Goal: Task Accomplishment & Management: Use online tool/utility

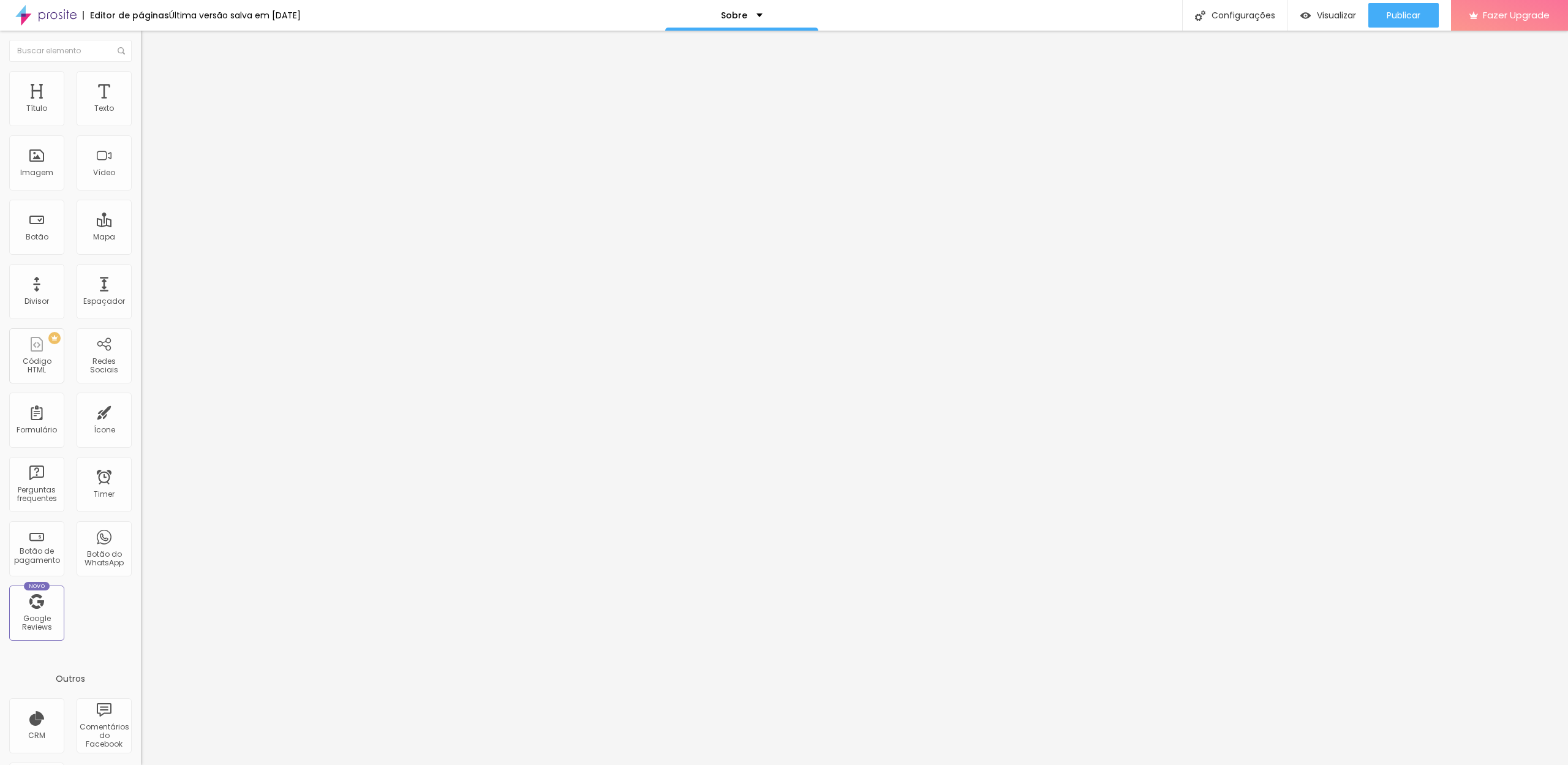
click at [141, 79] on img at bounding box center [146, 77] width 11 height 11
click at [141, 83] on img at bounding box center [146, 89] width 11 height 11
click at [141, 70] on img at bounding box center [146, 65] width 11 height 11
click at [141, 105] on span "Trocar imagem" at bounding box center [174, 100] width 67 height 10
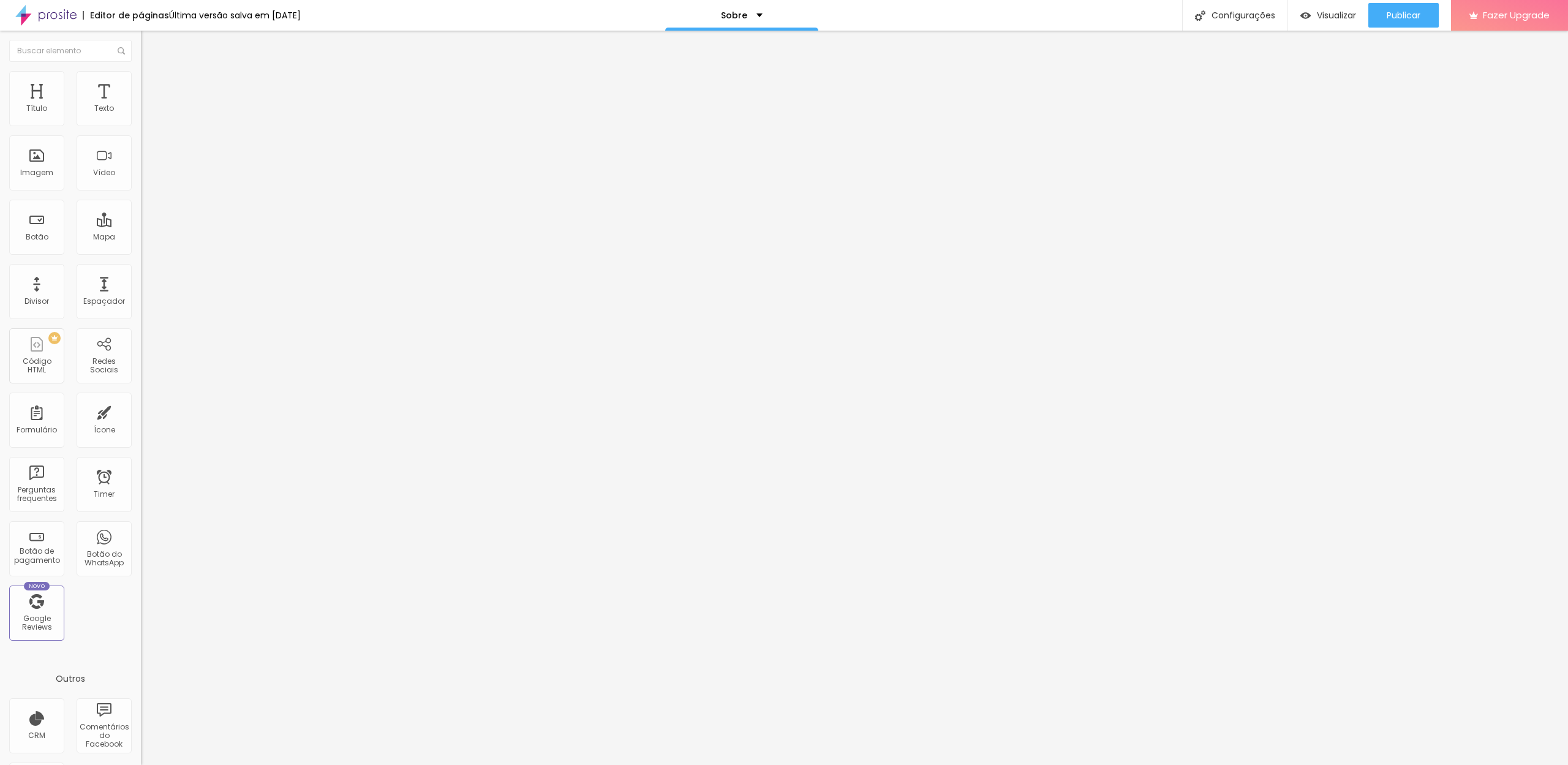
click at [141, 83] on img at bounding box center [146, 89] width 11 height 11
click at [141, 74] on img at bounding box center [146, 77] width 11 height 11
click at [141, 269] on input "range" at bounding box center [180, 274] width 79 height 10
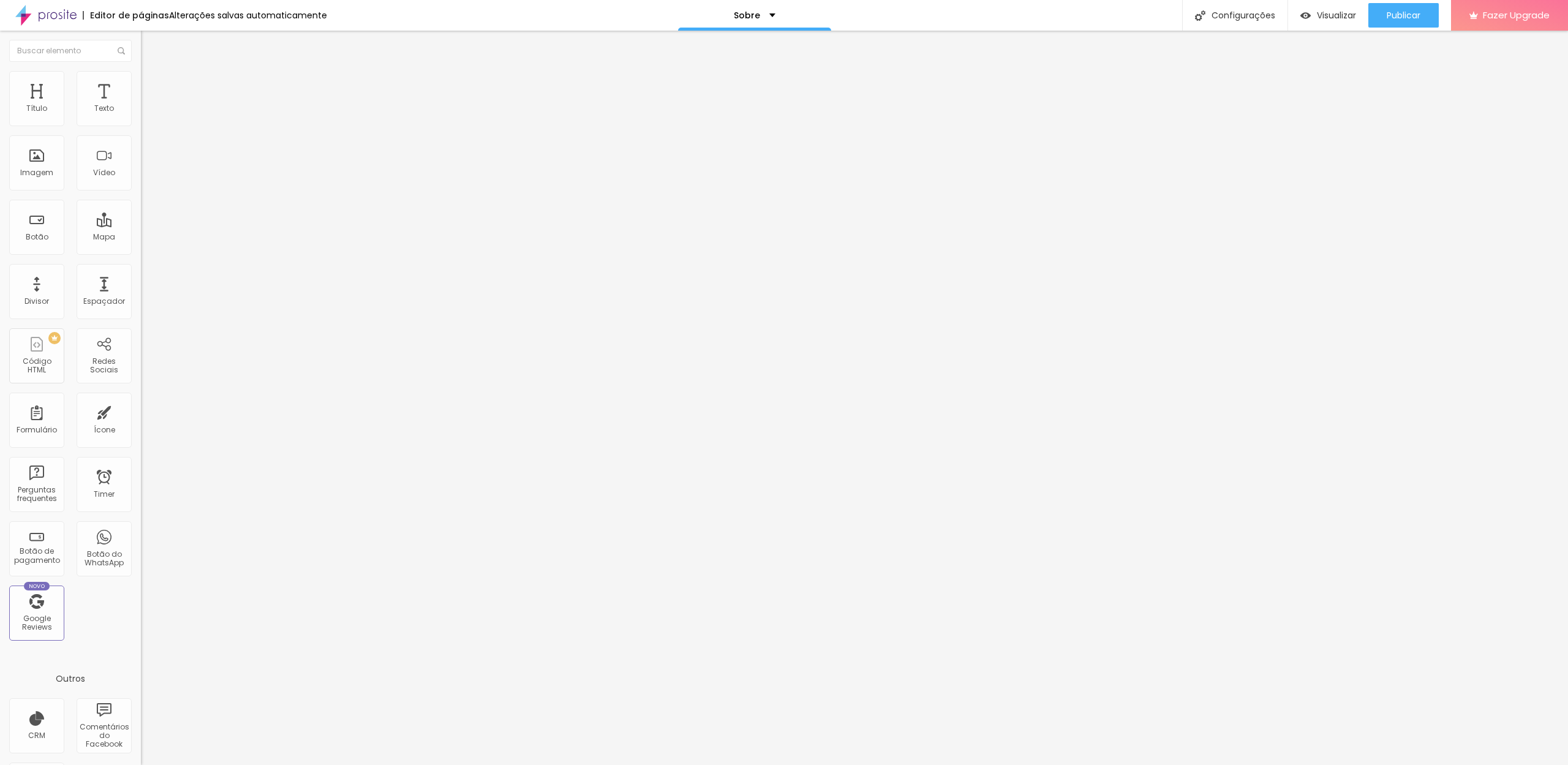
type input "3"
type input "18"
type input "82"
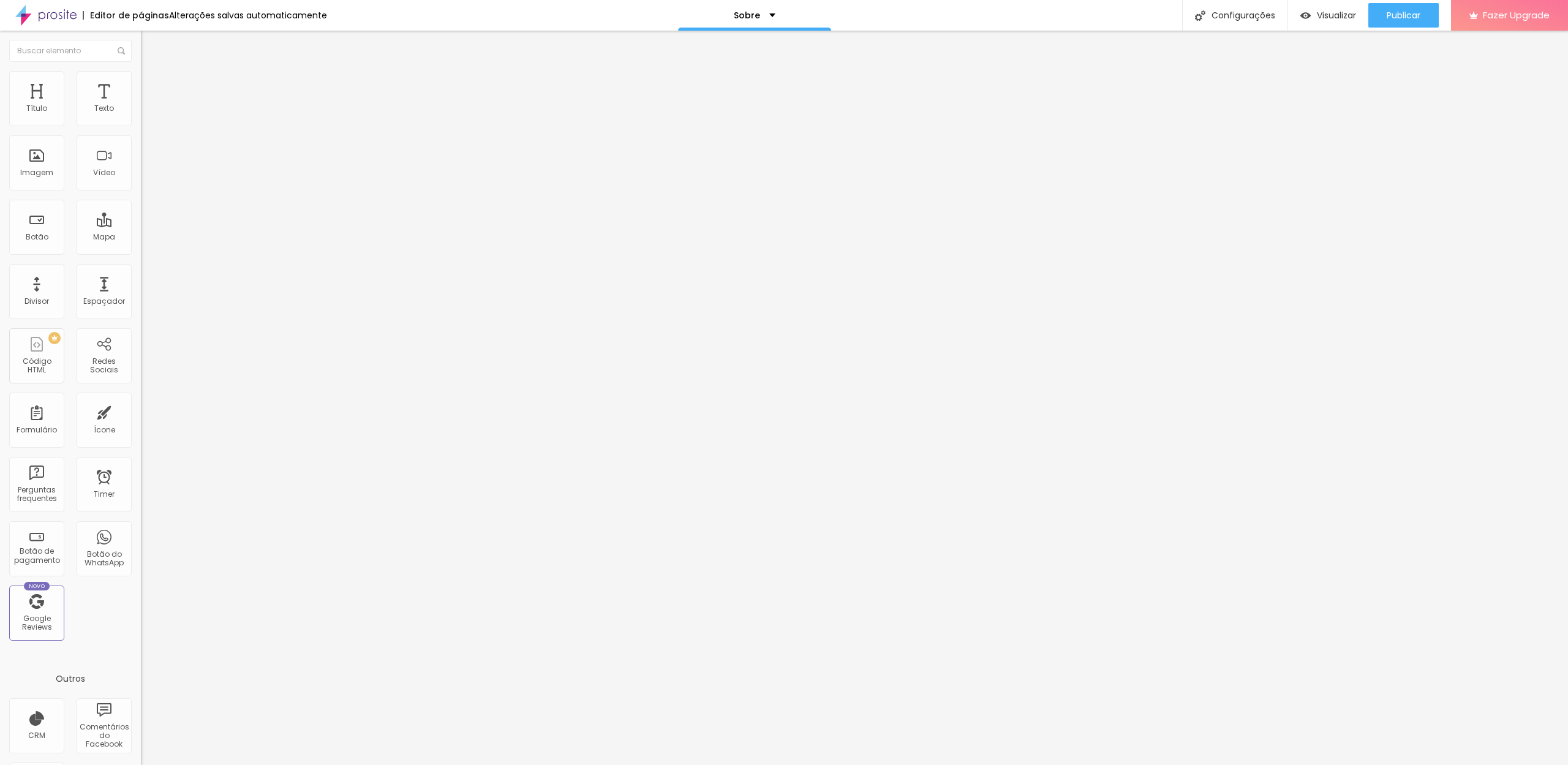
type input "82"
type input "151"
type input "199"
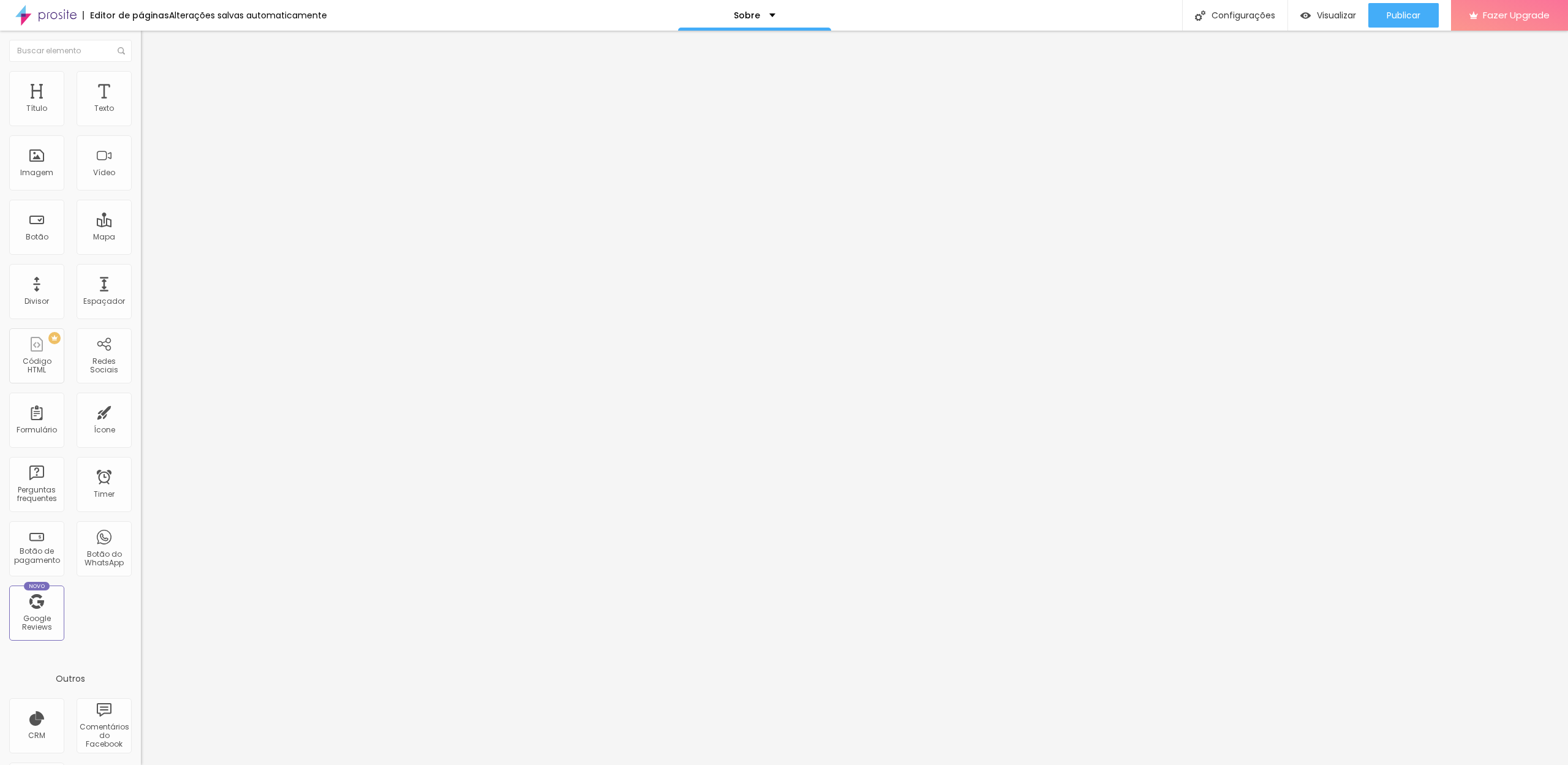
type input "200"
type input "182"
type input "31"
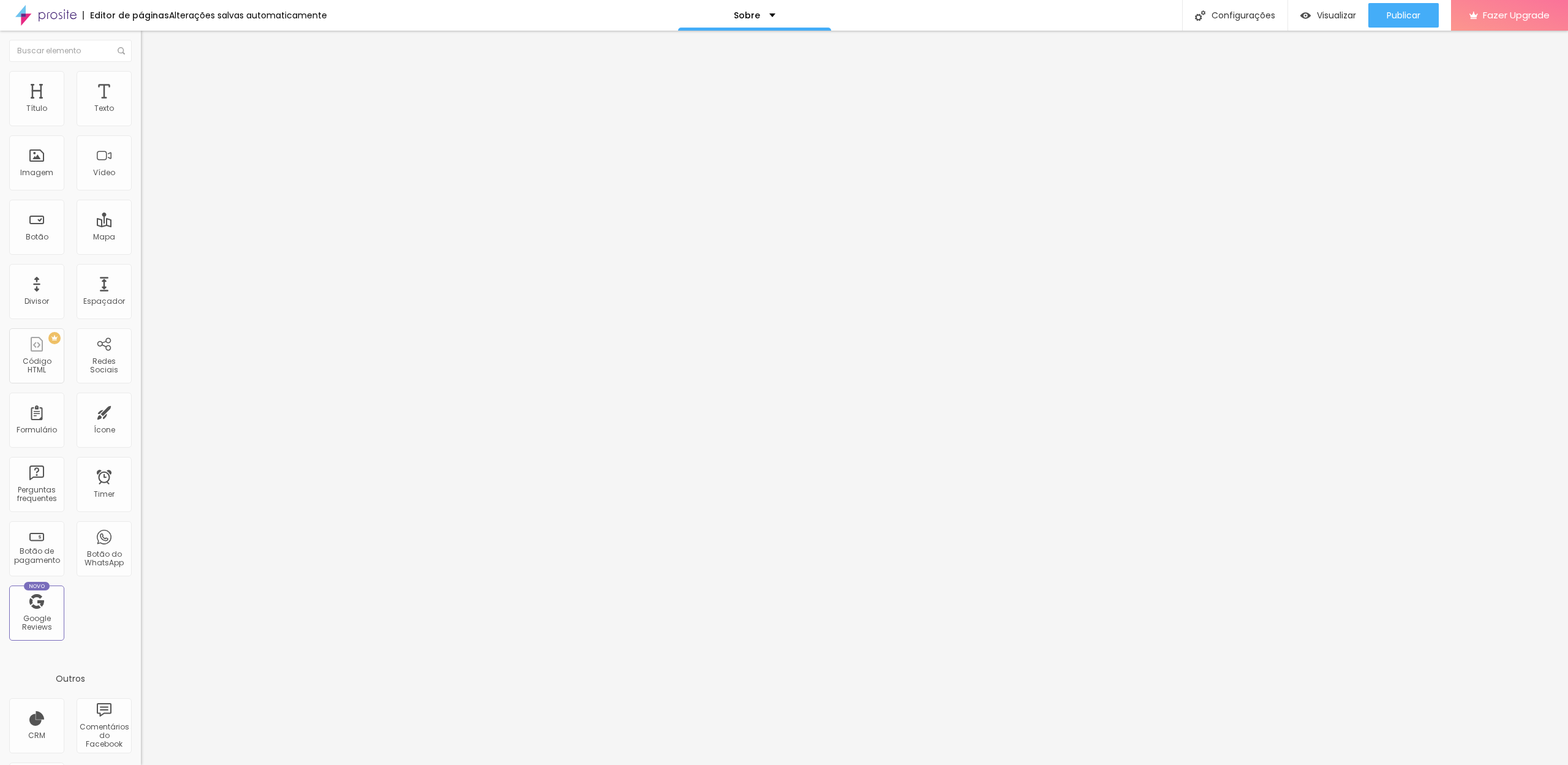
type input "31"
type input "0"
drag, startPoint x: 25, startPoint y: 159, endPoint x: 0, endPoint y: 160, distance: 25.0
click at [141, 160] on div "Tamanho 100 px % 0 Borda arredondada Sombra DESATIVADO Voltar ao padrão" at bounding box center [211, 218] width 141 height 245
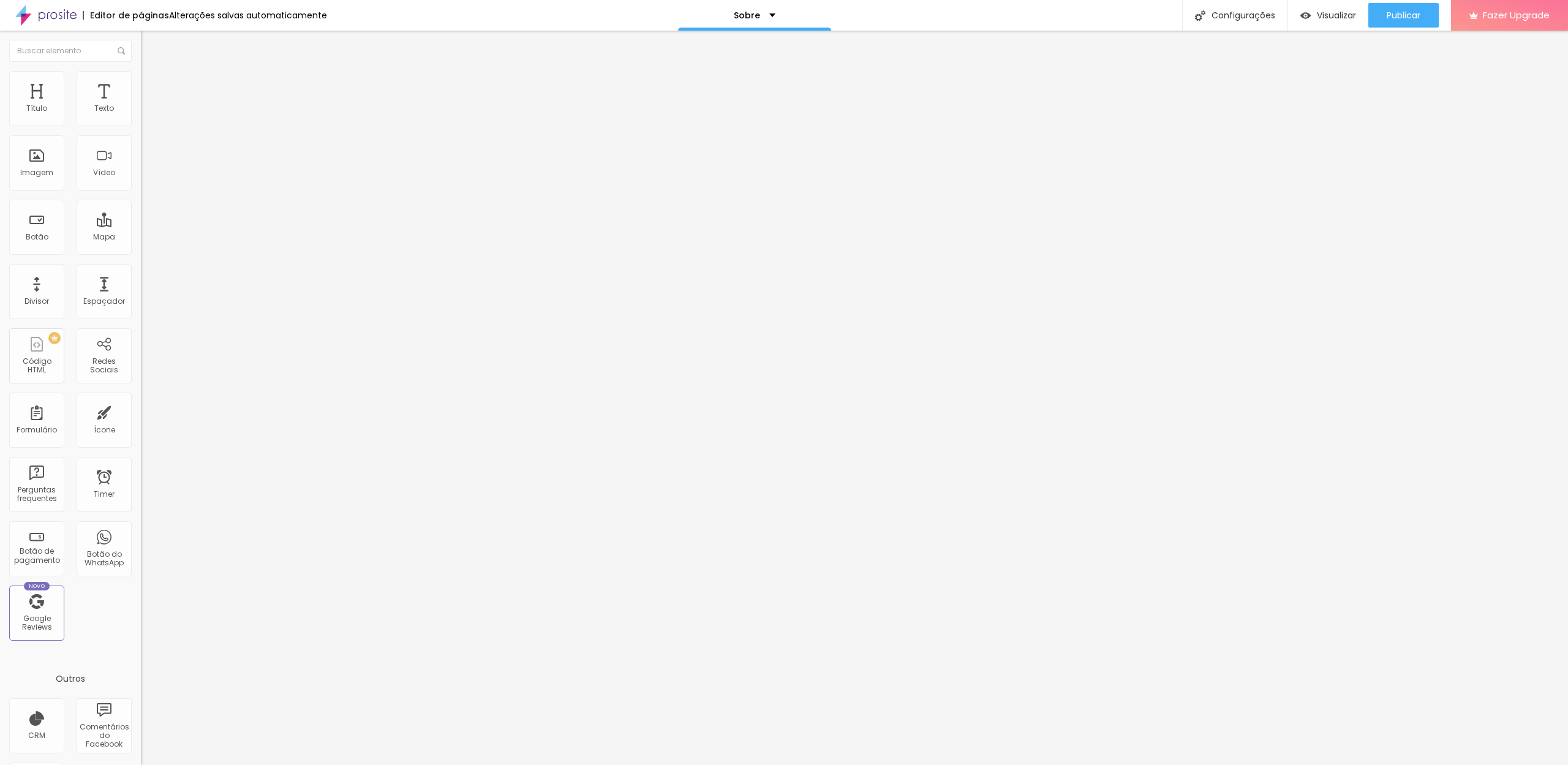
click at [141, 71] on li "Conteúdo" at bounding box center [211, 65] width 141 height 12
click at [141, 105] on span "Titulo 1" at bounding box center [160, 97] width 40 height 17
click at [150, 41] on img "button" at bounding box center [155, 45] width 10 height 10
click at [152, 86] on span "Avançado" at bounding box center [172, 91] width 41 height 10
click at [141, 79] on li "Estilo" at bounding box center [211, 77] width 141 height 12
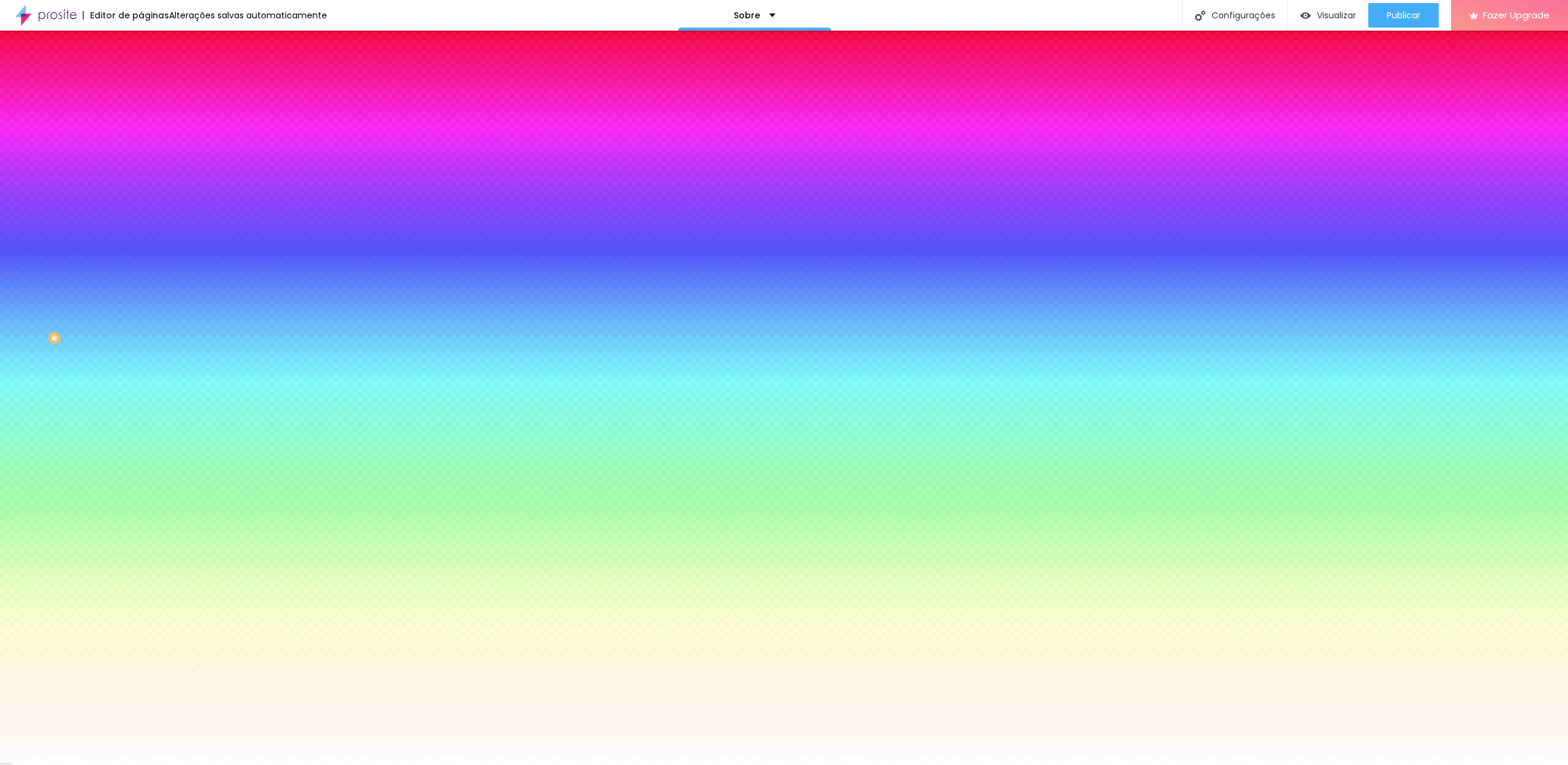
click at [141, 70] on img at bounding box center [146, 65] width 11 height 11
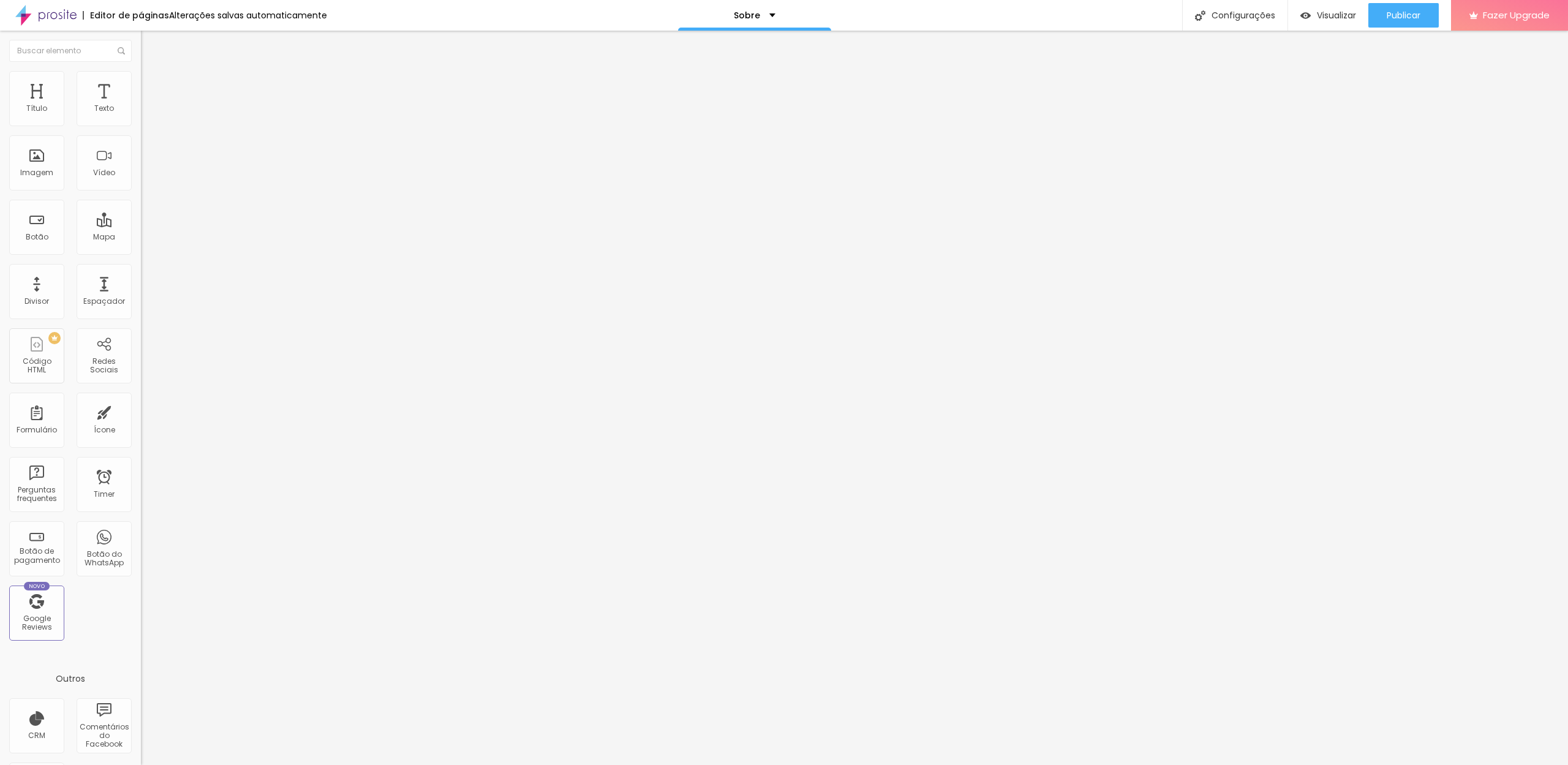
click at [141, 111] on span "Encaixotado" at bounding box center [165, 106] width 48 height 10
click at [141, 130] on span "Completo" at bounding box center [159, 125] width 38 height 10
click at [141, 119] on span "Encaixotado" at bounding box center [165, 113] width 48 height 10
click at [141, 81] on li "Estilo" at bounding box center [211, 77] width 141 height 12
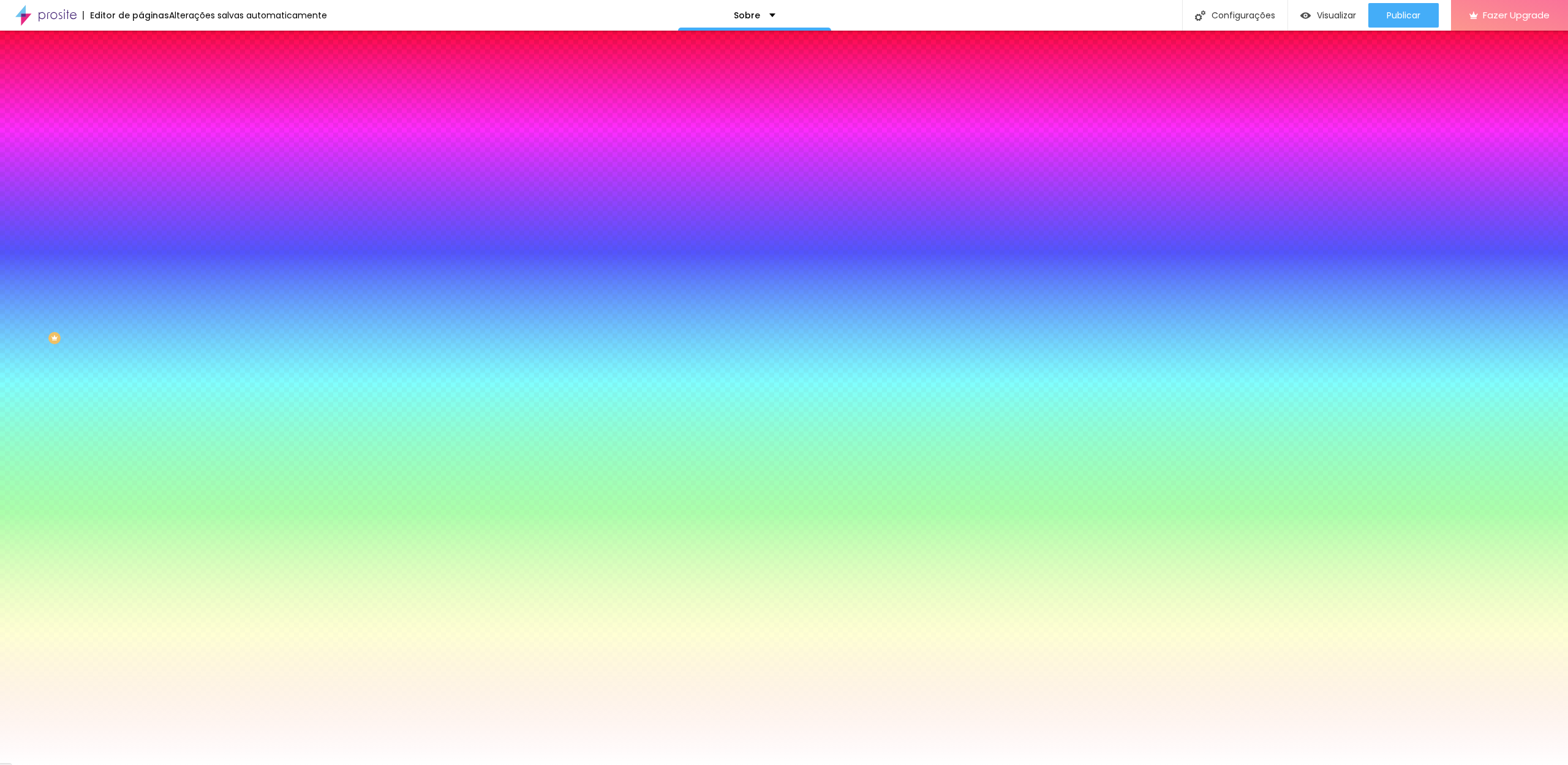
click at [141, 83] on img at bounding box center [146, 89] width 11 height 11
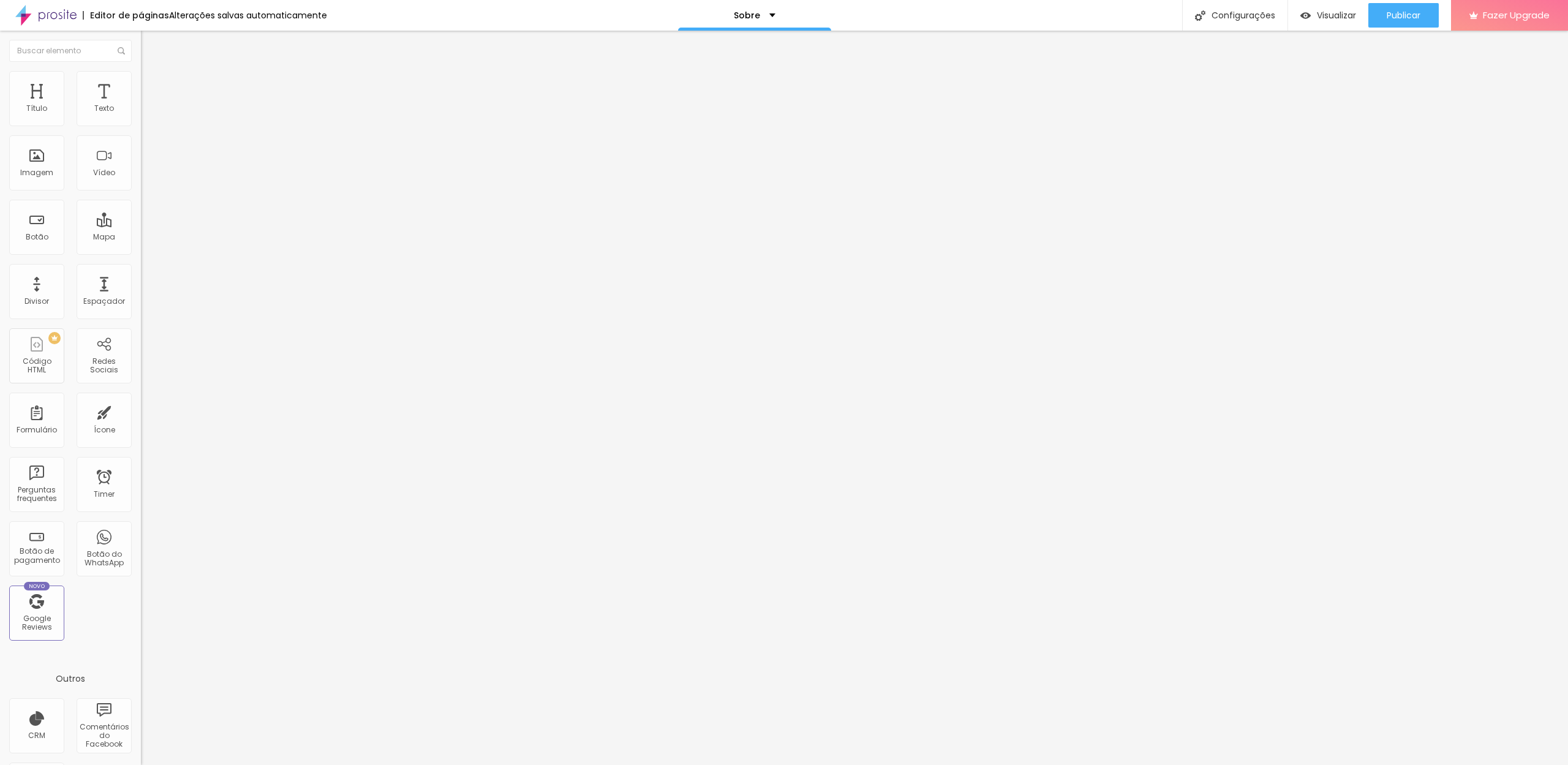
type input "163"
type input "158"
type input "143"
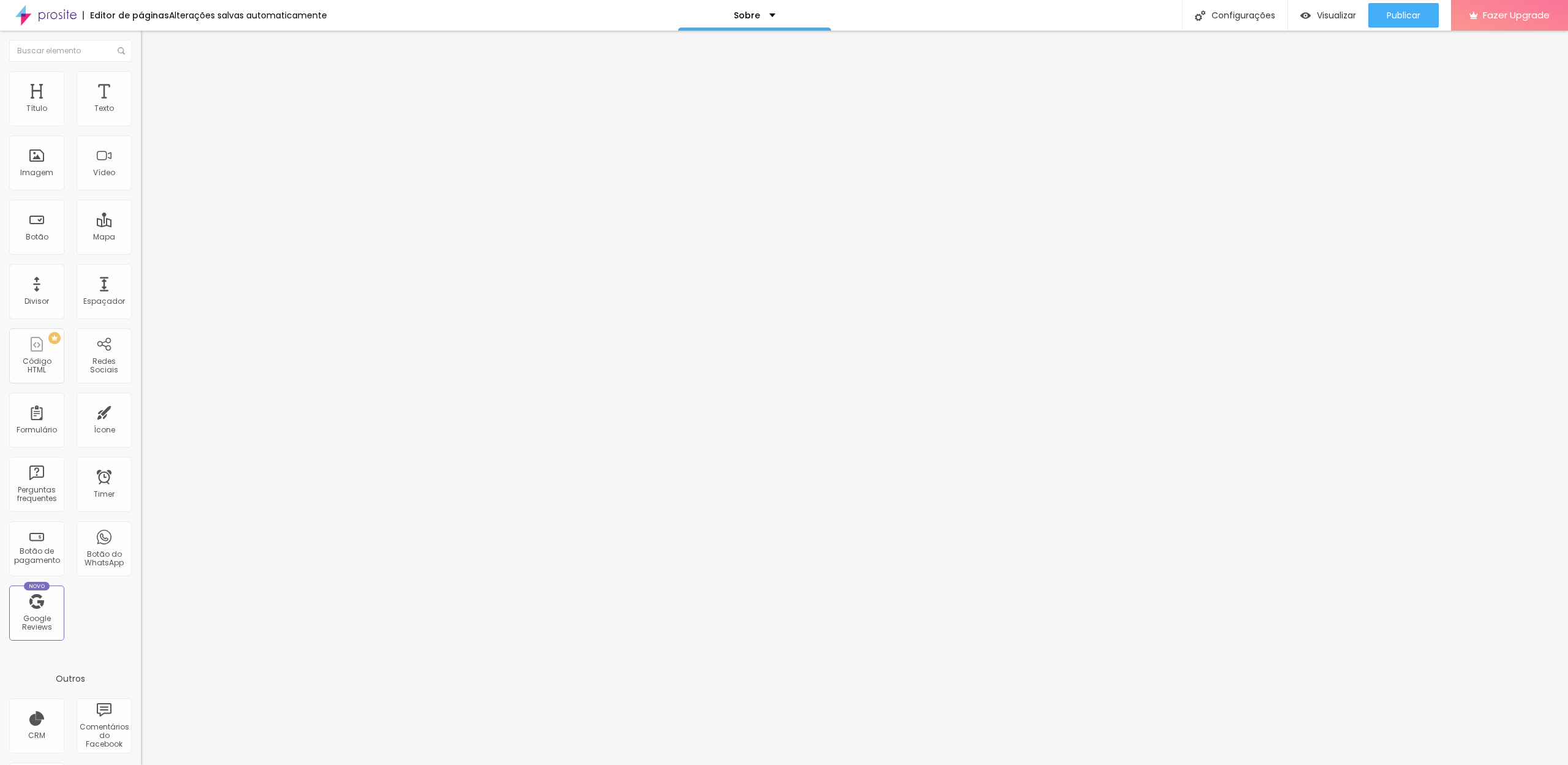
type input "143"
type input "97"
type input "45"
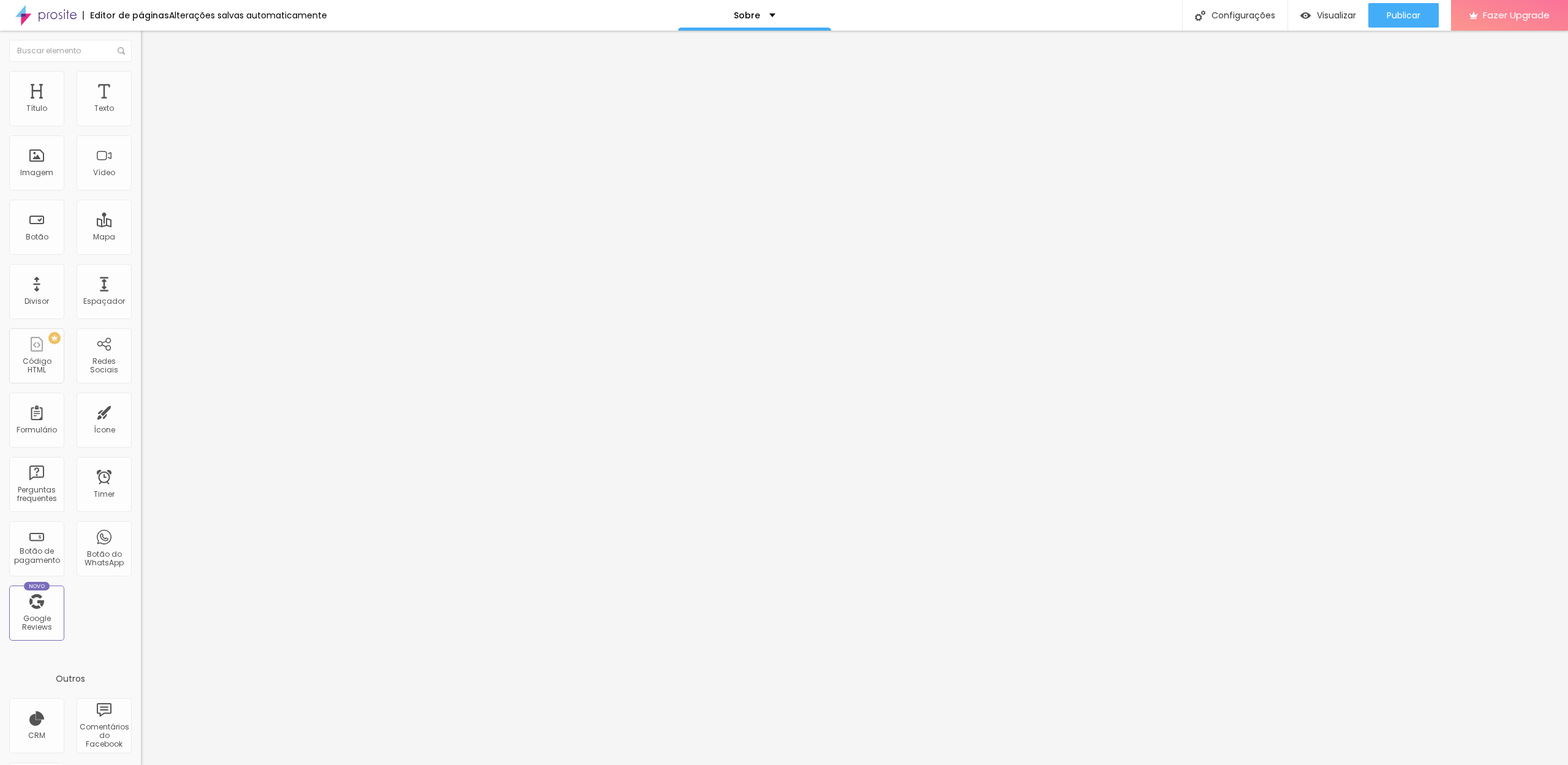
type input "0"
drag, startPoint x: 46, startPoint y: 147, endPoint x: 0, endPoint y: 146, distance: 46.0
type input "0"
click at [141, 146] on div "0 Espaçamento entre colunas 0 px Espaçamento vertical ID Html Classes Html Visí…" at bounding box center [211, 353] width 141 height 515
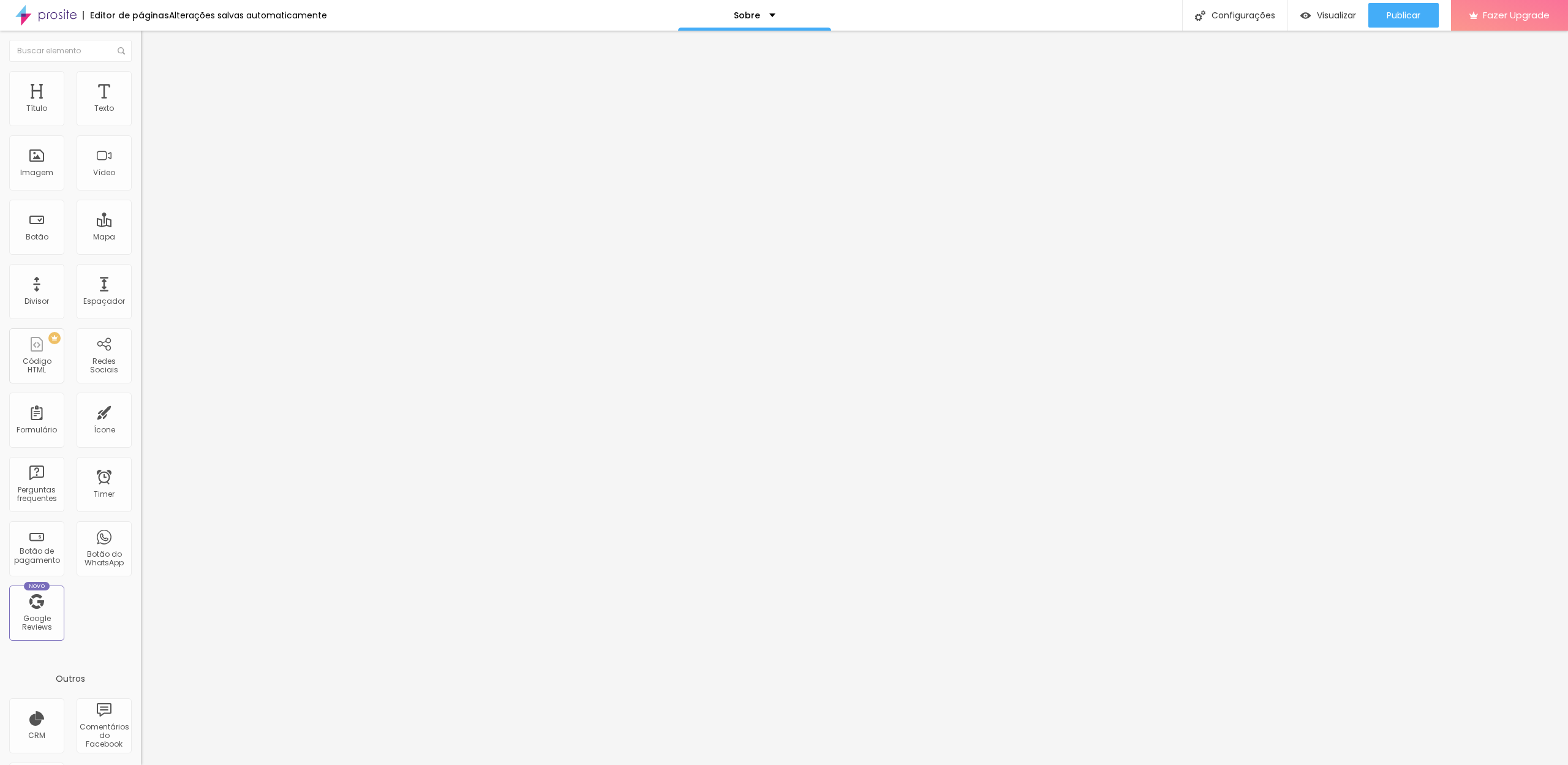
click at [141, 83] on img at bounding box center [146, 89] width 11 height 11
type input "197"
type input "187"
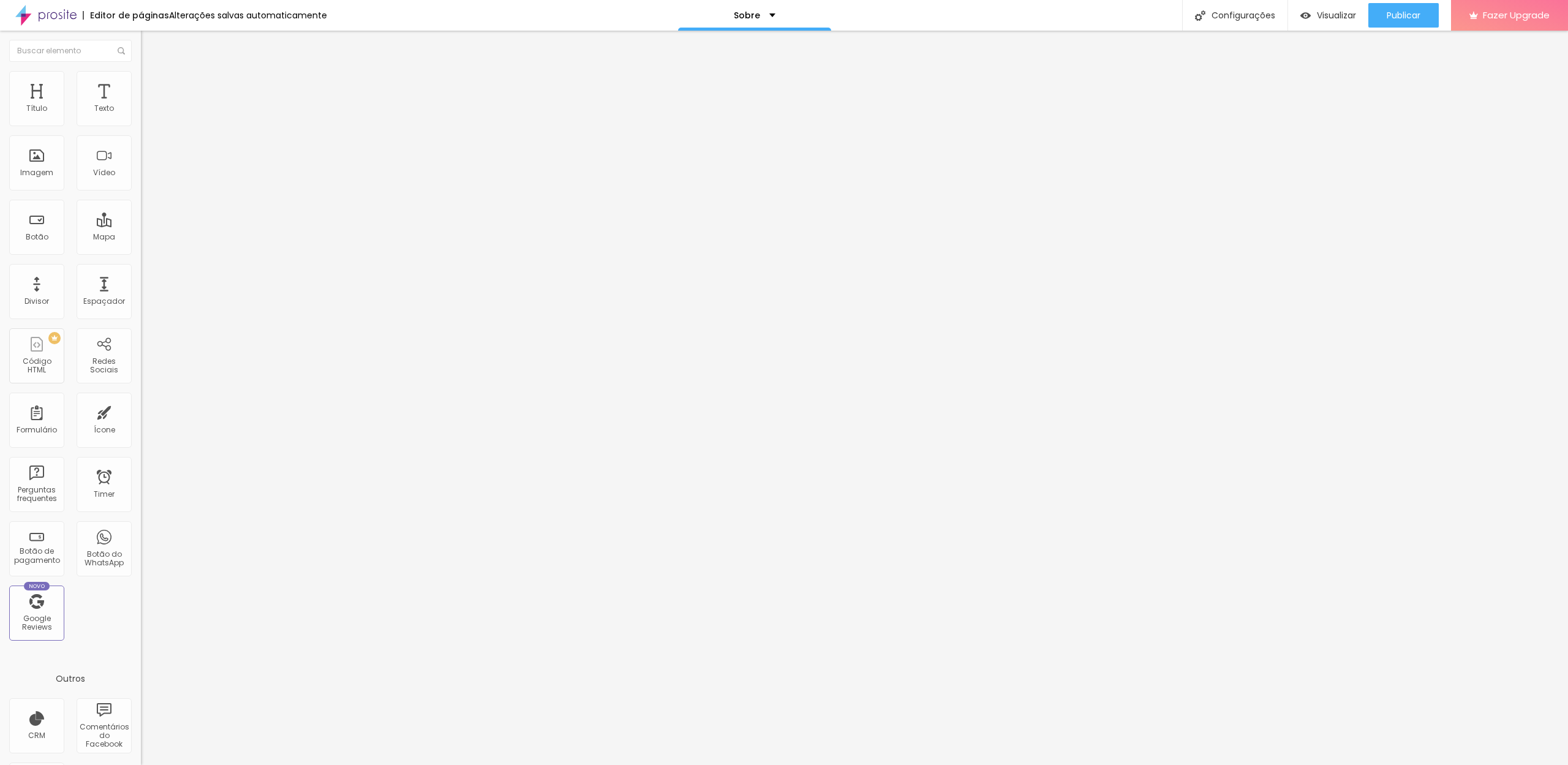
type input "129"
type input "0"
drag, startPoint x: 14, startPoint y: 149, endPoint x: 0, endPoint y: 150, distance: 14.0
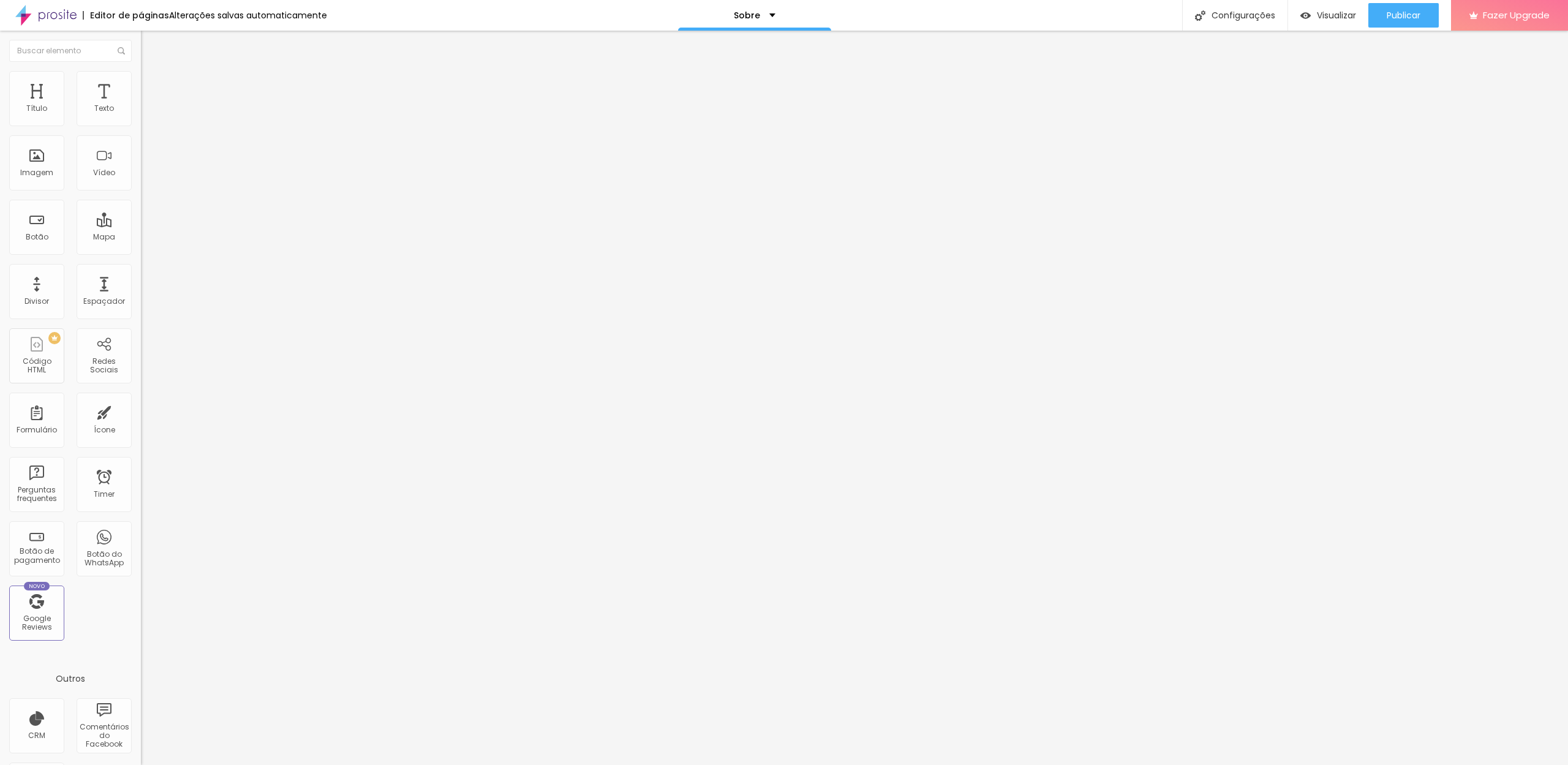
type input "0"
click at [141, 150] on div "0 Espaçamento entre colunas 0 px Espaçamento vertical ID Html Classes Html Visí…" at bounding box center [211, 353] width 141 height 515
click at [151, 105] on span "Titulo 1" at bounding box center [171, 97] width 40 height 17
type input "1"
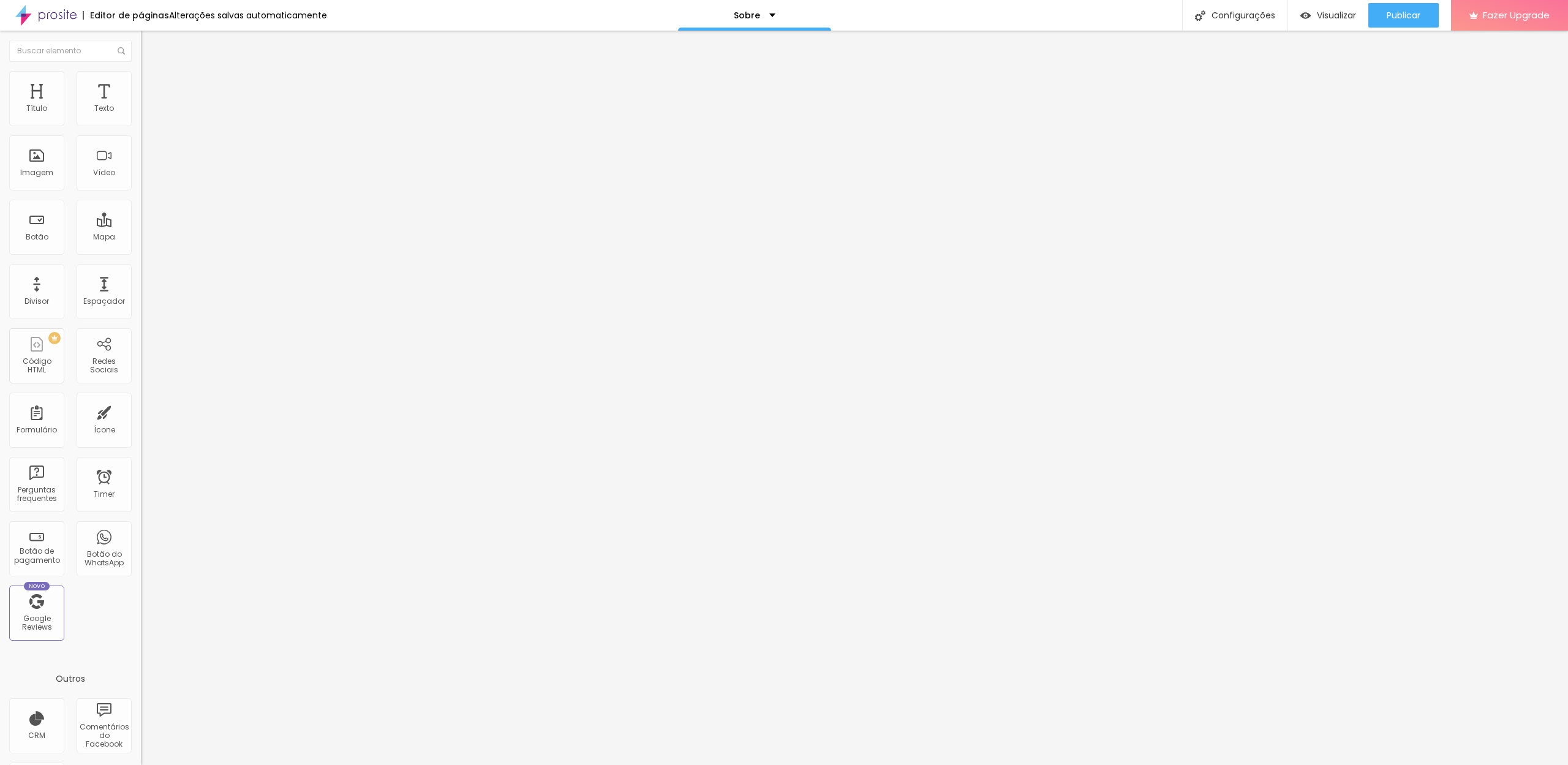
type input "2"
type input "3"
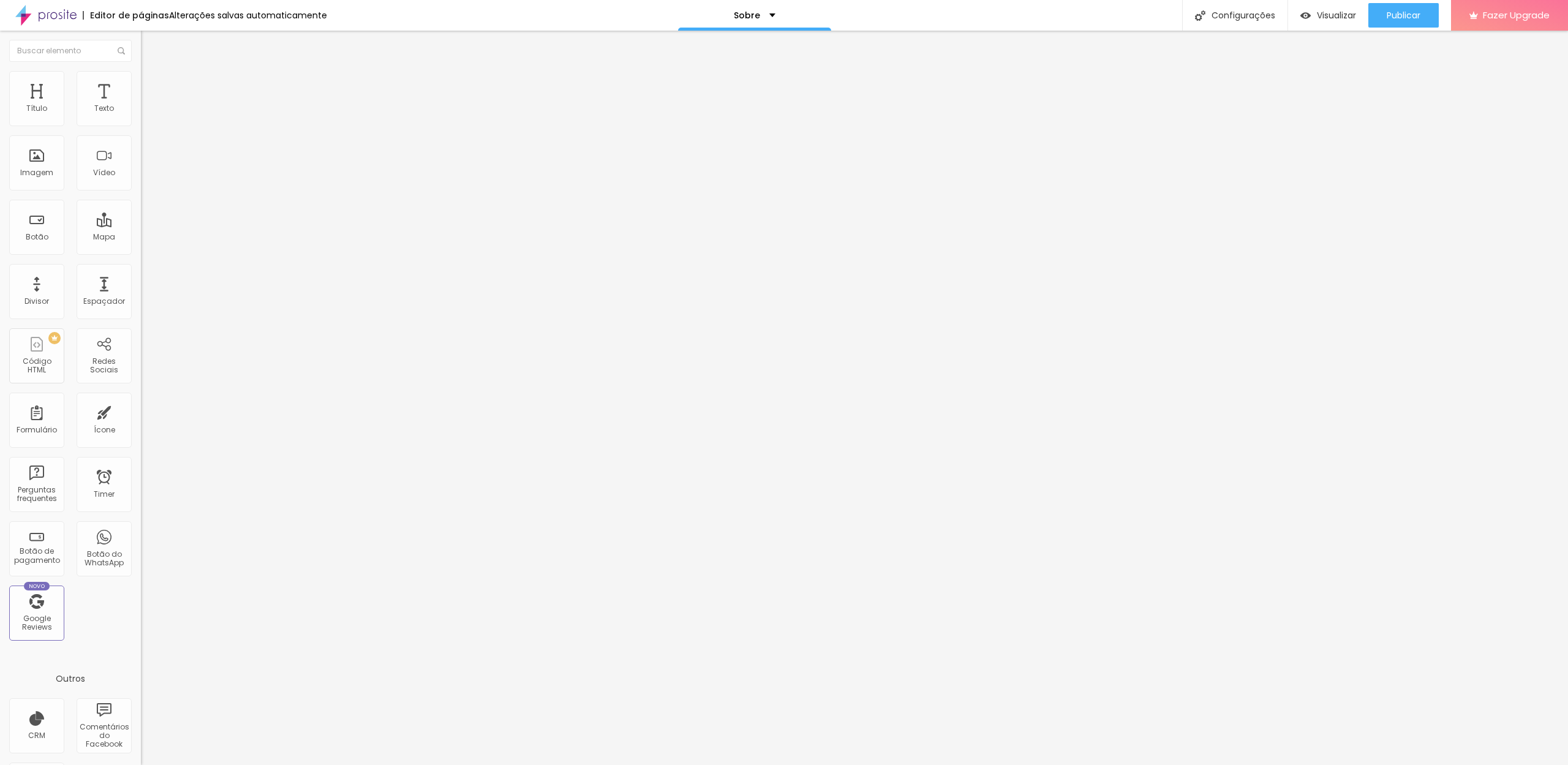
type input "2"
type input "1"
type input "0"
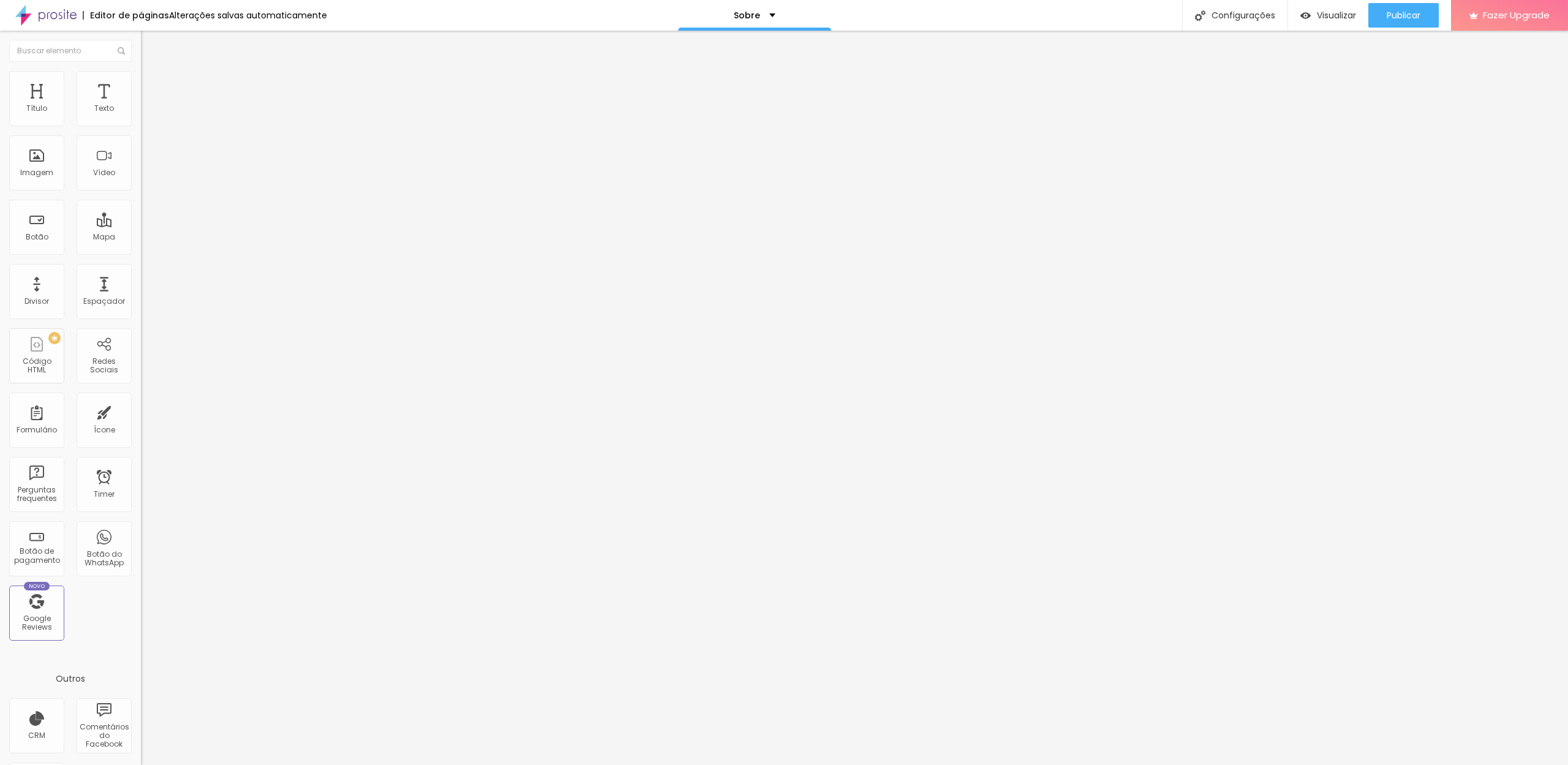
type input "0"
drag, startPoint x: 38, startPoint y: 341, endPoint x: 24, endPoint y: 341, distance: 14.0
type input "0"
click at [141, 77] on ul "Conteúdo Estilo Avançado" at bounding box center [211, 77] width 141 height 37
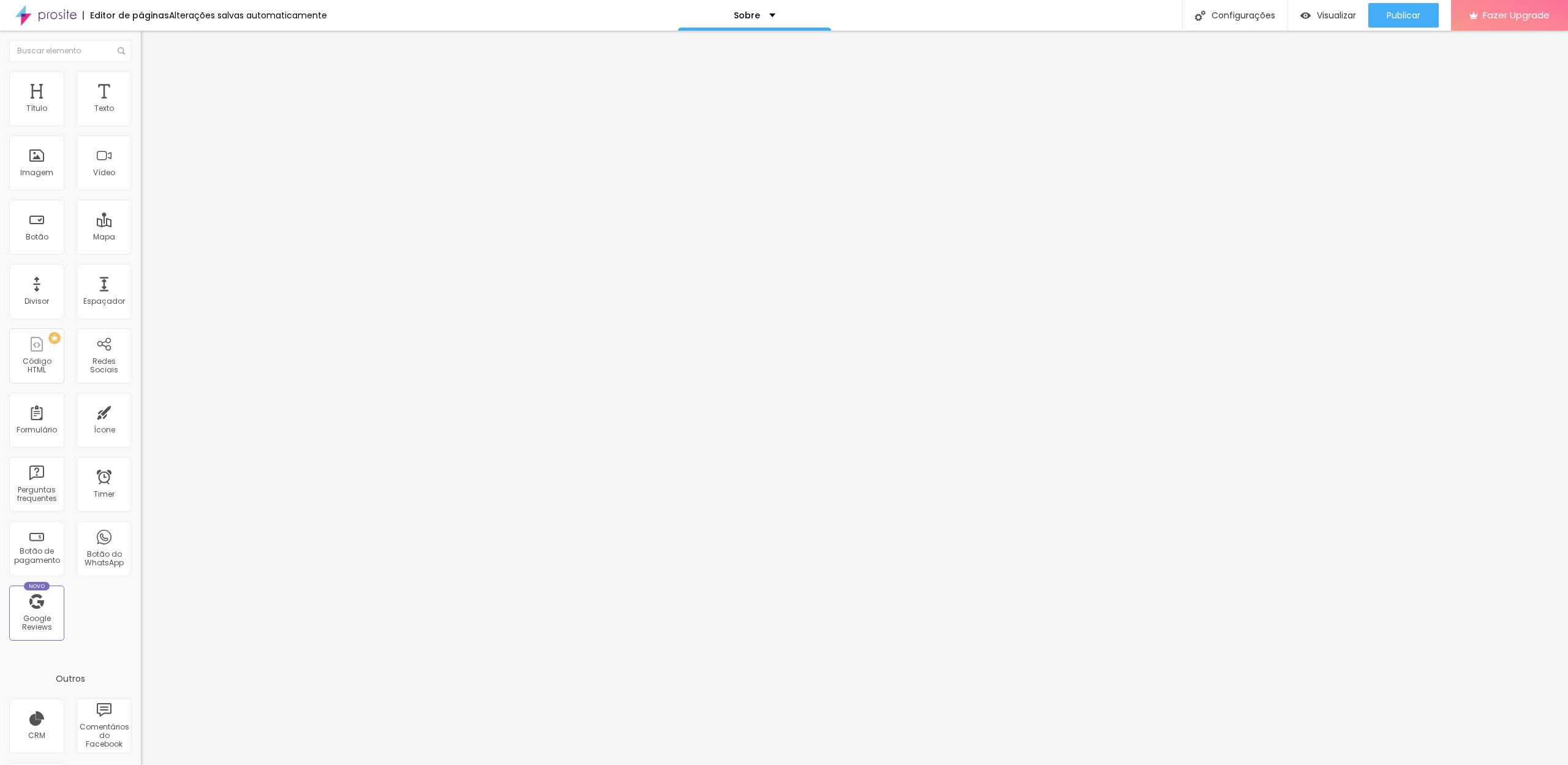
click at [141, 79] on li "Estilo" at bounding box center [211, 77] width 141 height 12
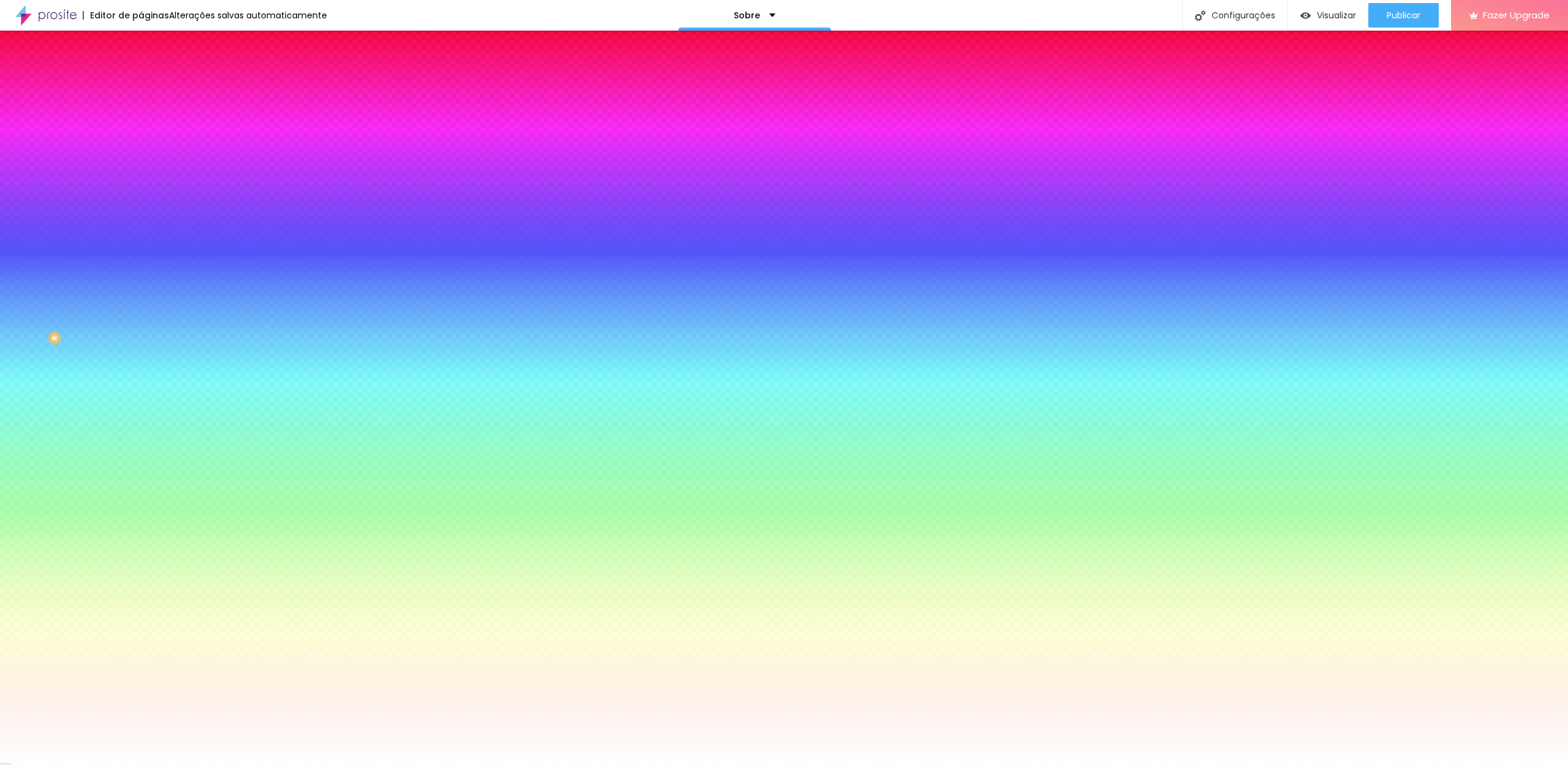
click at [141, 83] on img at bounding box center [146, 89] width 11 height 11
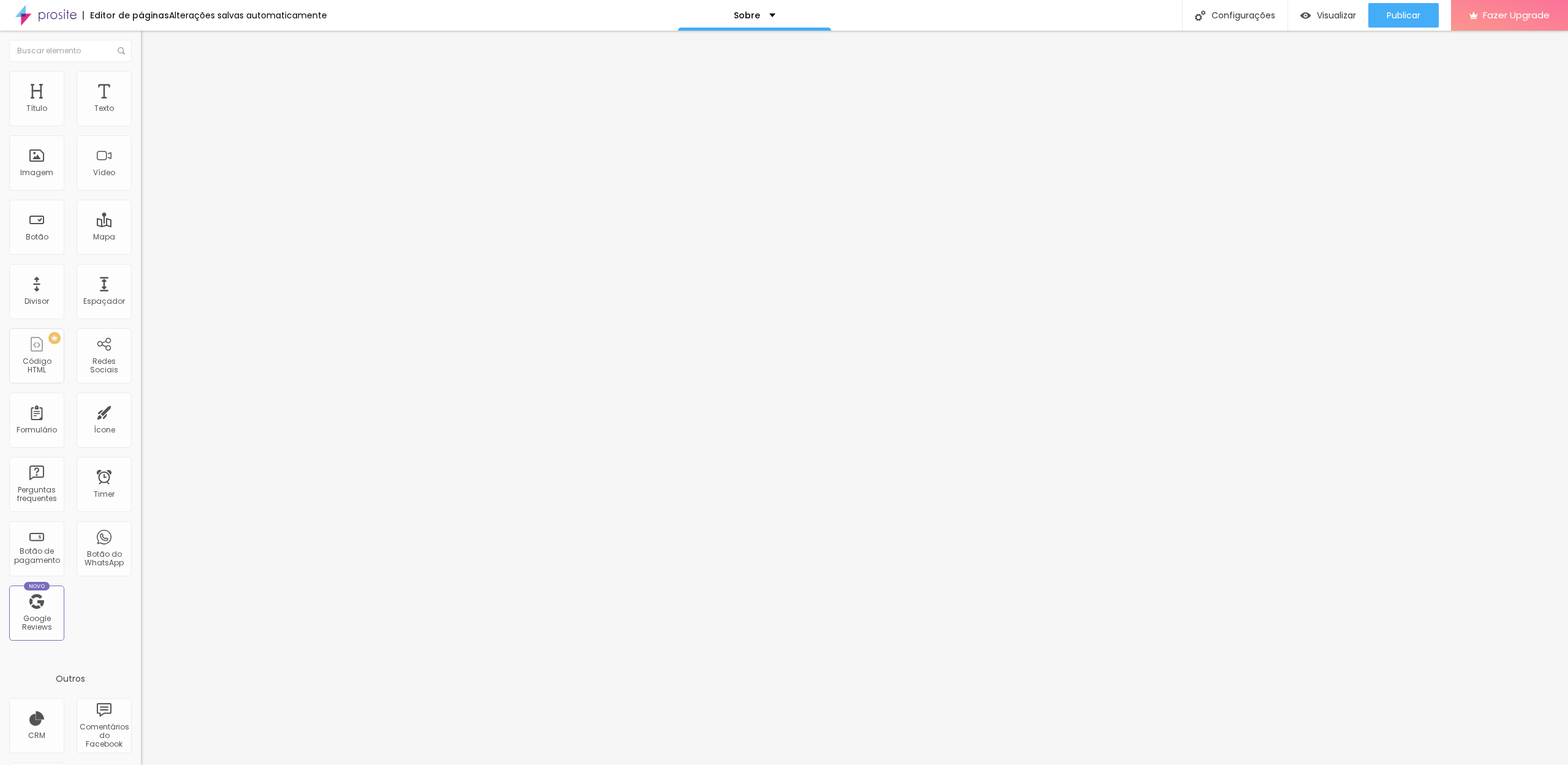
type input "5"
type input "10"
type input "15"
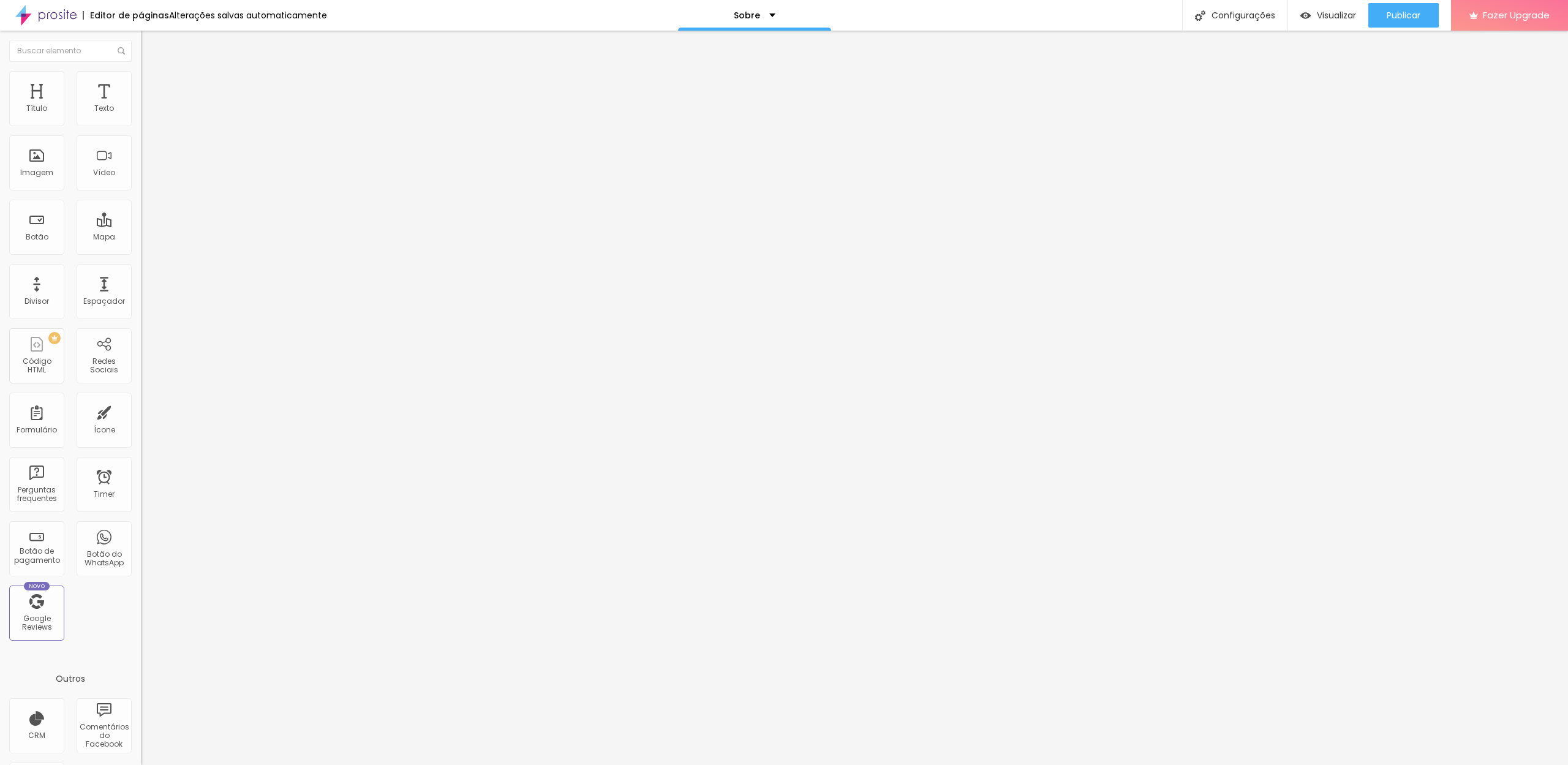
type input "15"
type input "20"
type input "25"
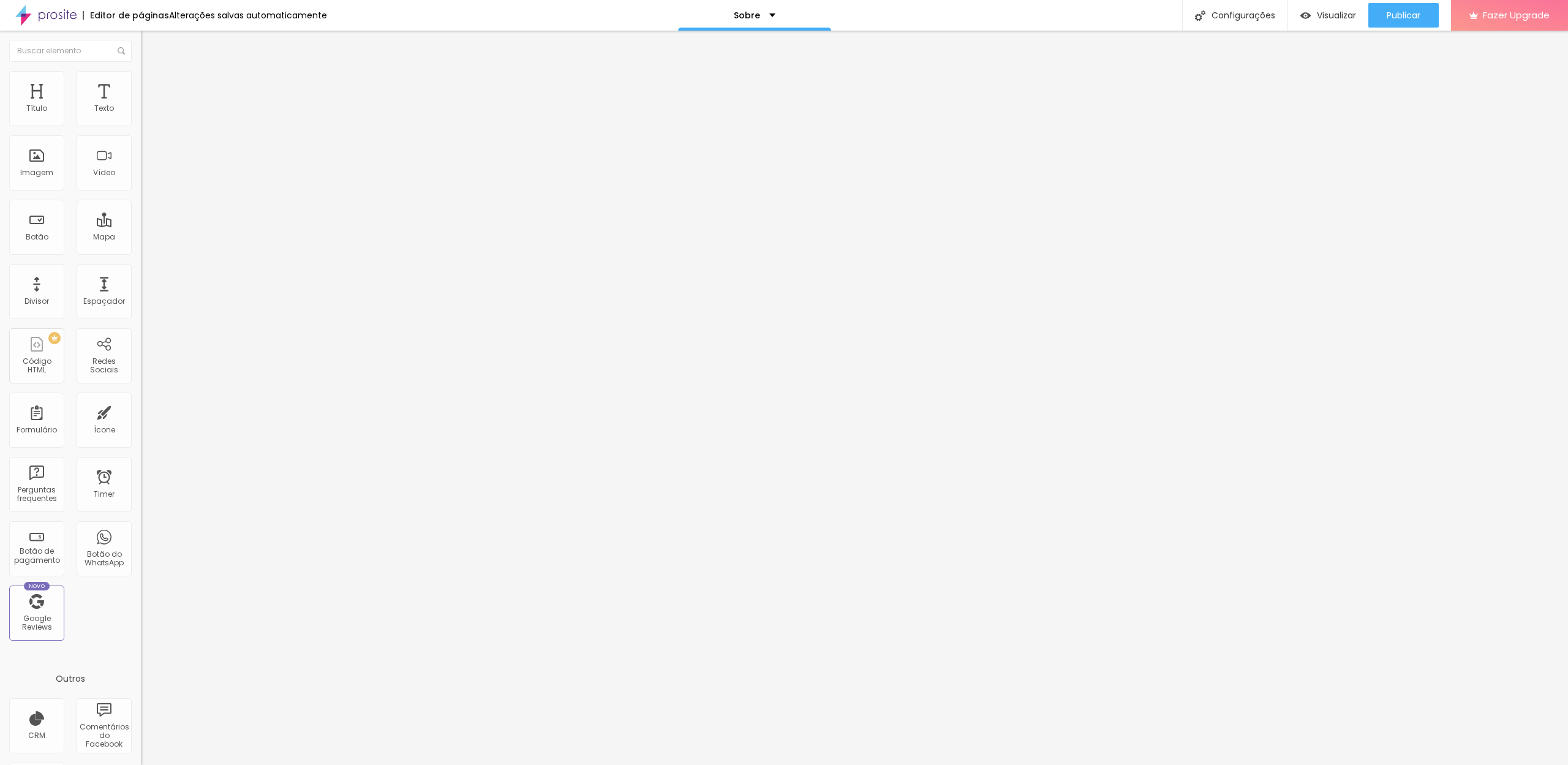
type input "30"
drag, startPoint x: 31, startPoint y: 122, endPoint x: 138, endPoint y: 124, distance: 107.0
click at [157, 124] on div "Título Texto Imagem Vídeo Botão Mapa Divisor Espaçador PREMIUM Código HTML Rede…" at bounding box center [784, 398] width 1568 height 734
type input "25"
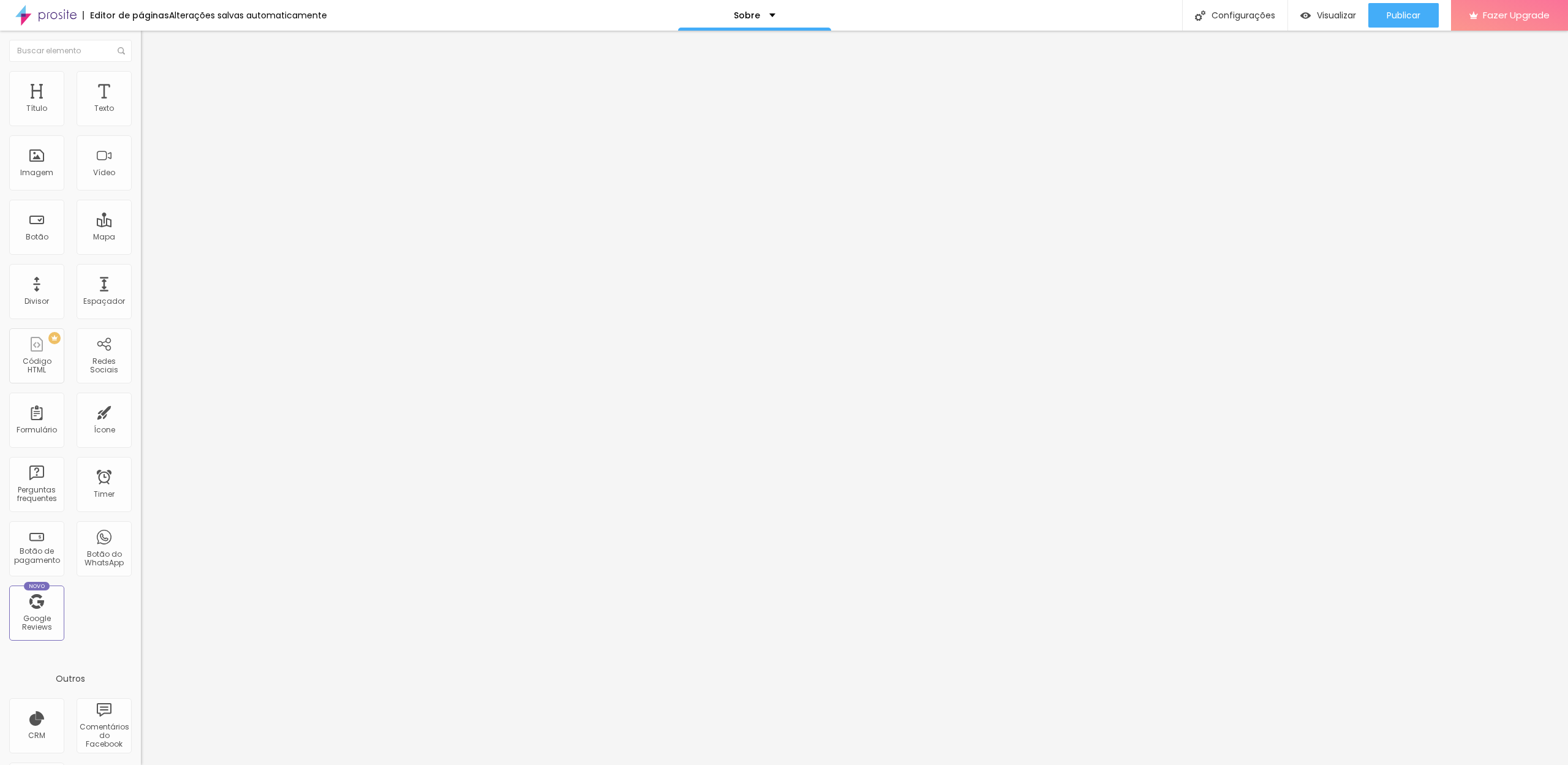
type input "25"
type input "20"
type input "15"
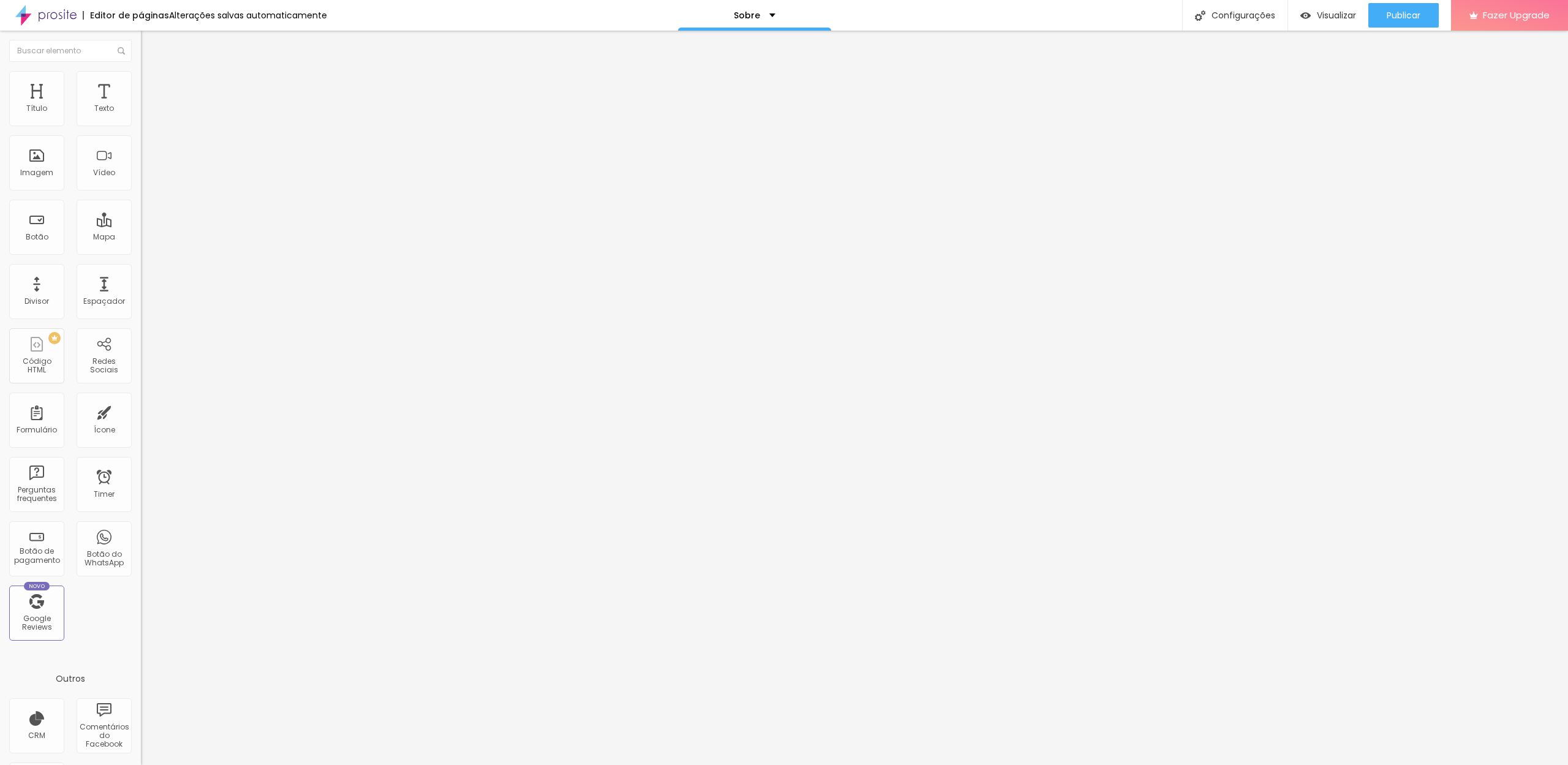
type input "10"
type input "5"
type input "0"
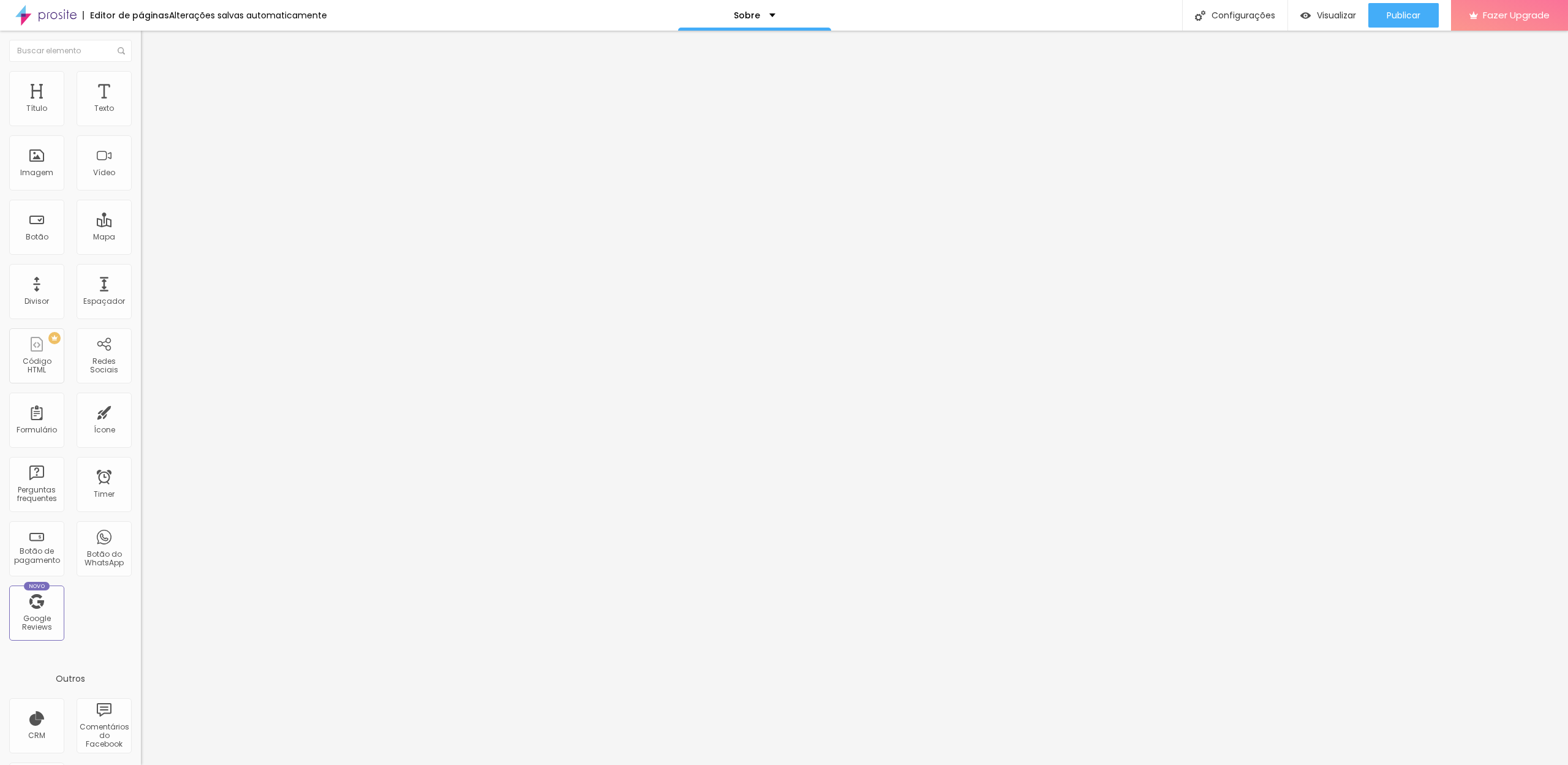
type input "0"
drag, startPoint x: 98, startPoint y: 120, endPoint x: 0, endPoint y: 127, distance: 98.2
type input "0"
click at [141, 127] on div "0 Espaçamento entre colunas 0 px Espaçamento vertical ID Html Classes Html Visí…" at bounding box center [211, 353] width 141 height 515
click at [141, 77] on img at bounding box center [146, 77] width 11 height 11
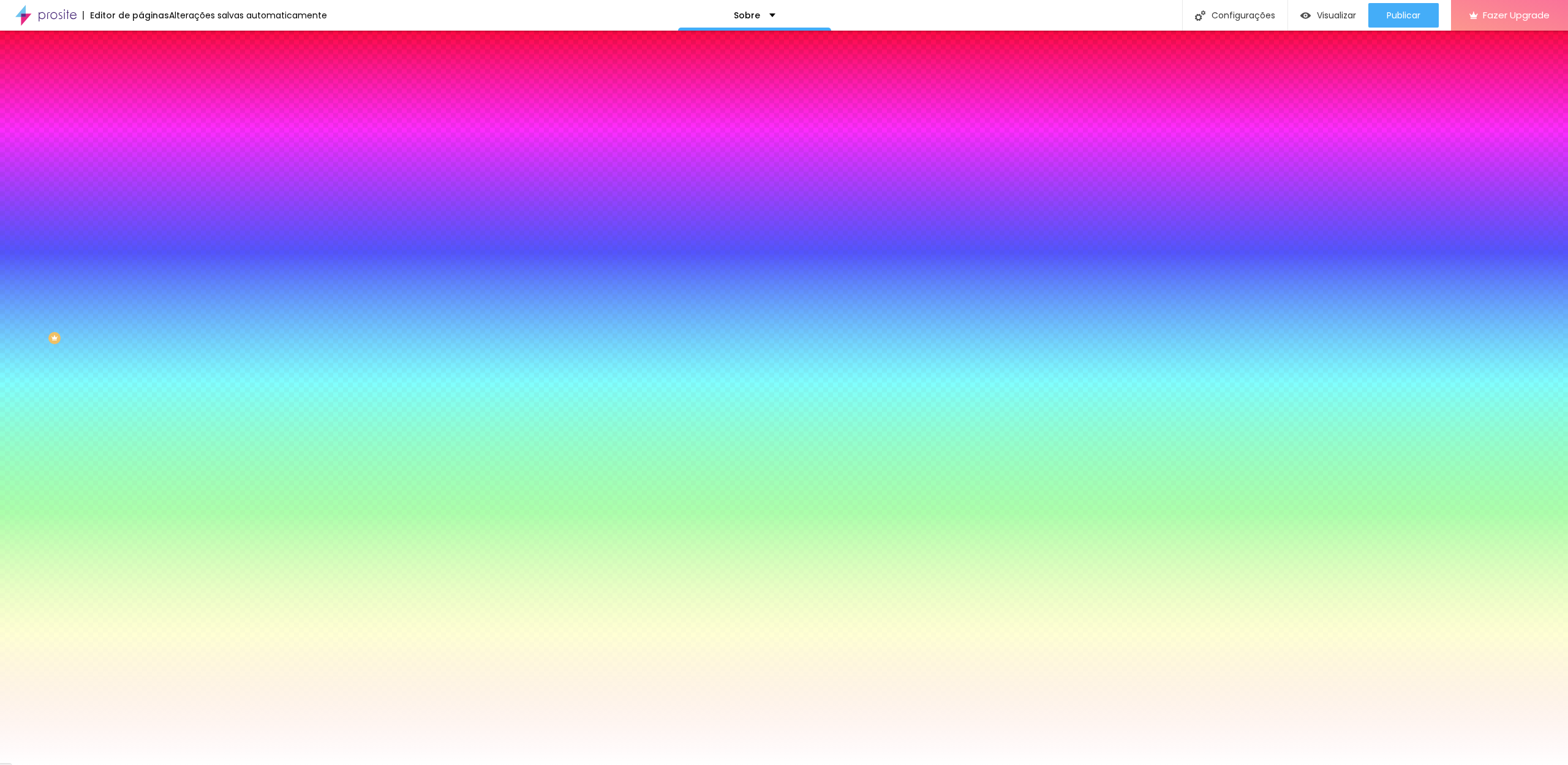
click at [141, 71] on li "Conteúdo" at bounding box center [211, 65] width 141 height 12
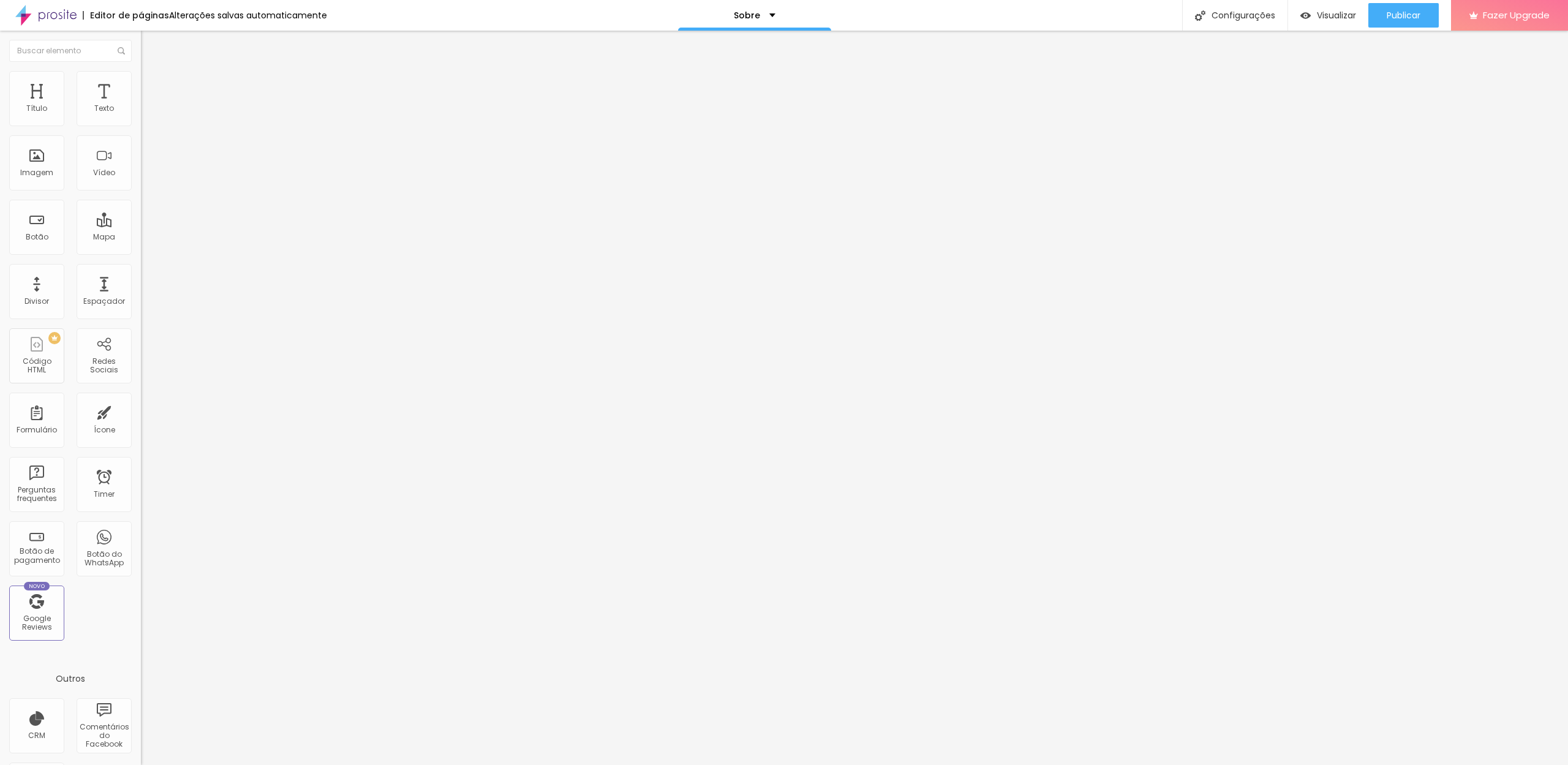
click at [141, 113] on div "Modo Encaixotado Encaixotado Completo" at bounding box center [211, 112] width 141 height 34
click at [141, 111] on span "Encaixotado" at bounding box center [165, 106] width 48 height 10
click at [141, 130] on span "Completo" at bounding box center [159, 125] width 38 height 10
click at [141, 117] on div "Encaixotado" at bounding box center [211, 114] width 141 height 7
click at [141, 74] on img at bounding box center [146, 77] width 11 height 11
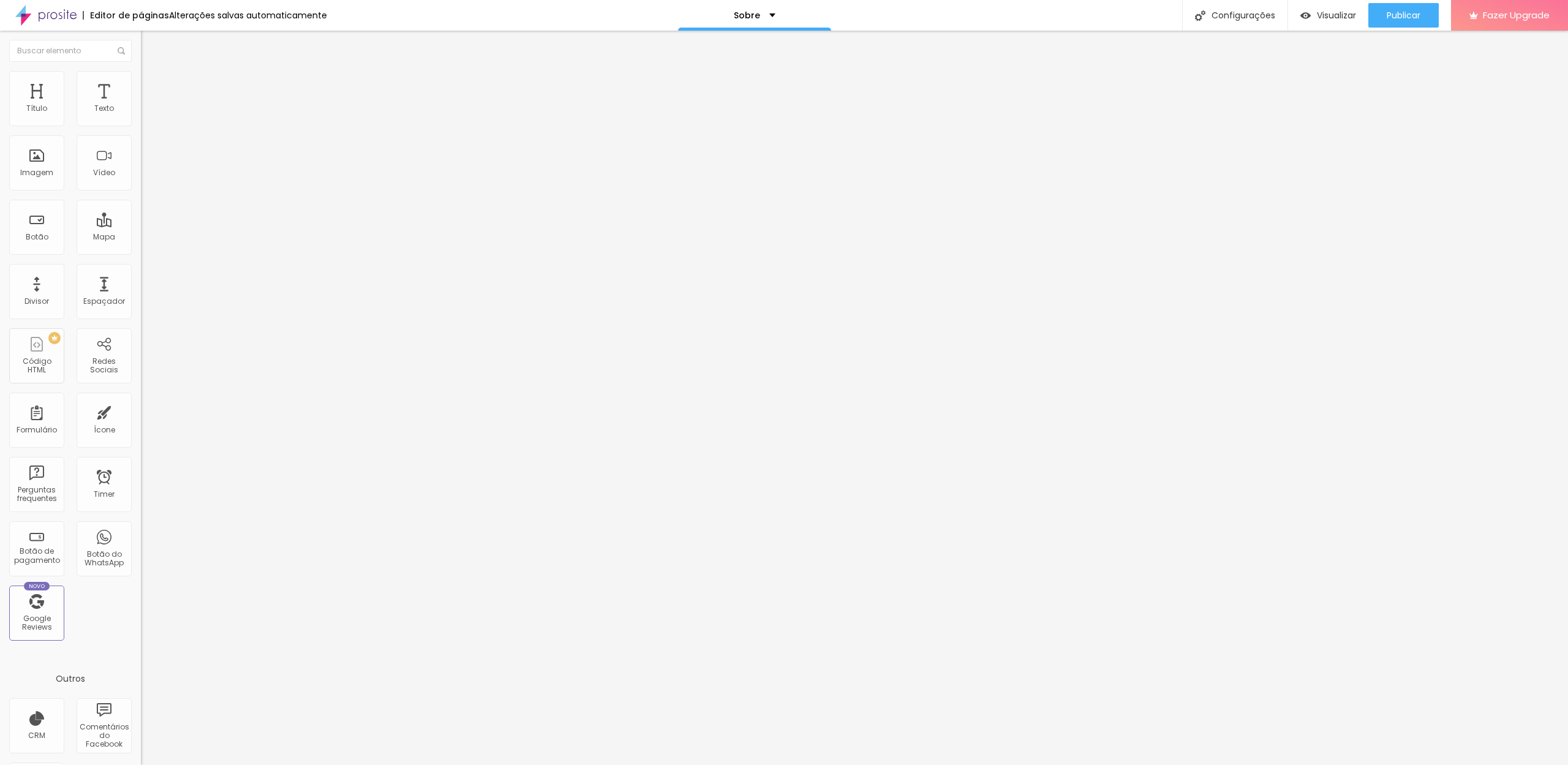
click at [150, 48] on img "button" at bounding box center [155, 45] width 10 height 10
type input "1.2"
type input "1.1"
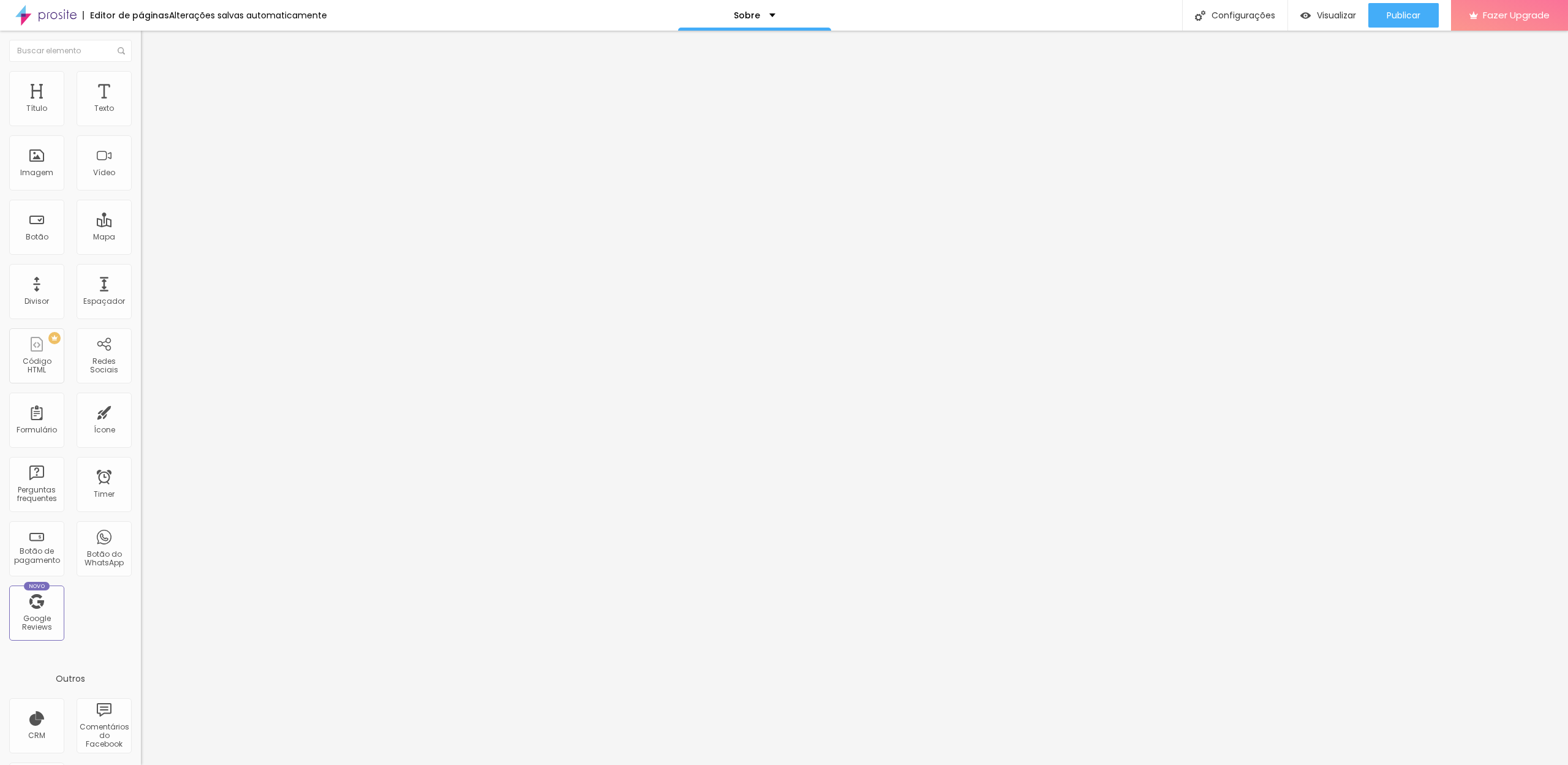
type input "1"
type input "0.9"
type input "1"
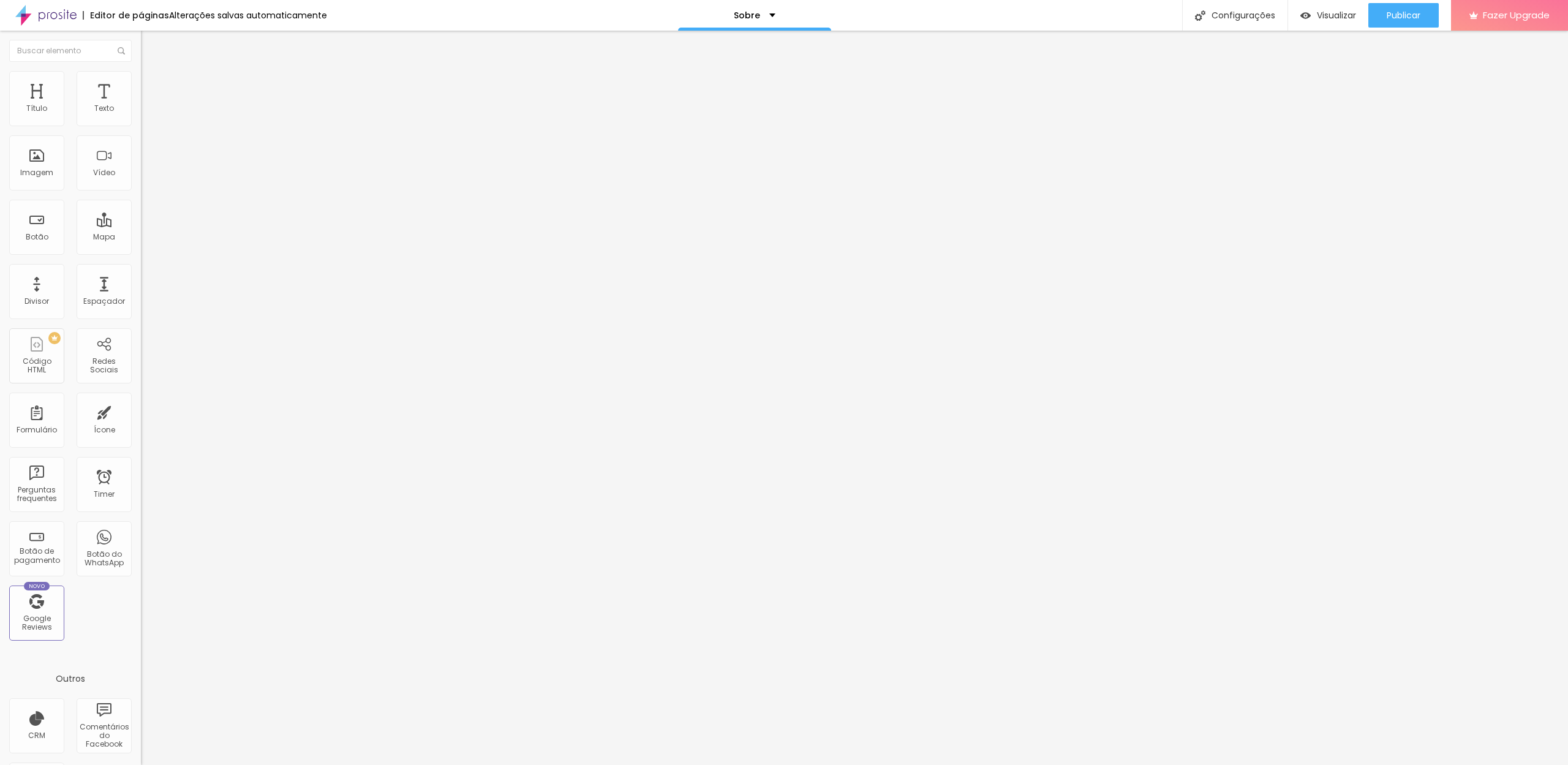
type input "1"
type input "1.1"
type input "1.2"
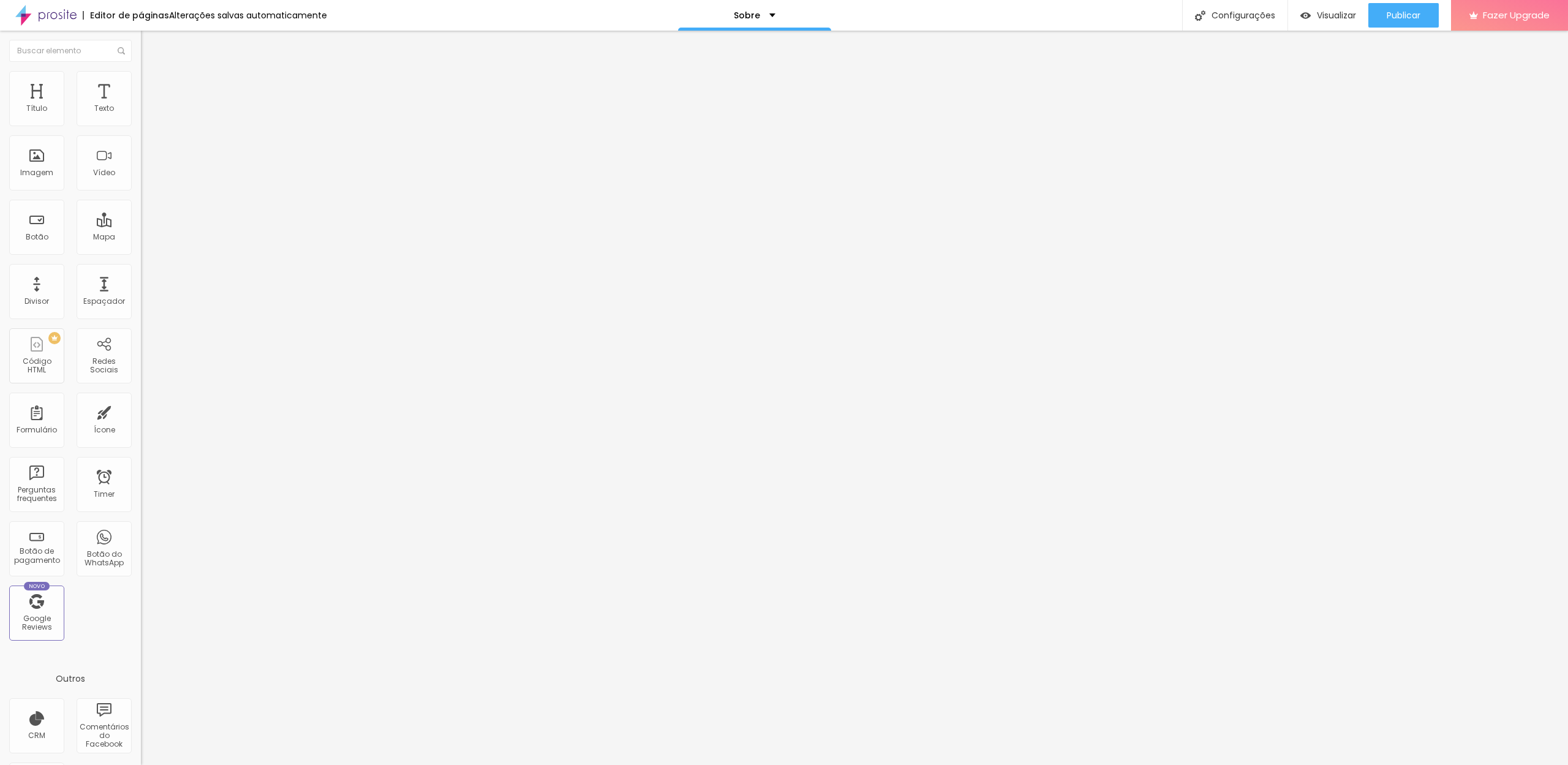
type input "1.3"
type input "1.4"
type input "1.5"
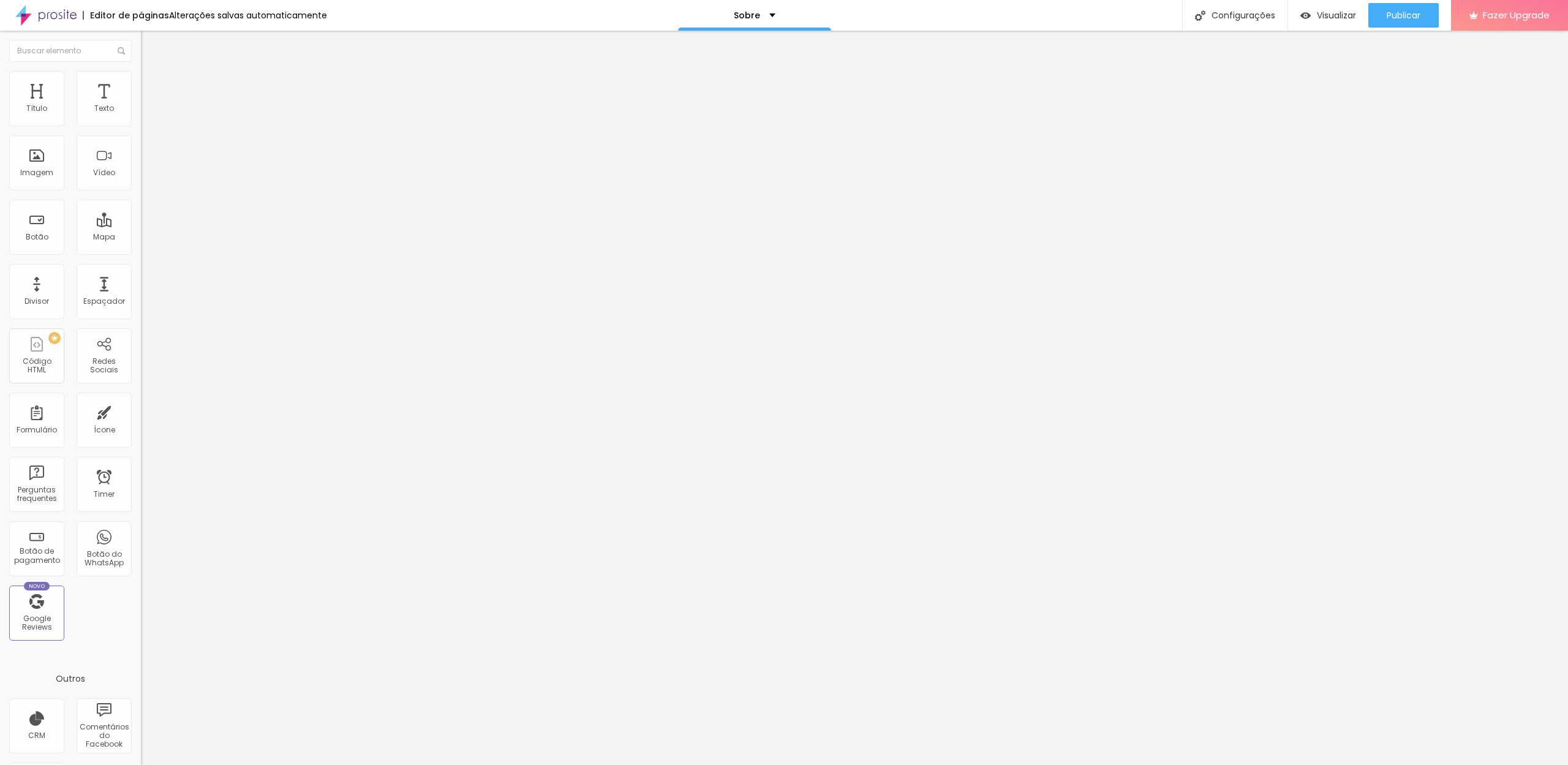
type input "1.5"
type input "1.6"
type input "1.8"
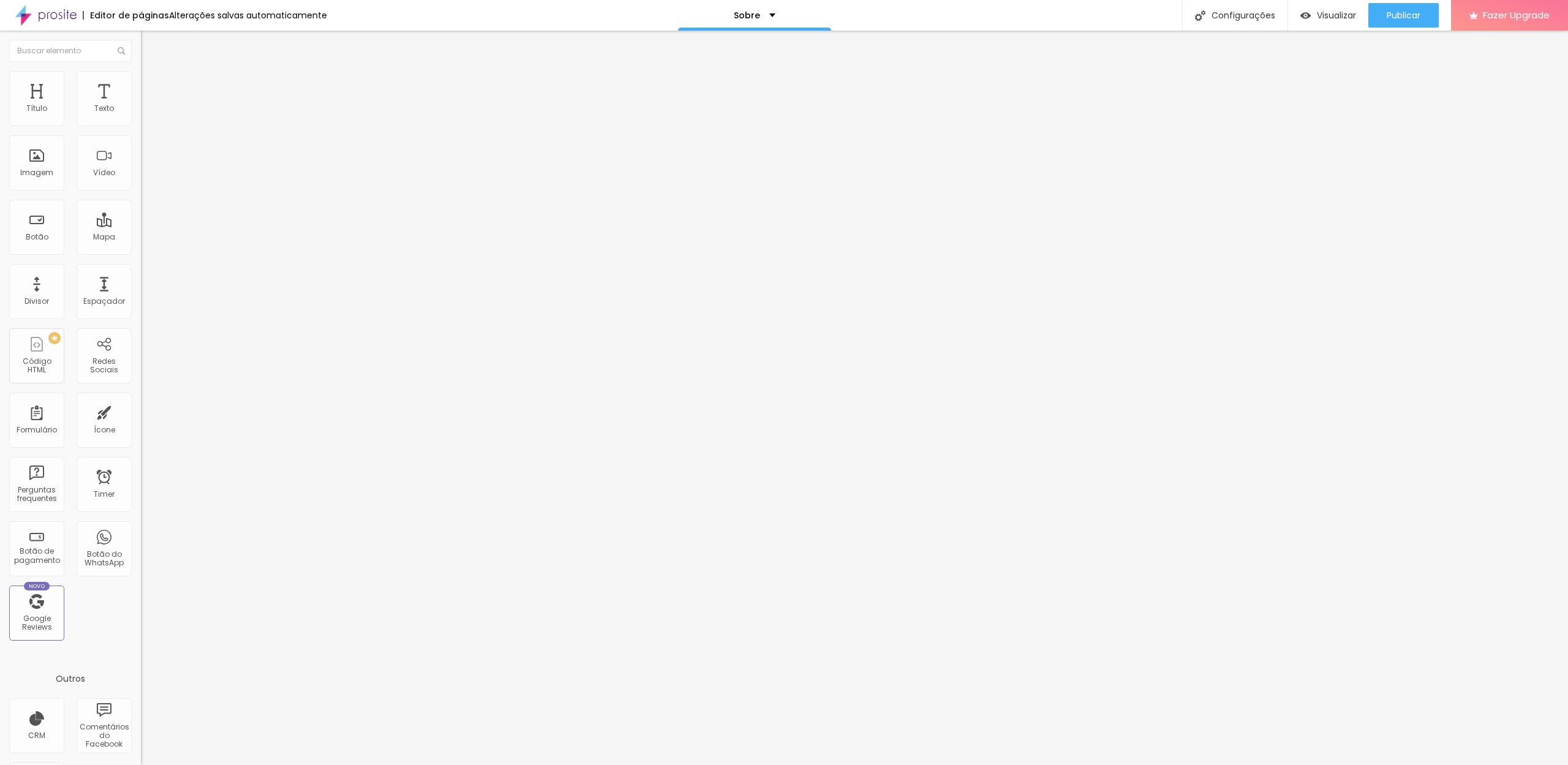
type input "2"
type input "1.9"
type input "1.7"
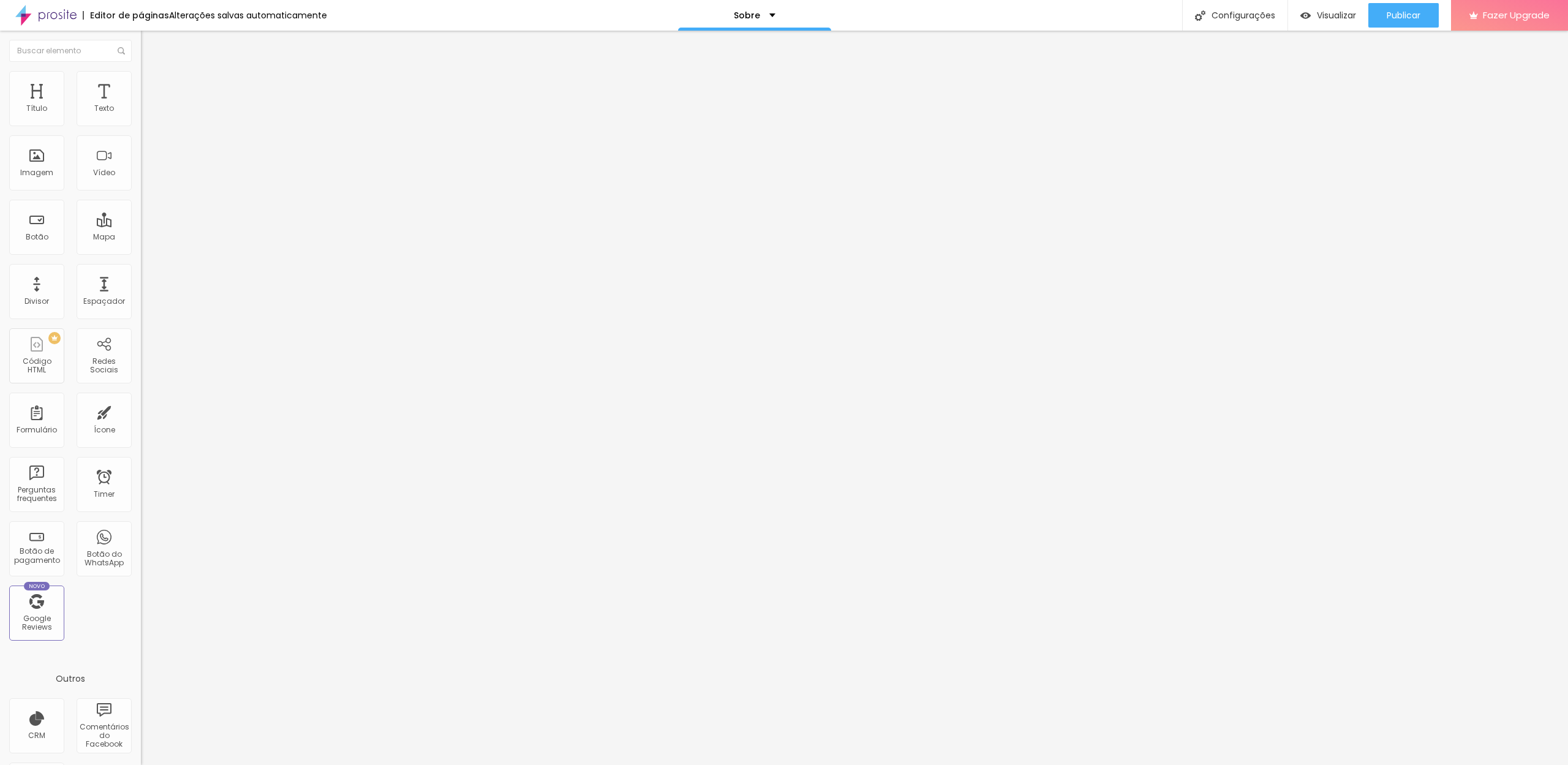
type input "1.7"
type input "1"
type input "0.5"
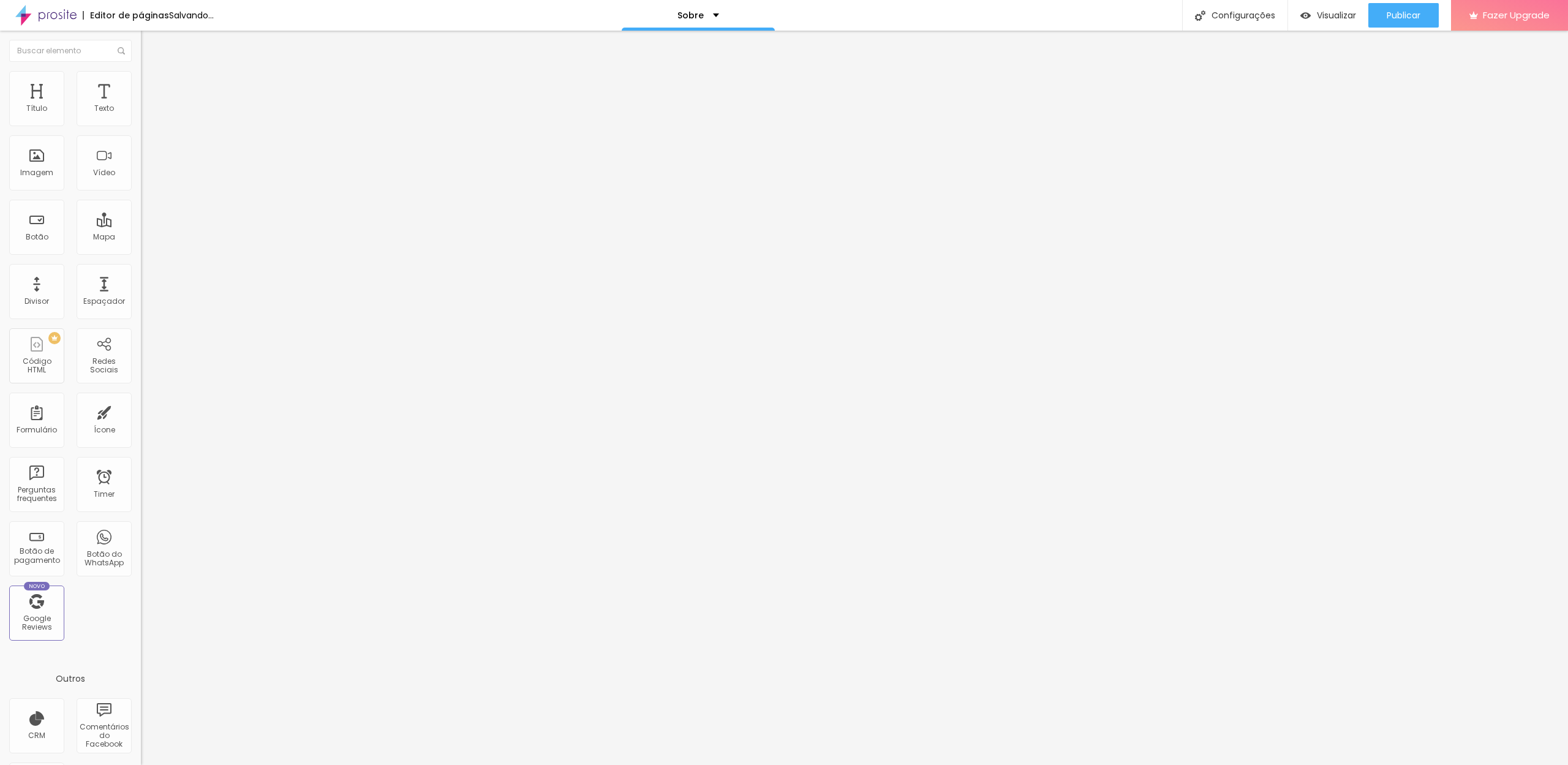
type input "0.6"
type input "0.7"
type input "1.3"
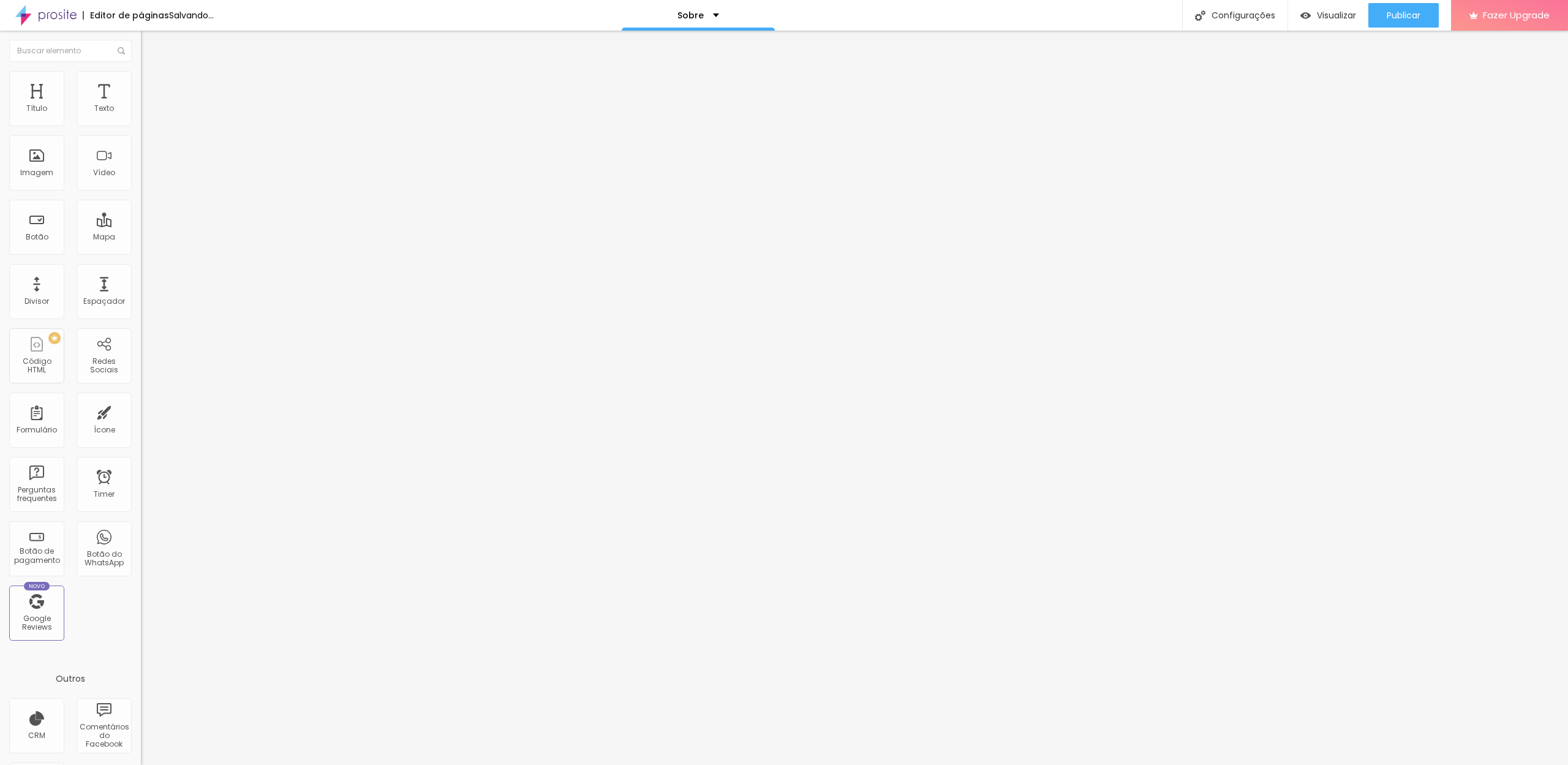
type input "1.3"
type input "1.4"
type input "1.5"
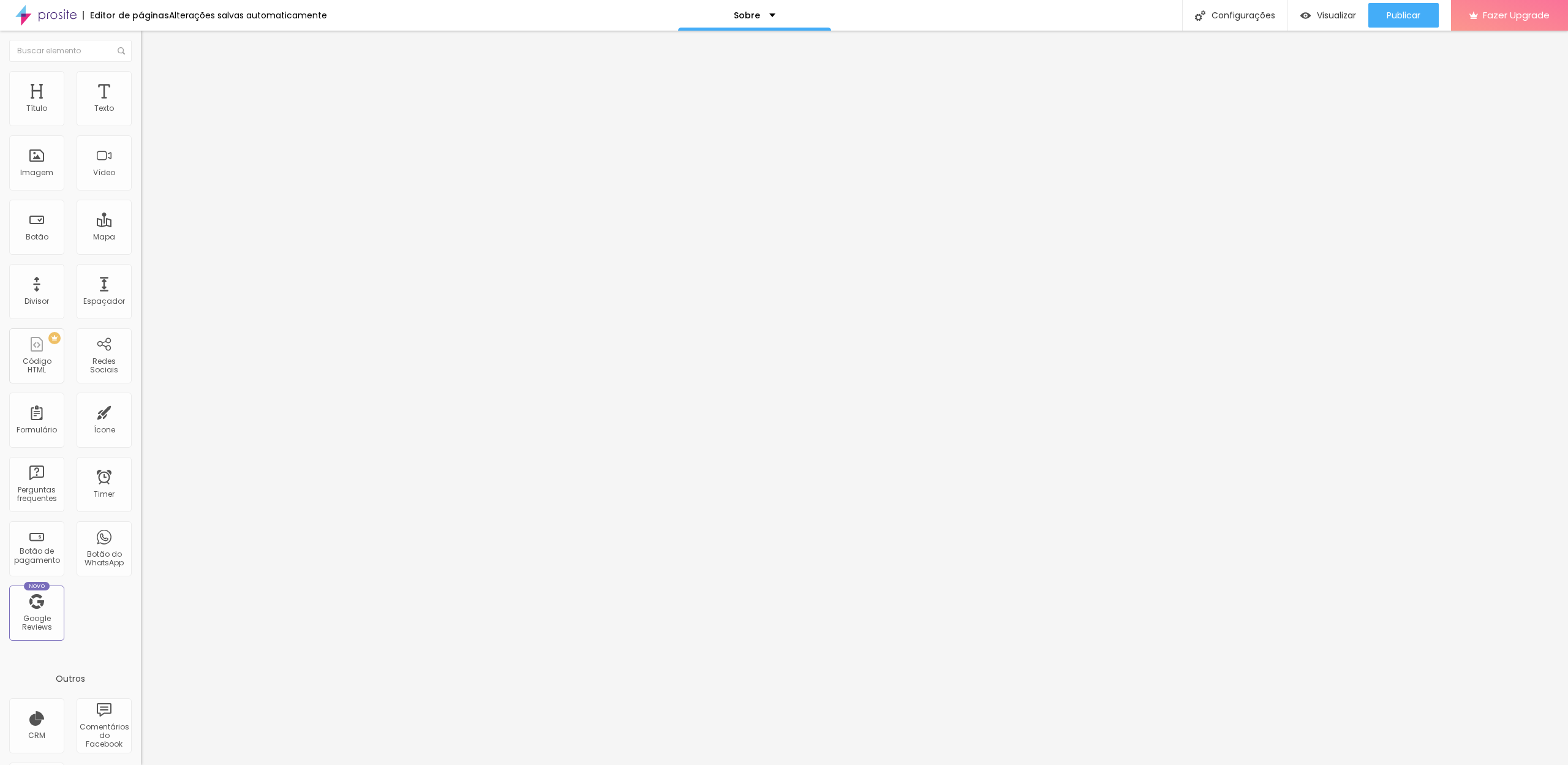
drag, startPoint x: 65, startPoint y: 311, endPoint x: 77, endPoint y: 313, distance: 12.2
click at [141, 636] on input "range" at bounding box center [180, 641] width 79 height 10
type input "1.4"
type input "1.3"
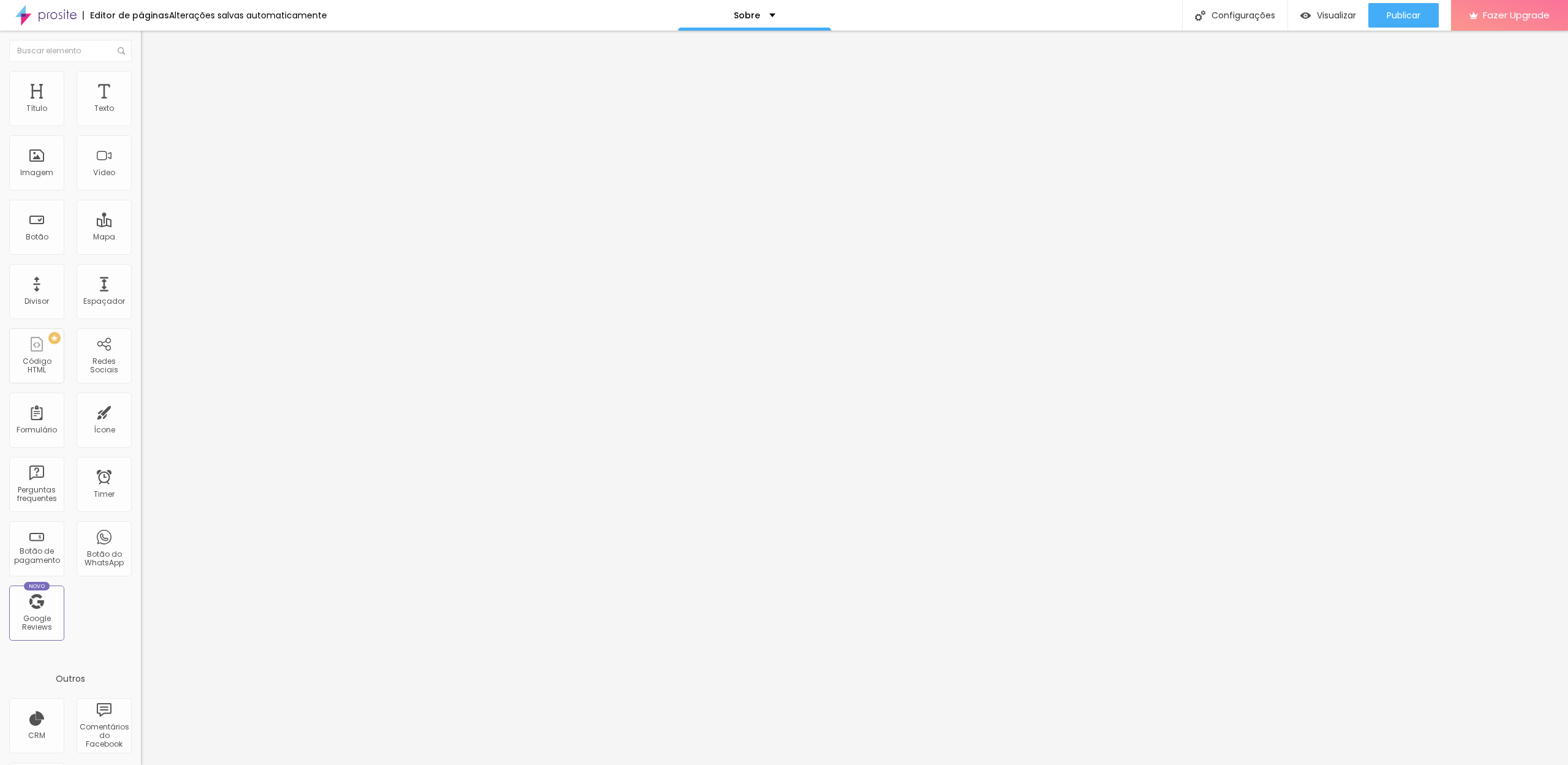
type input "1.3"
drag, startPoint x: 77, startPoint y: 313, endPoint x: 69, endPoint y: 313, distance: 8.0
type input "1.3"
click at [141, 636] on input "range" at bounding box center [180, 641] width 79 height 10
click at [141, 74] on img at bounding box center [146, 77] width 11 height 11
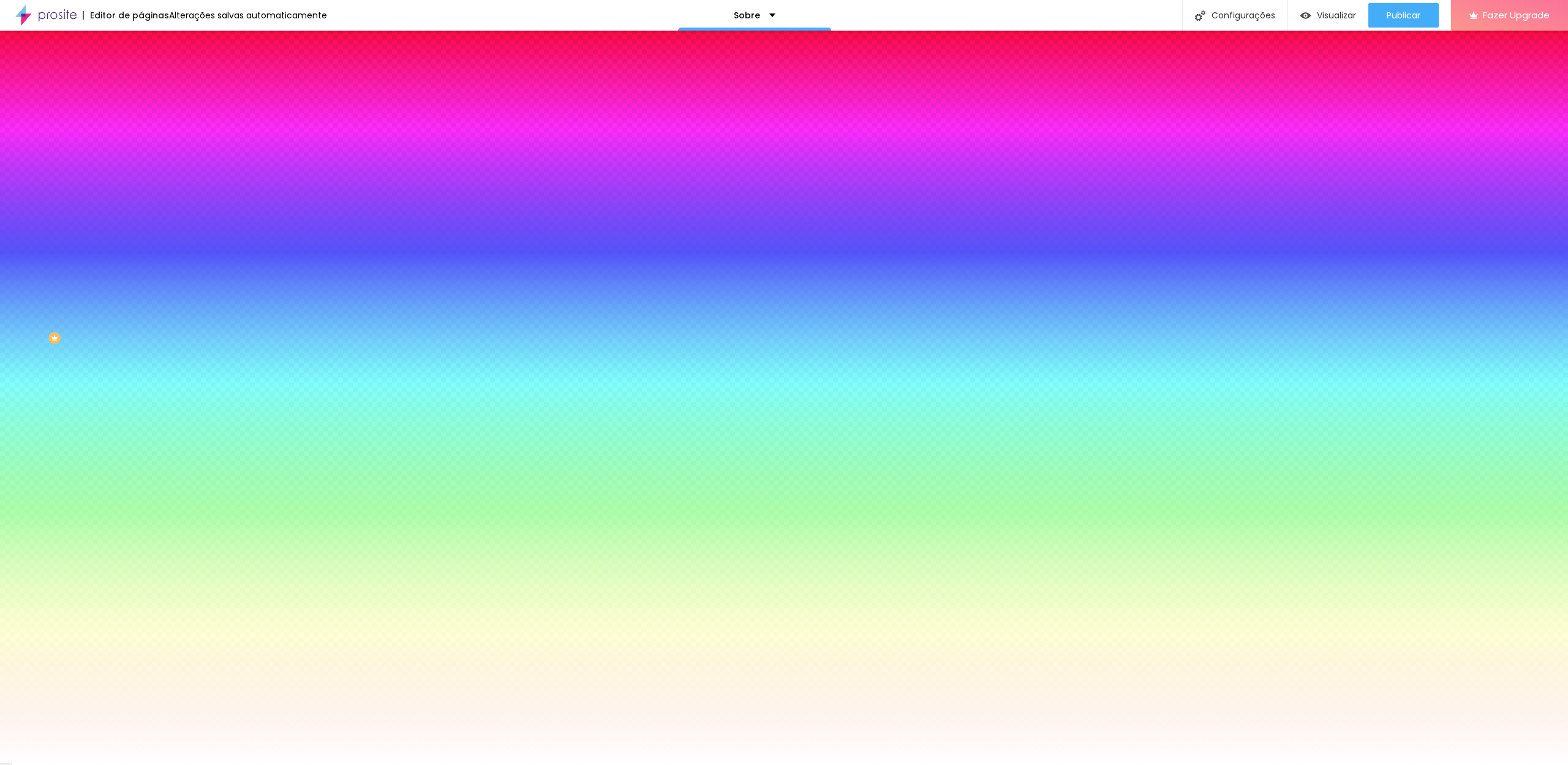
click at [141, 83] on img at bounding box center [146, 89] width 11 height 11
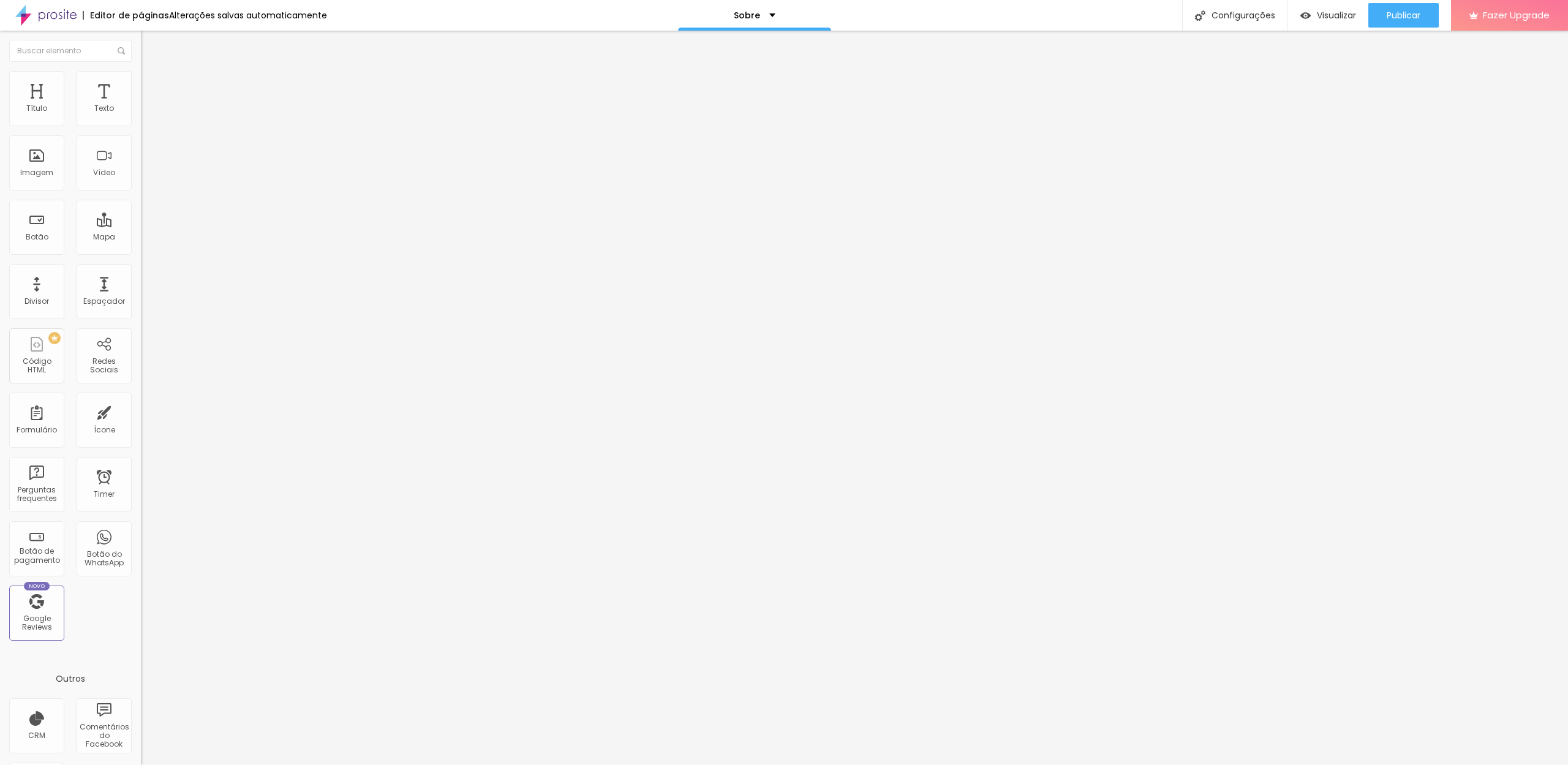
type input "51"
type input "56"
type input "61"
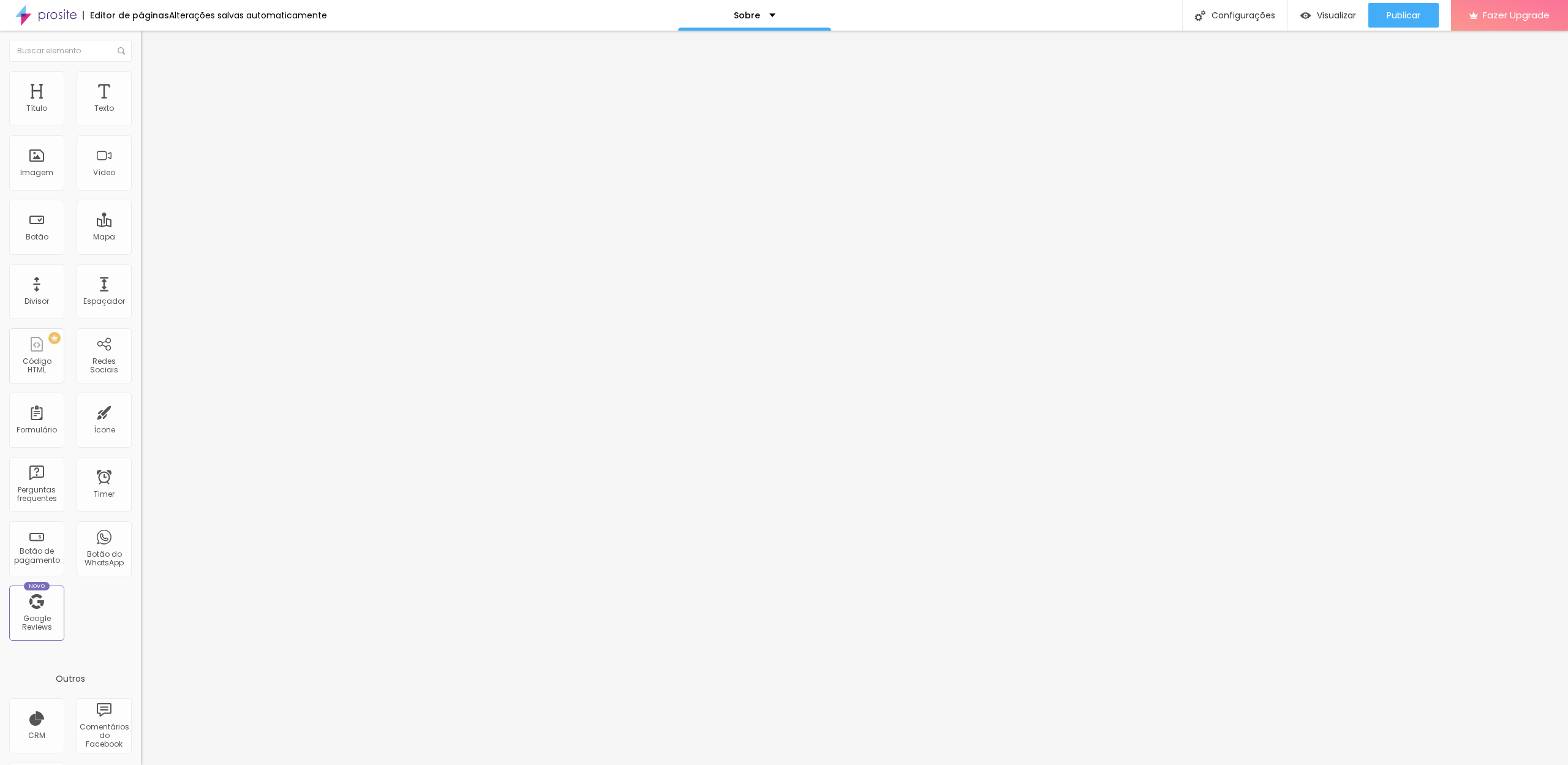
type input "61"
type input "66"
type input "71"
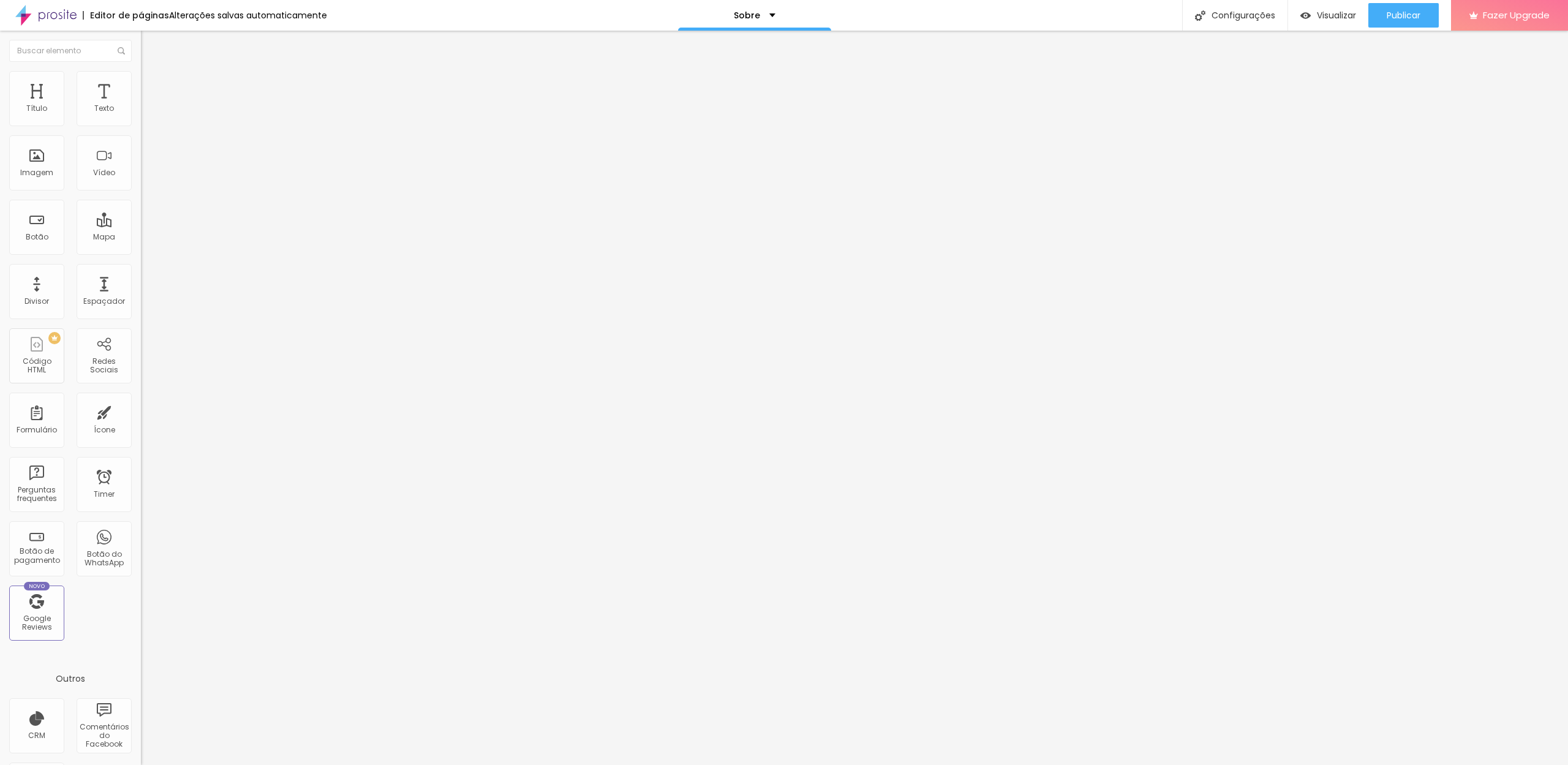
type input "66"
type input "71"
type input "76"
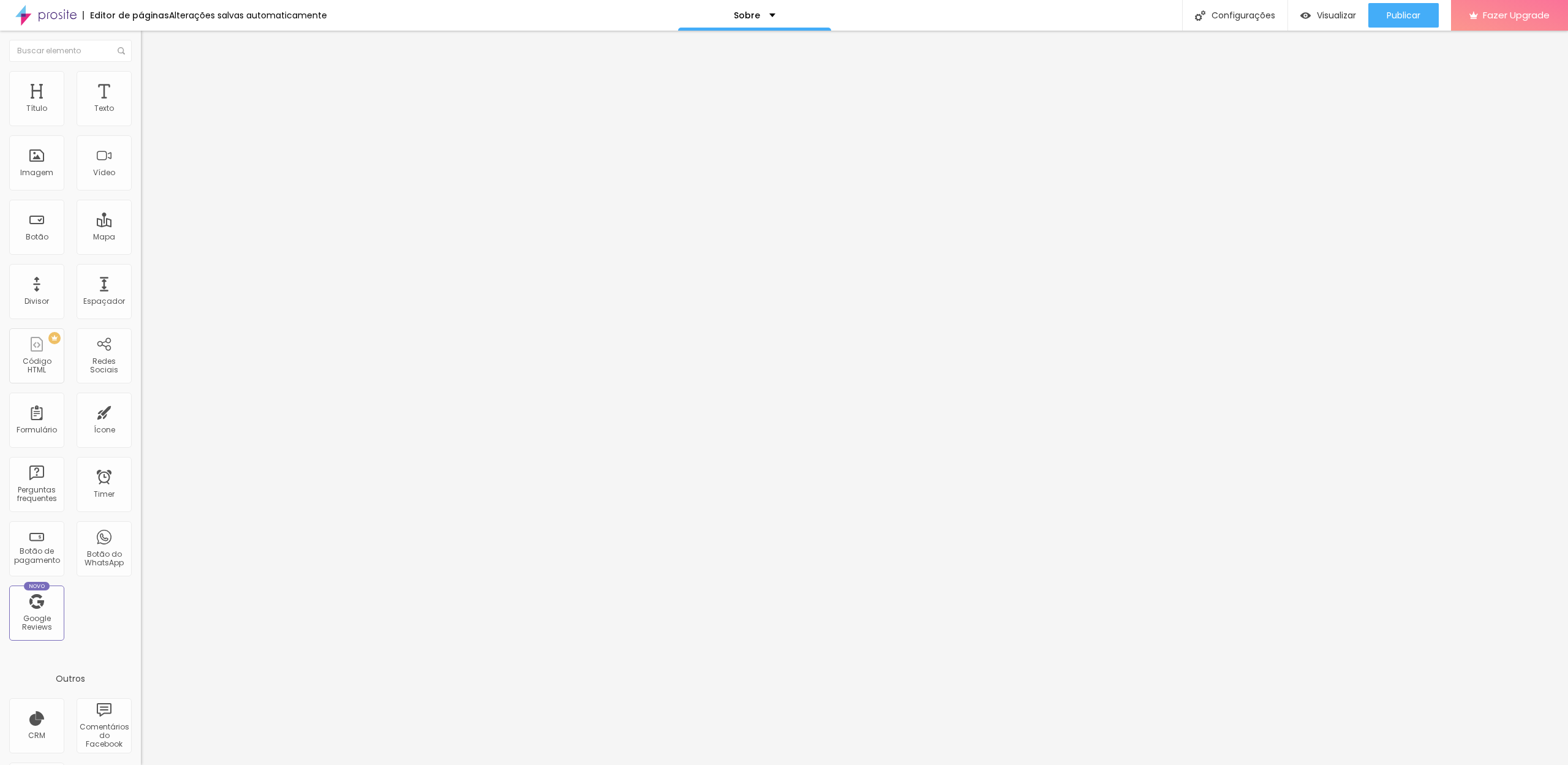
type input "76"
type input "81"
click at [141, 411] on input "range" at bounding box center [180, 416] width 79 height 10
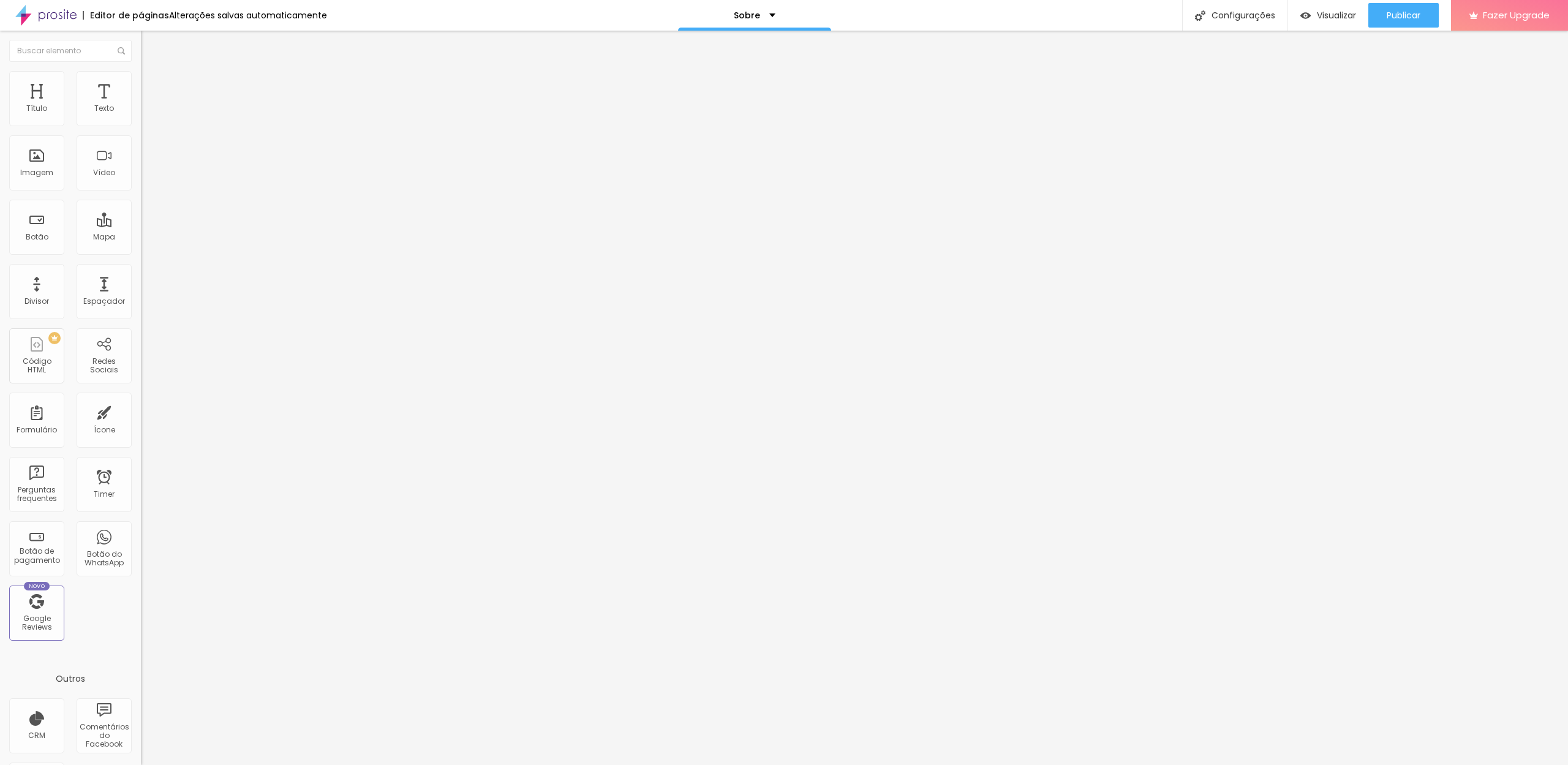
type input "5"
type input "10"
type input "15"
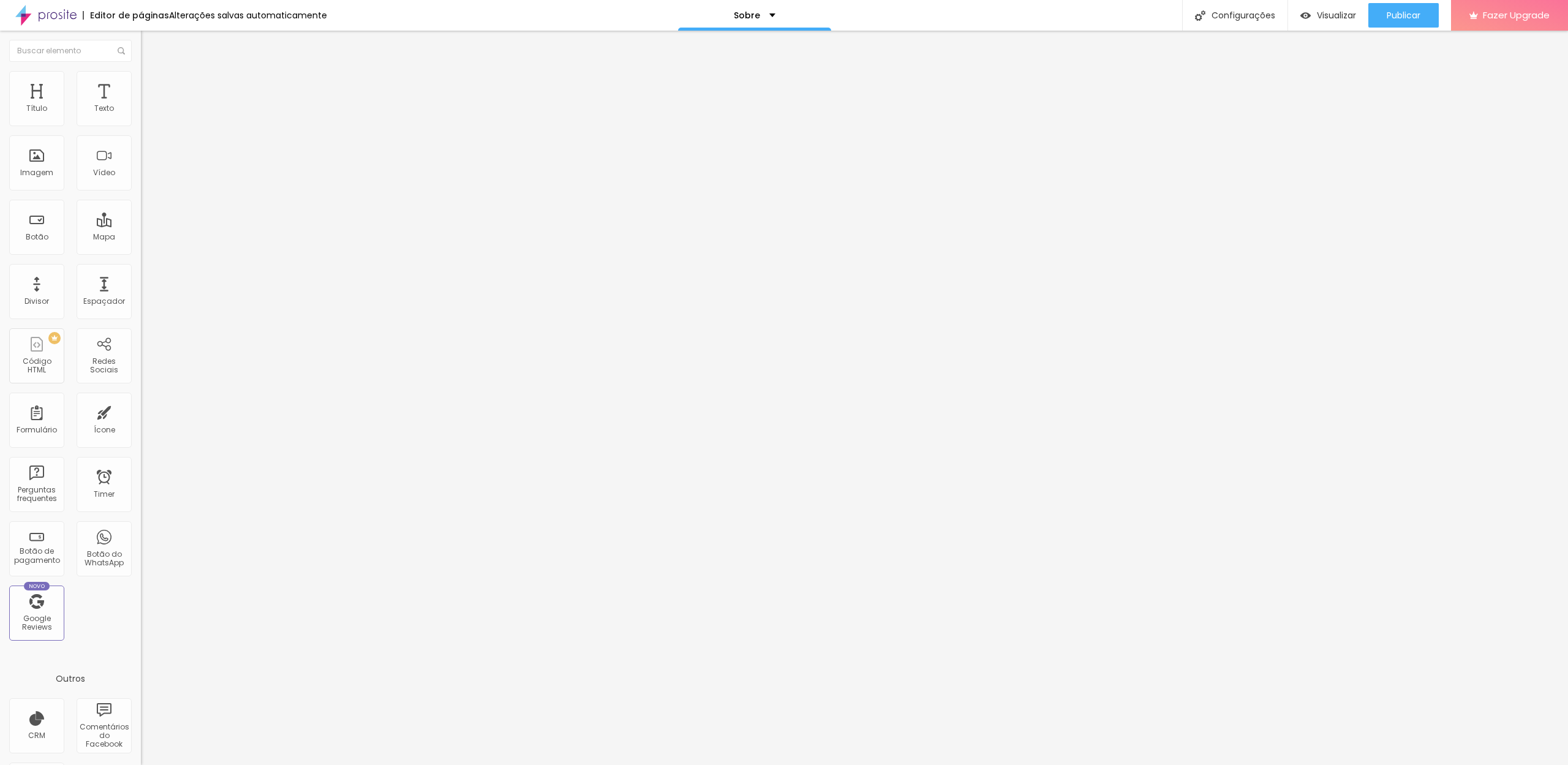
type input "15"
type input "20"
type input "25"
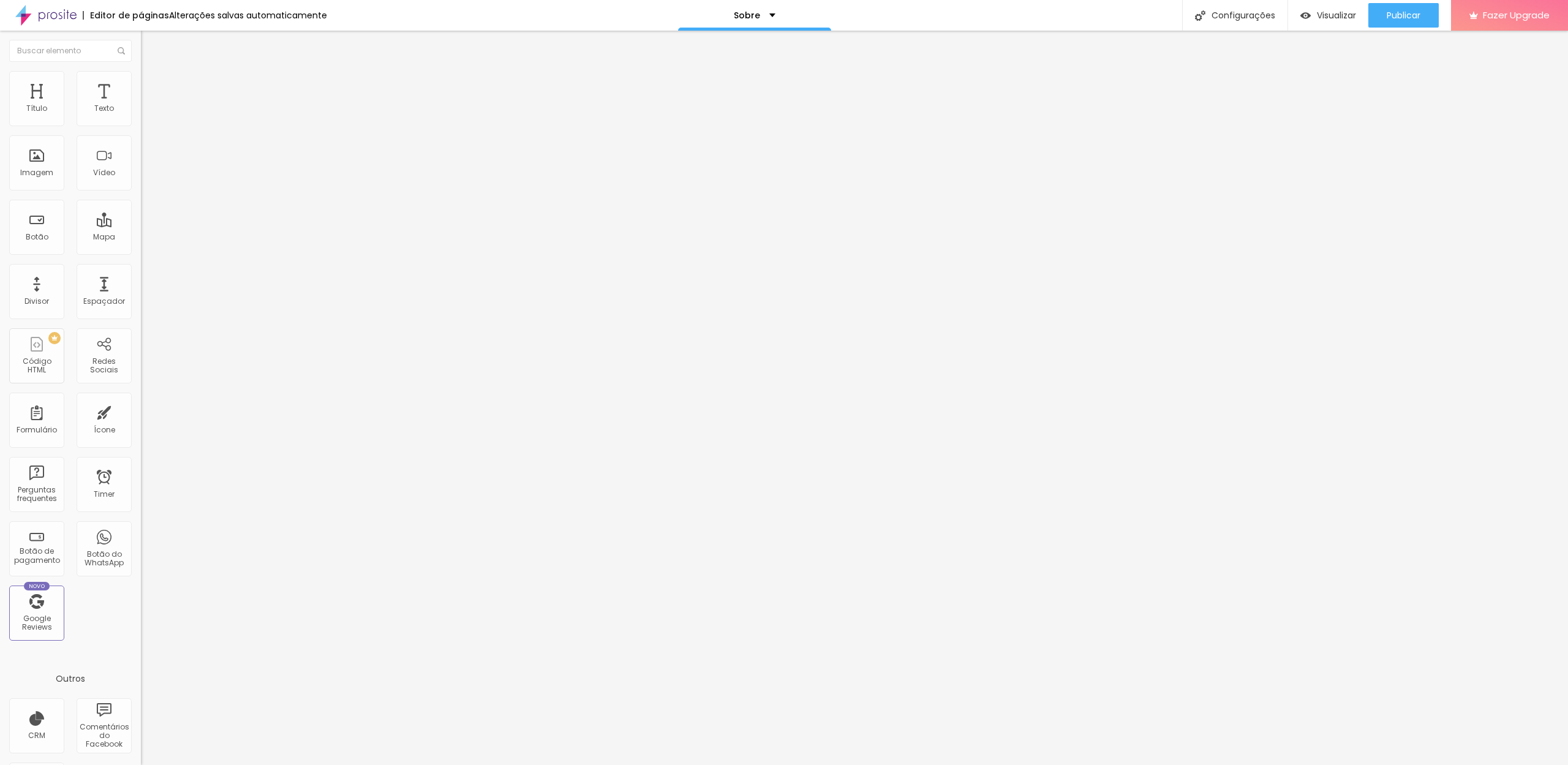
type input "30"
type input "25"
type input "20"
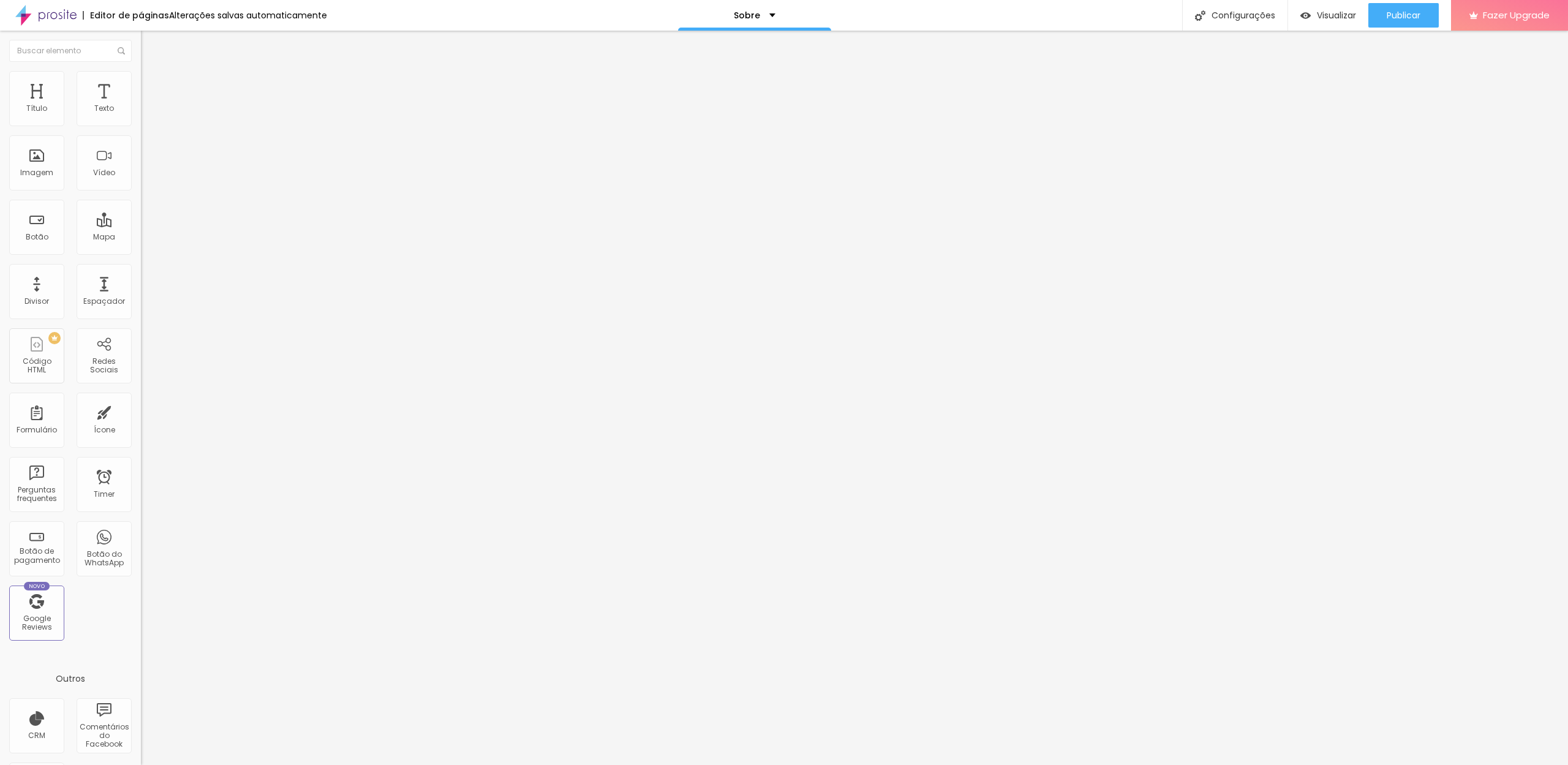
type input "20"
type input "15"
type input "10"
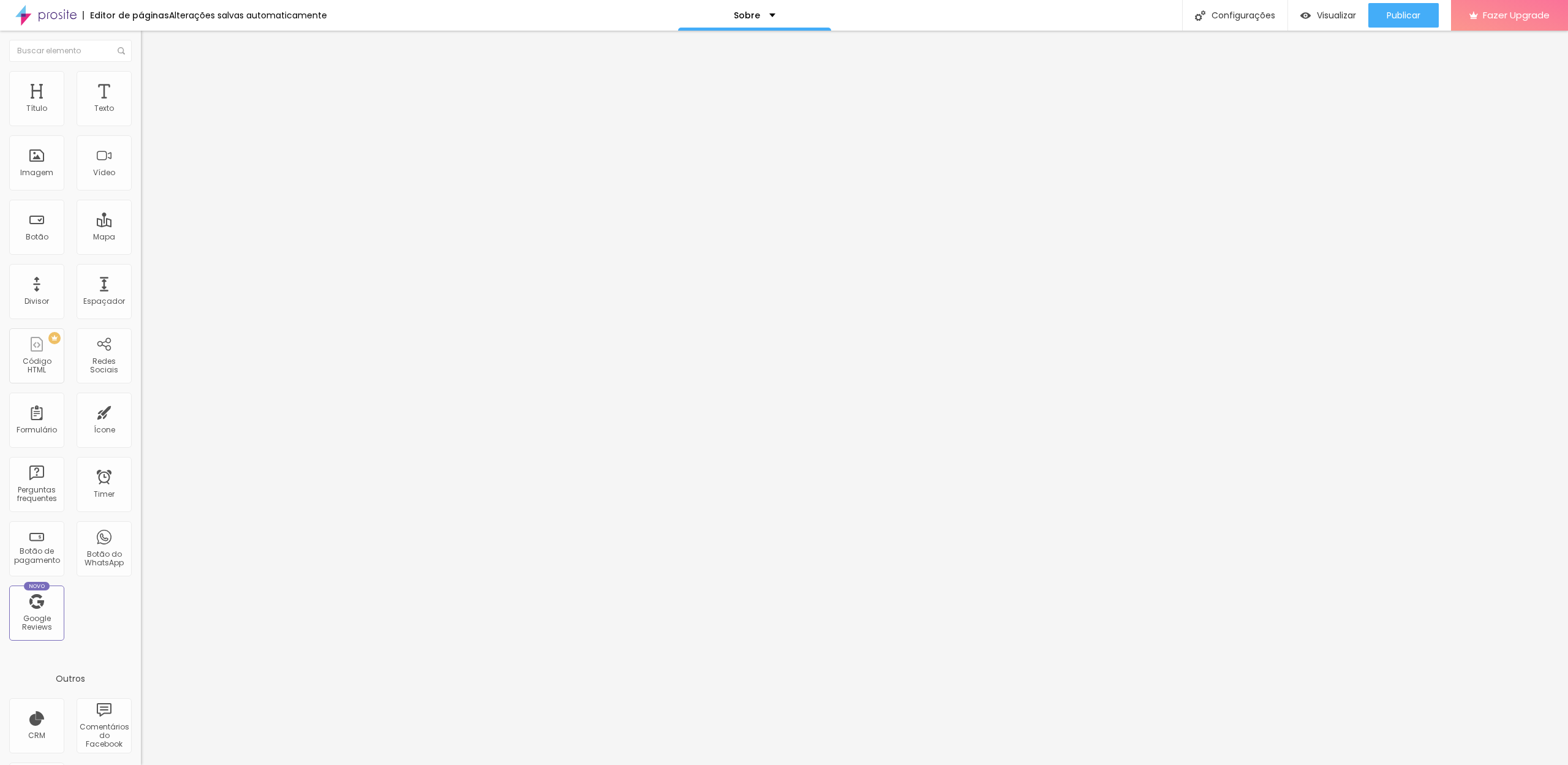
type input "5"
type input "0"
type input "5"
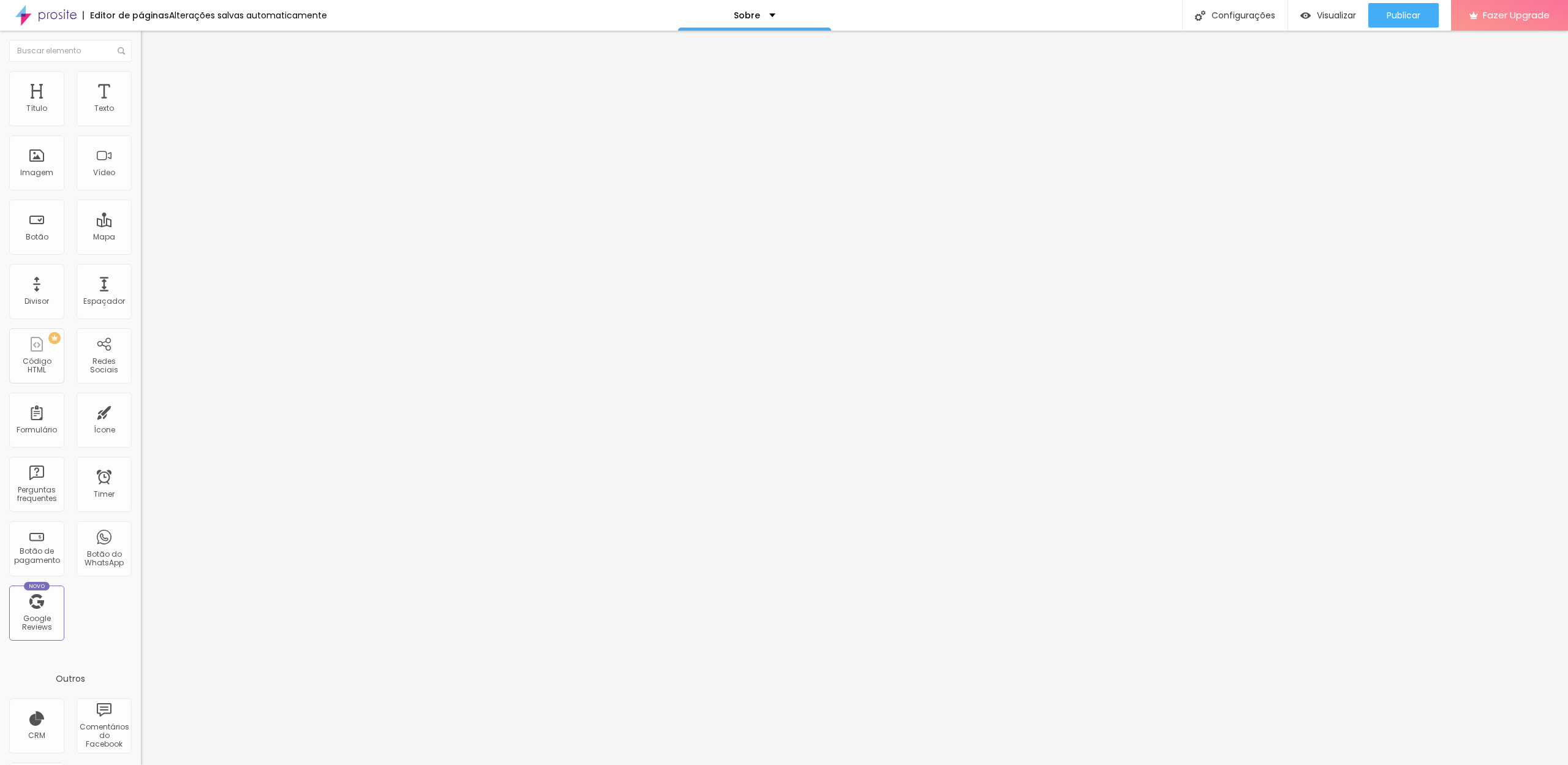
type input "5"
type input "10"
type input "15"
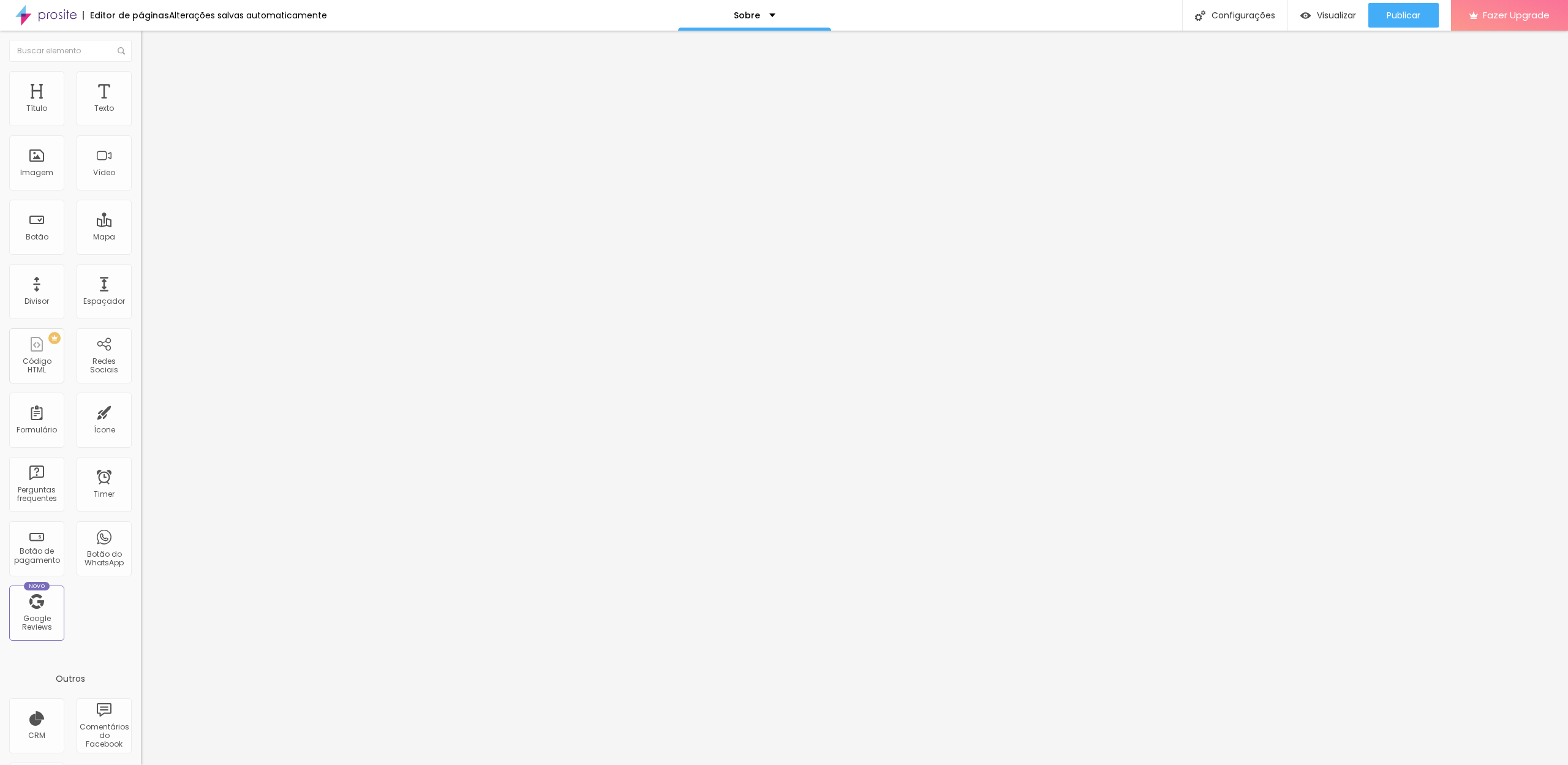
type input "20"
type input "25"
type input "20"
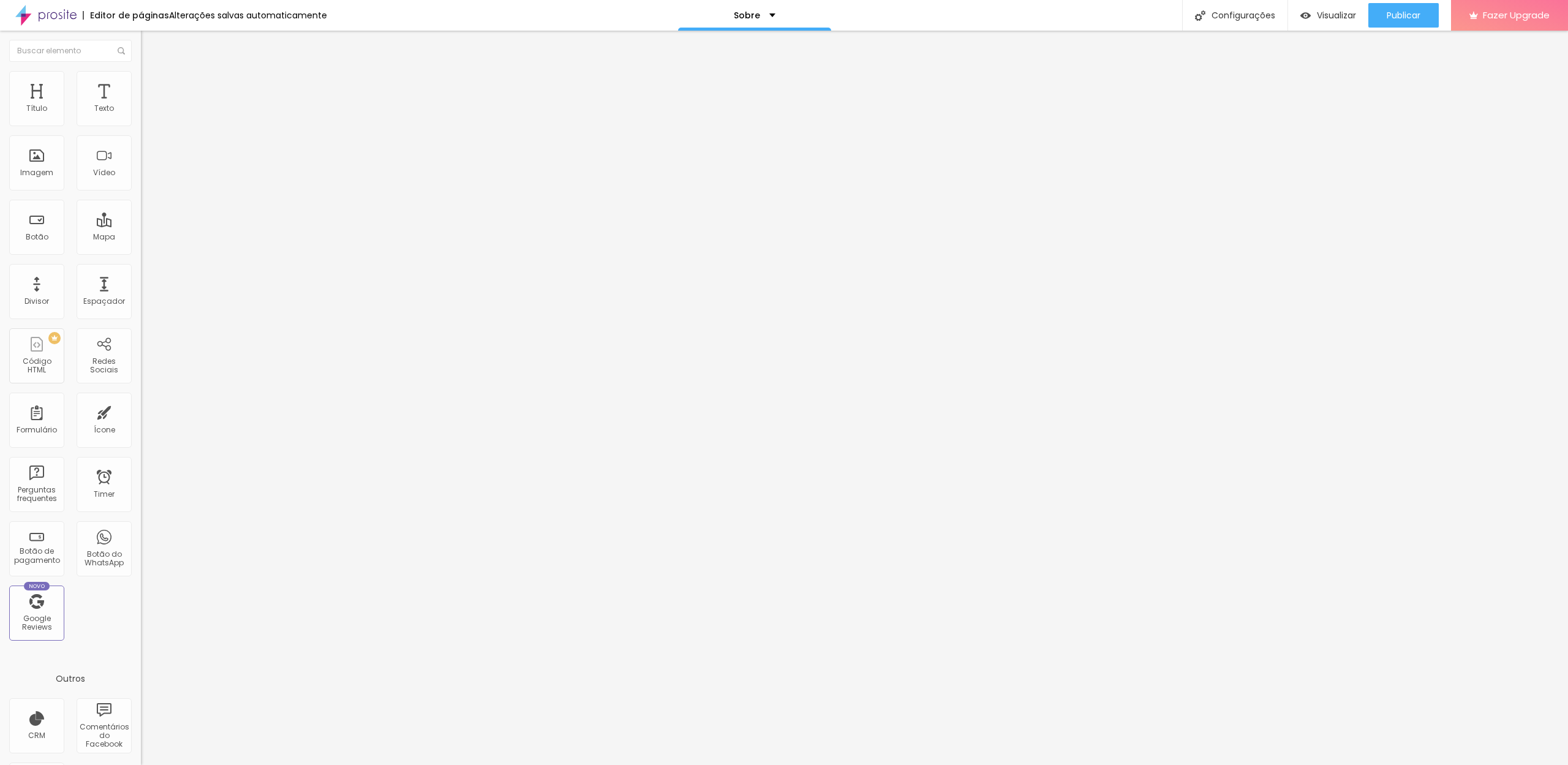
type input "20"
type input "15"
type input "10"
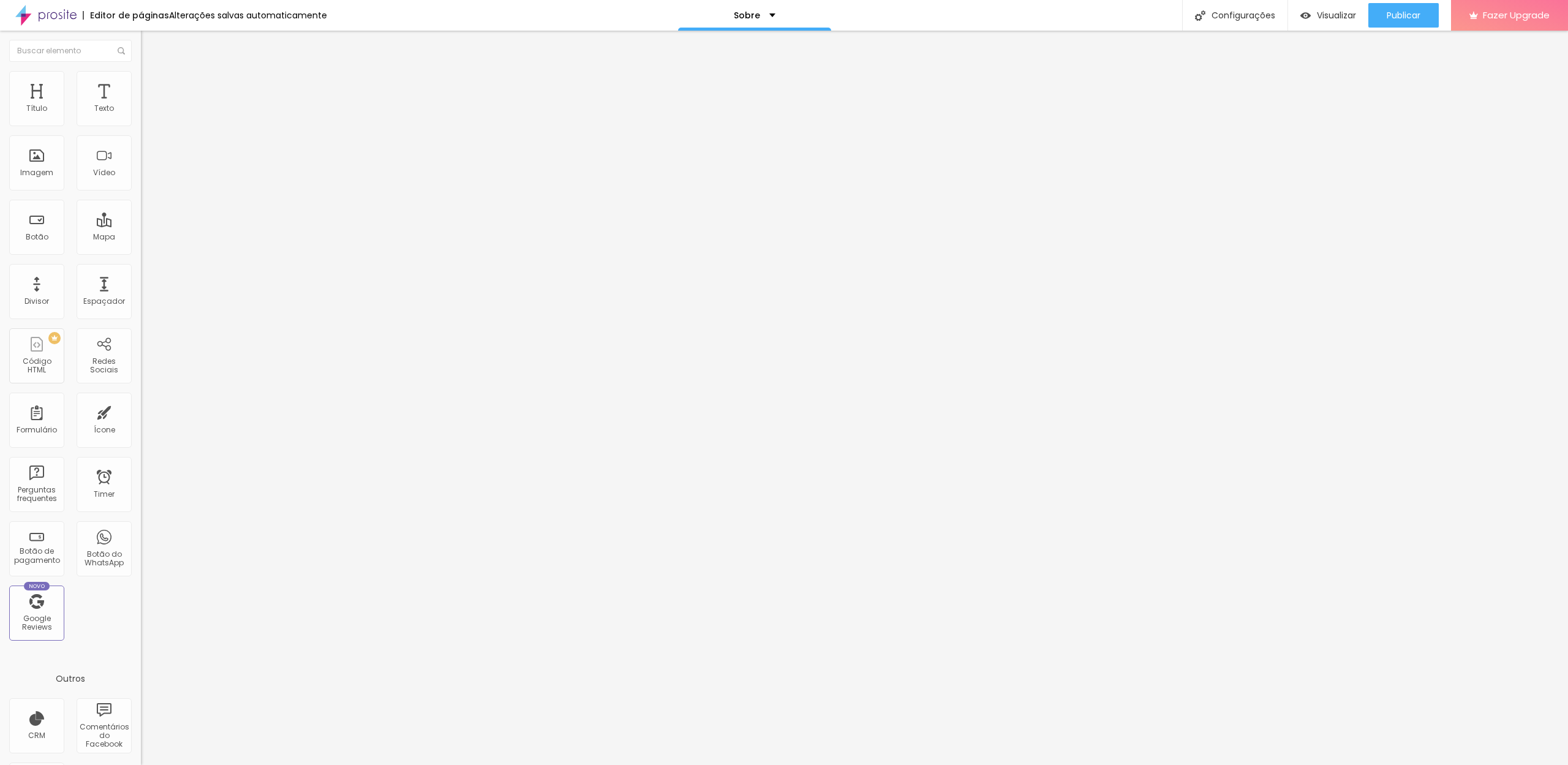
type input "5"
type input "0"
type input "5"
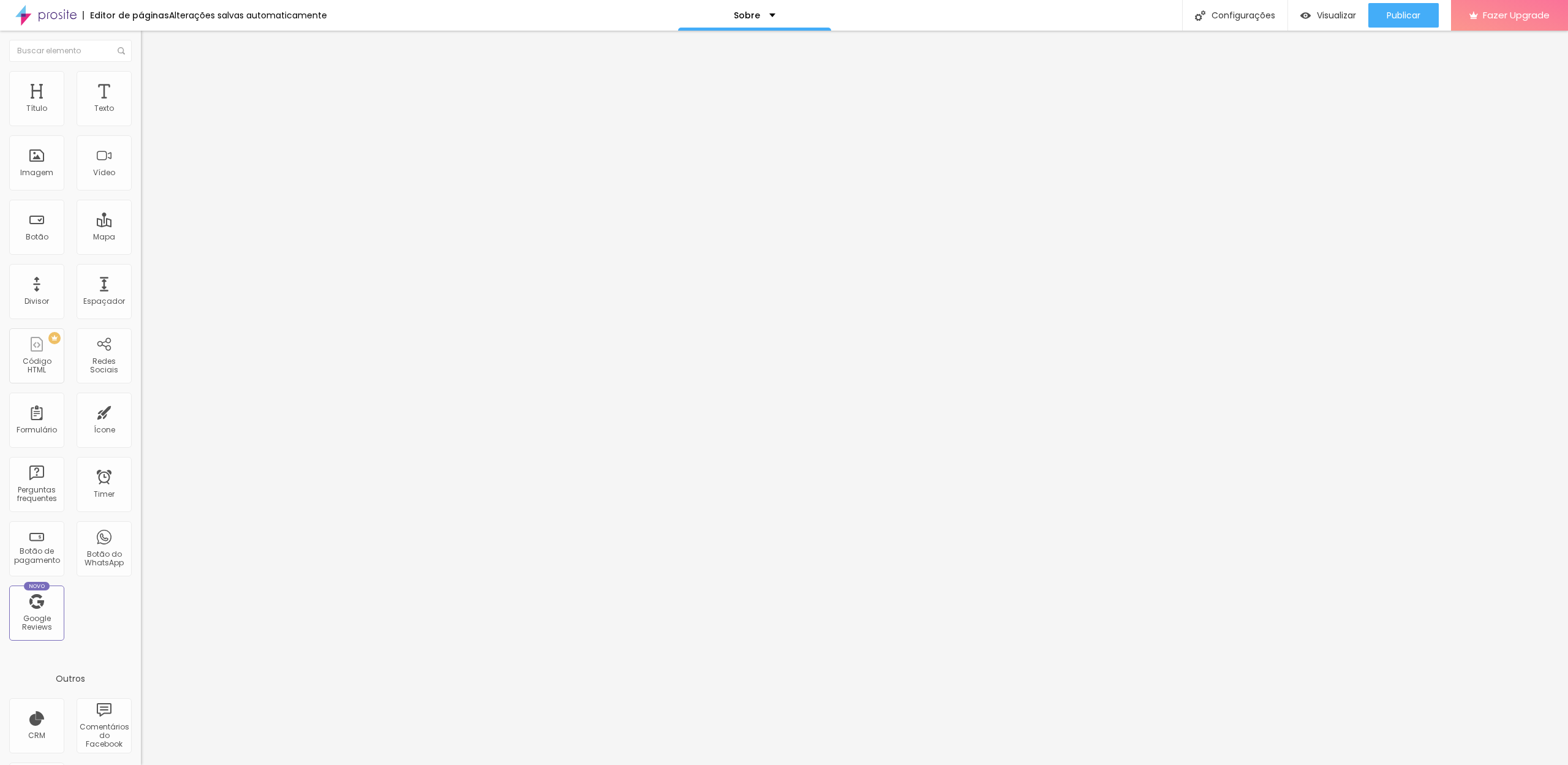
type input "5"
type input "10"
type input "15"
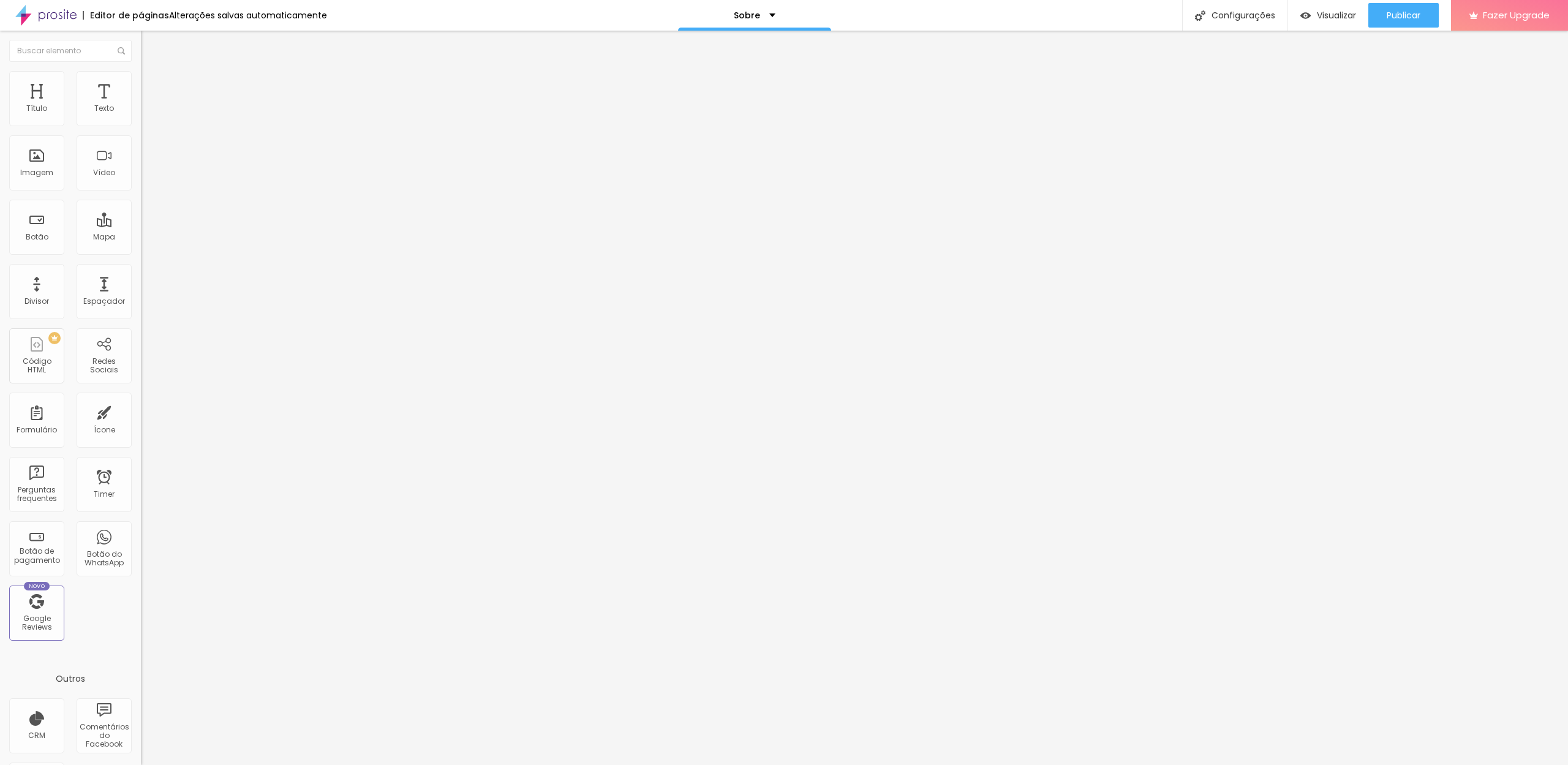
type input "20"
type input "25"
drag, startPoint x: 32, startPoint y: 119, endPoint x: 0, endPoint y: 124, distance: 32.4
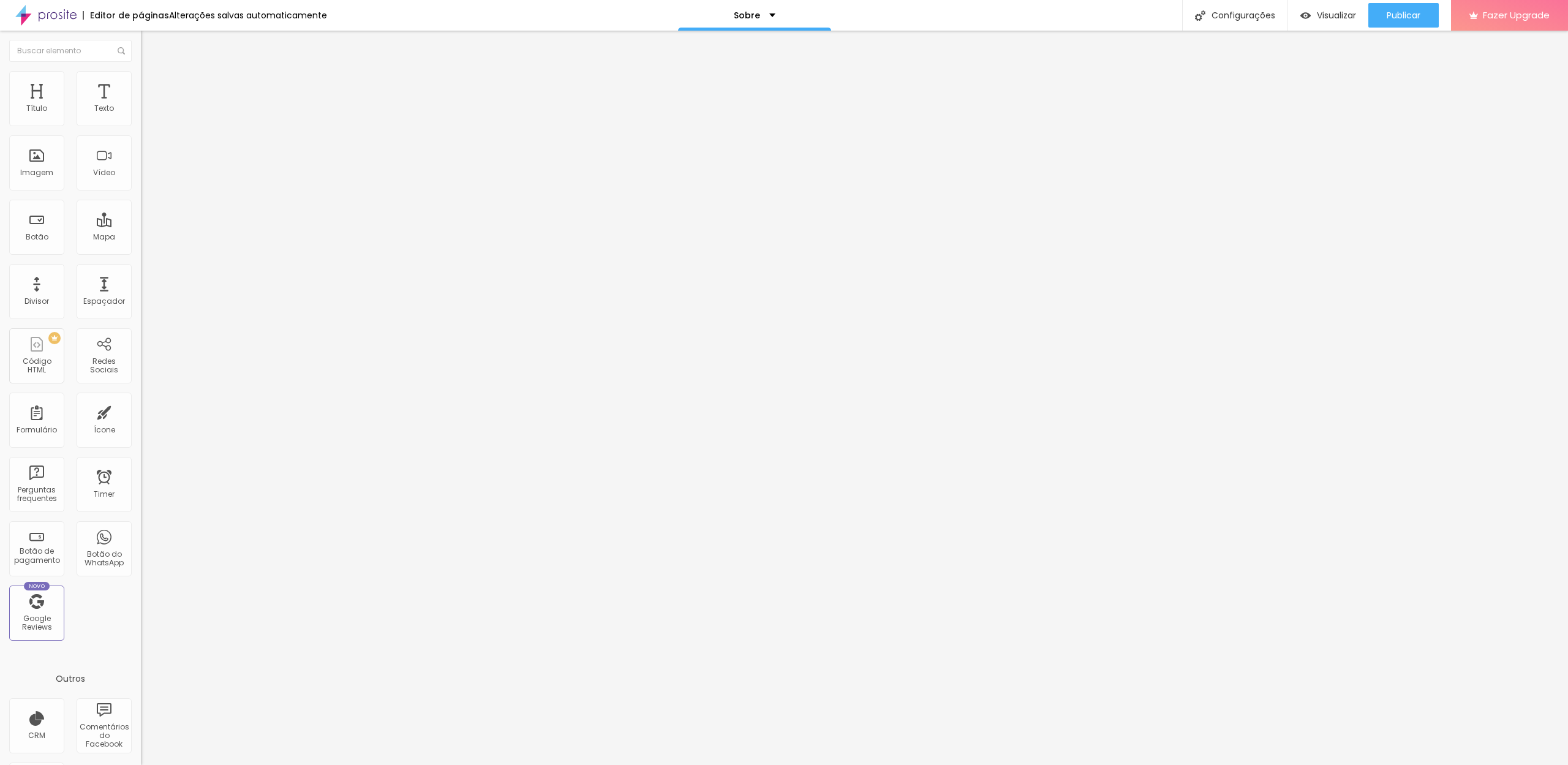
click at [141, 124] on div "0 Espaçamento entre colunas 81 px Espaçamento vertical ID Html Classes Html Vis…" at bounding box center [211, 353] width 141 height 515
click at [152, 84] on span "Estilo" at bounding box center [161, 79] width 19 height 10
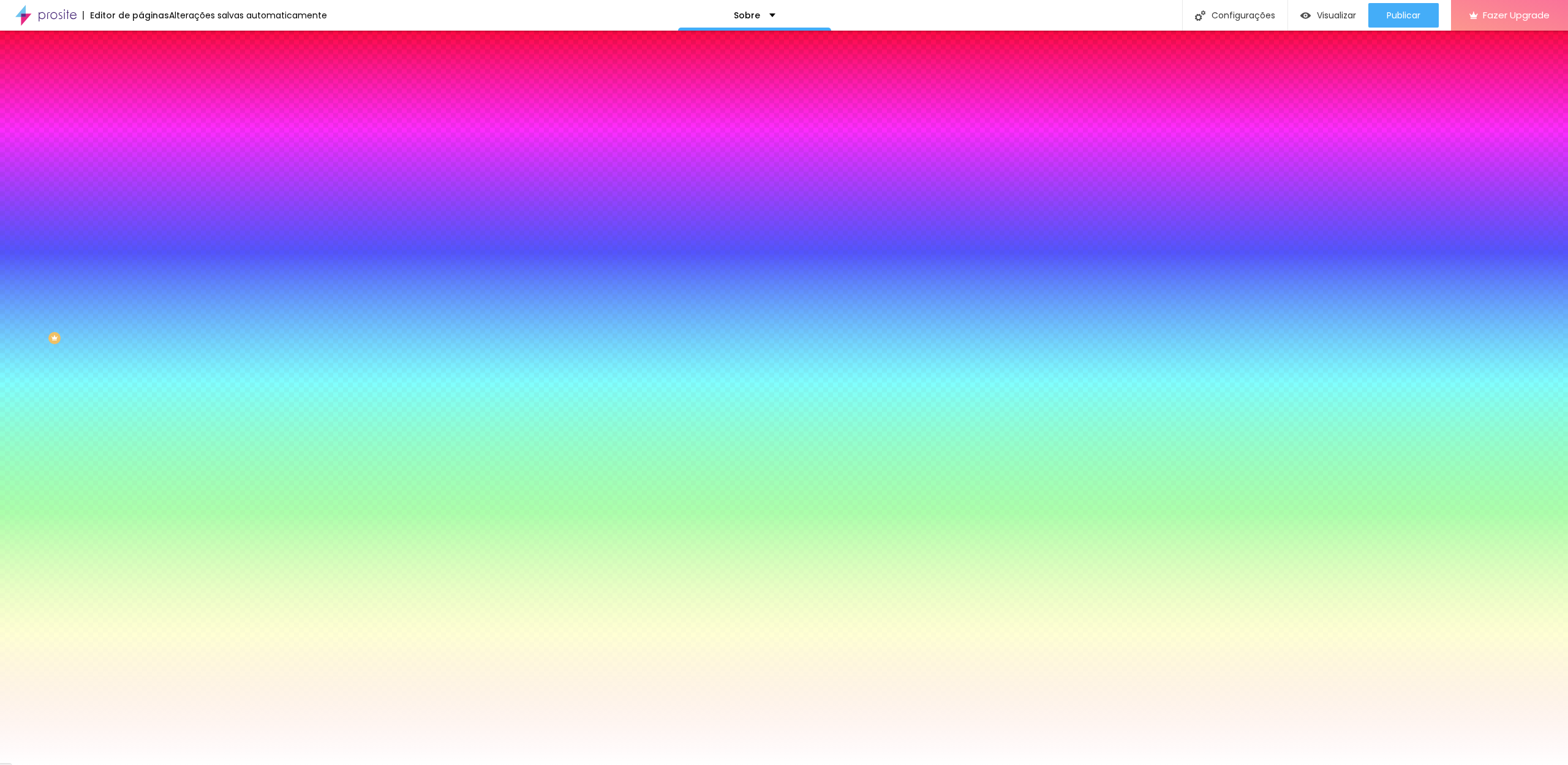
click at [141, 70] on img at bounding box center [146, 65] width 11 height 11
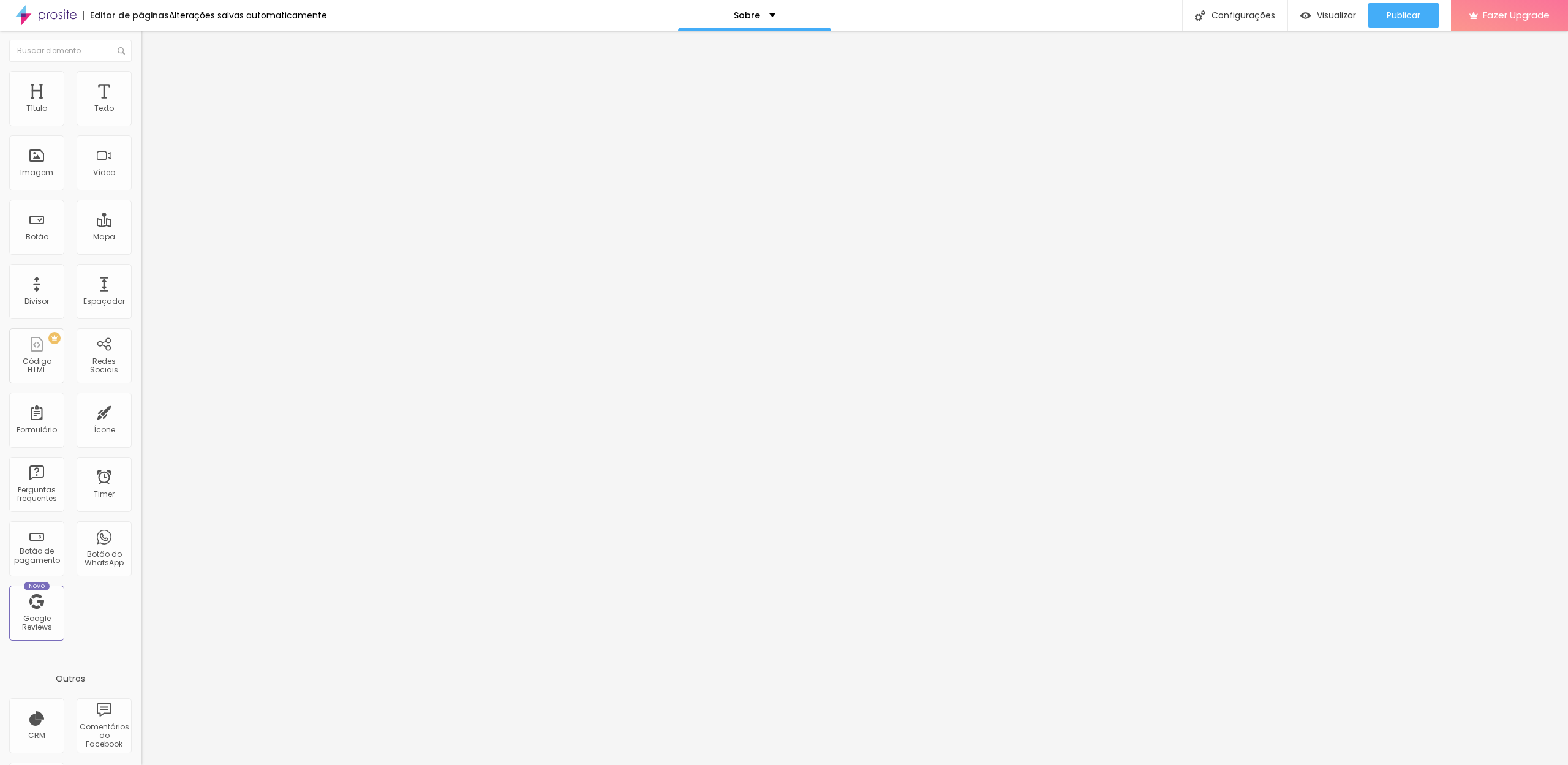
click at [141, 116] on span "Titulo 2" at bounding box center [160, 108] width 40 height 15
click at [141, 290] on input "range" at bounding box center [180, 295] width 79 height 10
drag, startPoint x: 67, startPoint y: 312, endPoint x: 103, endPoint y: 314, distance: 36.1
click at [141, 636] on input "range" at bounding box center [180, 641] width 79 height 10
click at [141, 226] on div at bounding box center [211, 231] width 141 height 11
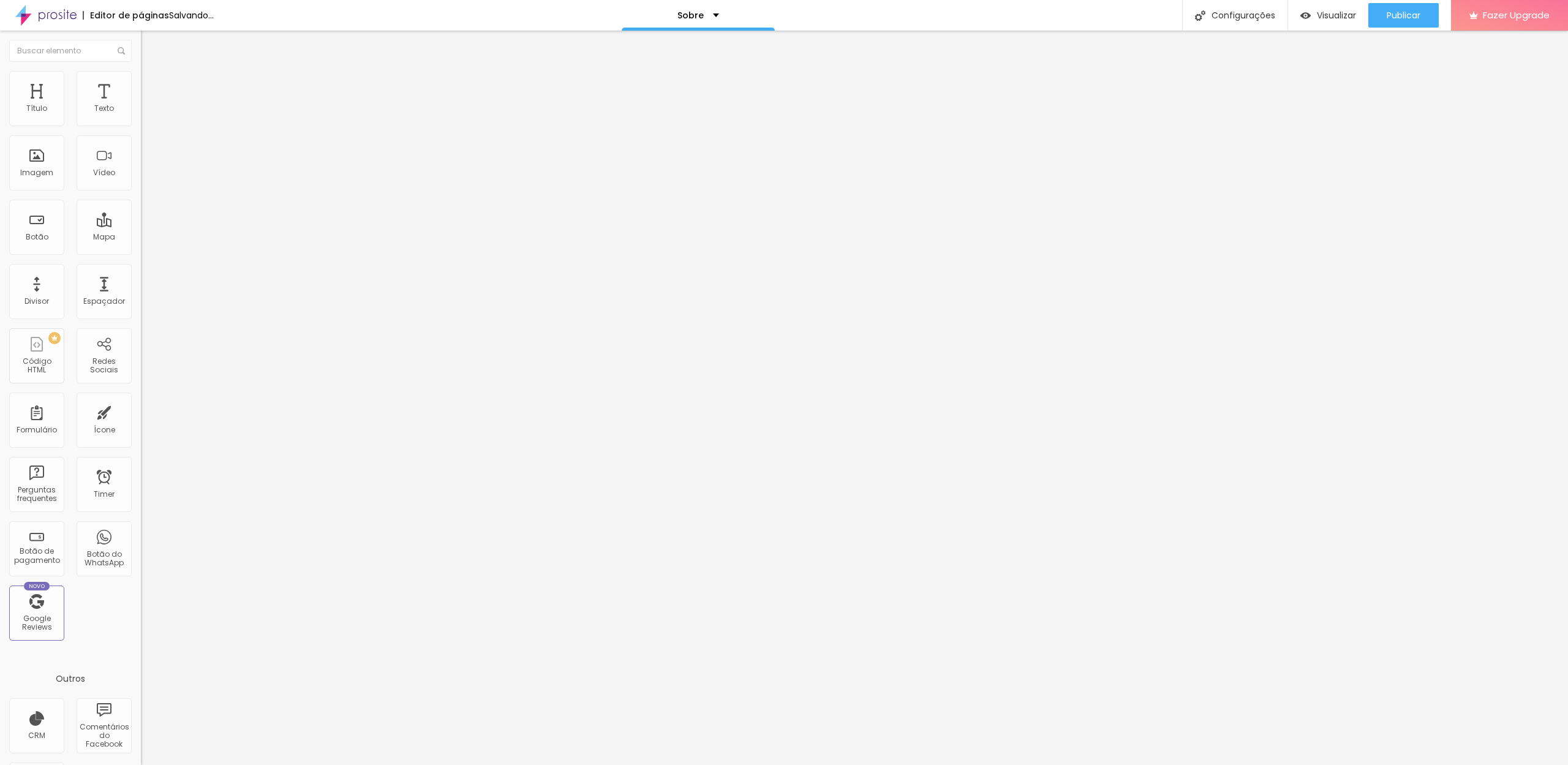
drag, startPoint x: 73, startPoint y: 314, endPoint x: 66, endPoint y: 314, distance: 7.0
click at [141, 636] on input "range" at bounding box center [180, 641] width 79 height 10
click at [758, 18] on div "Sobre" at bounding box center [754, 15] width 42 height 9
click at [758, 9] on div "Sobre" at bounding box center [754, 4] width 25 height 9
click at [141, 247] on div "Facebook" at bounding box center [211, 251] width 141 height 7
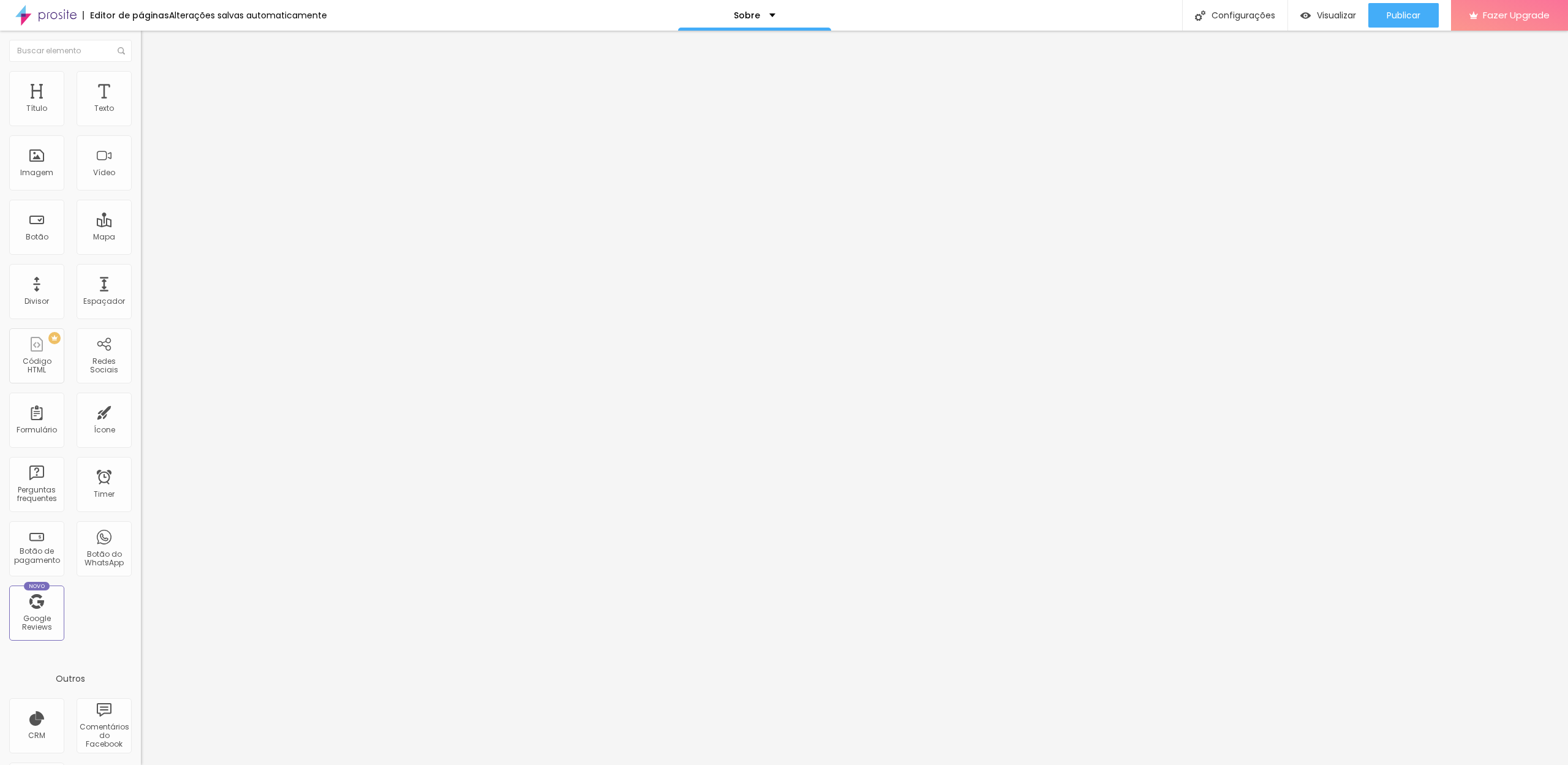
click at [141, 247] on div "Facebook" at bounding box center [211, 251] width 141 height 7
